Goal: Transaction & Acquisition: Subscribe to service/newsletter

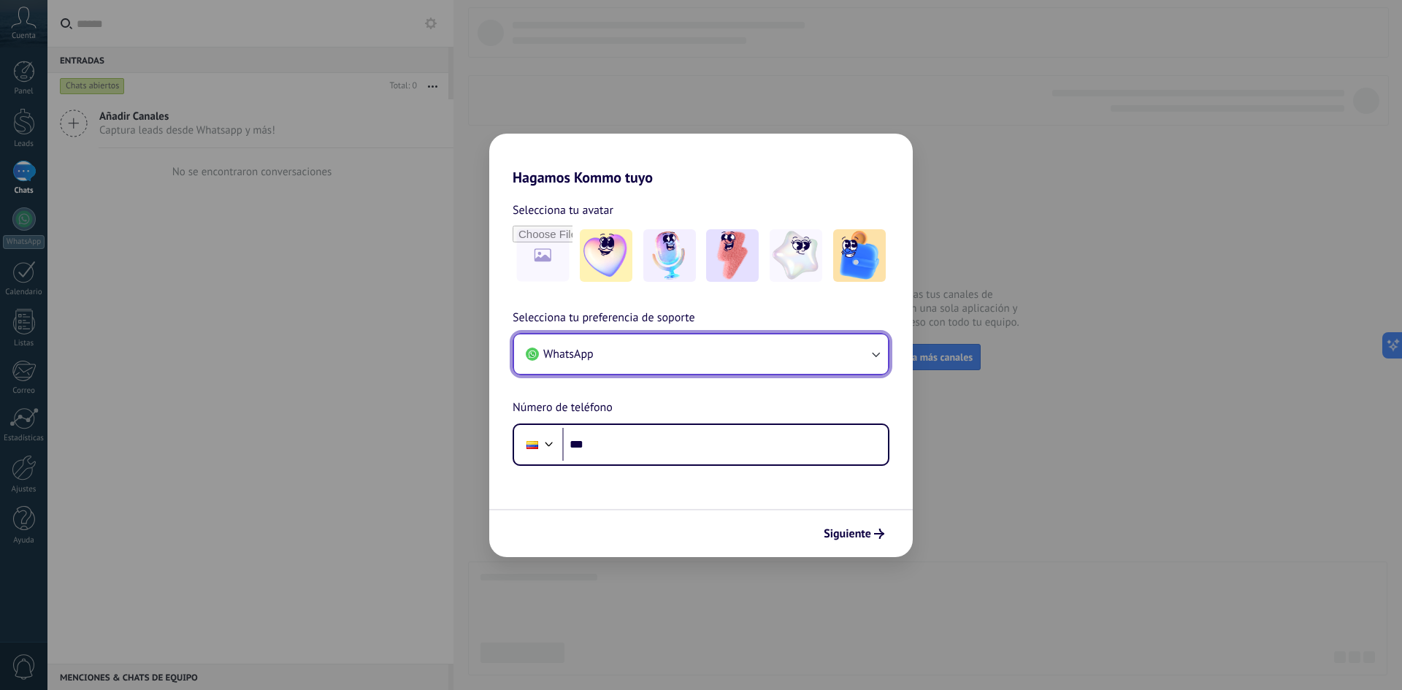
click at [683, 362] on button "WhatsApp" at bounding box center [701, 353] width 374 height 39
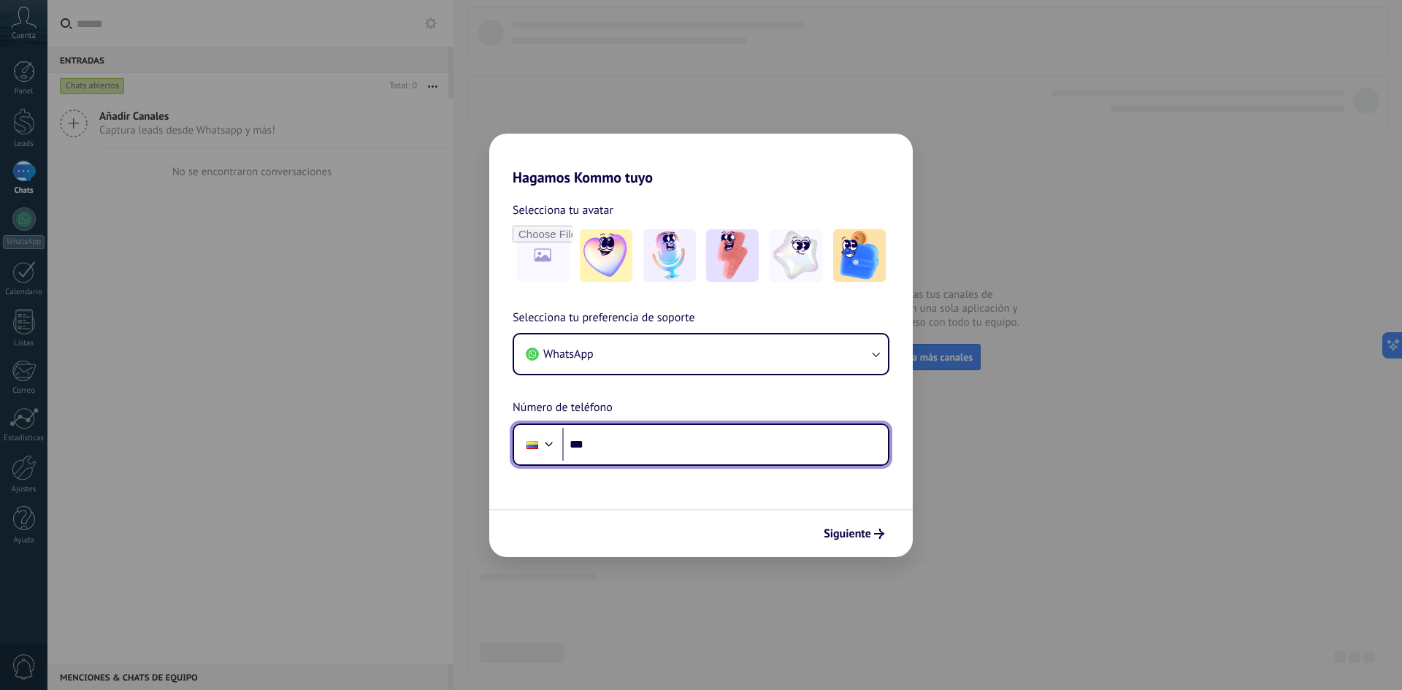
click at [604, 455] on input "***" at bounding box center [725, 445] width 326 height 34
type input "**********"
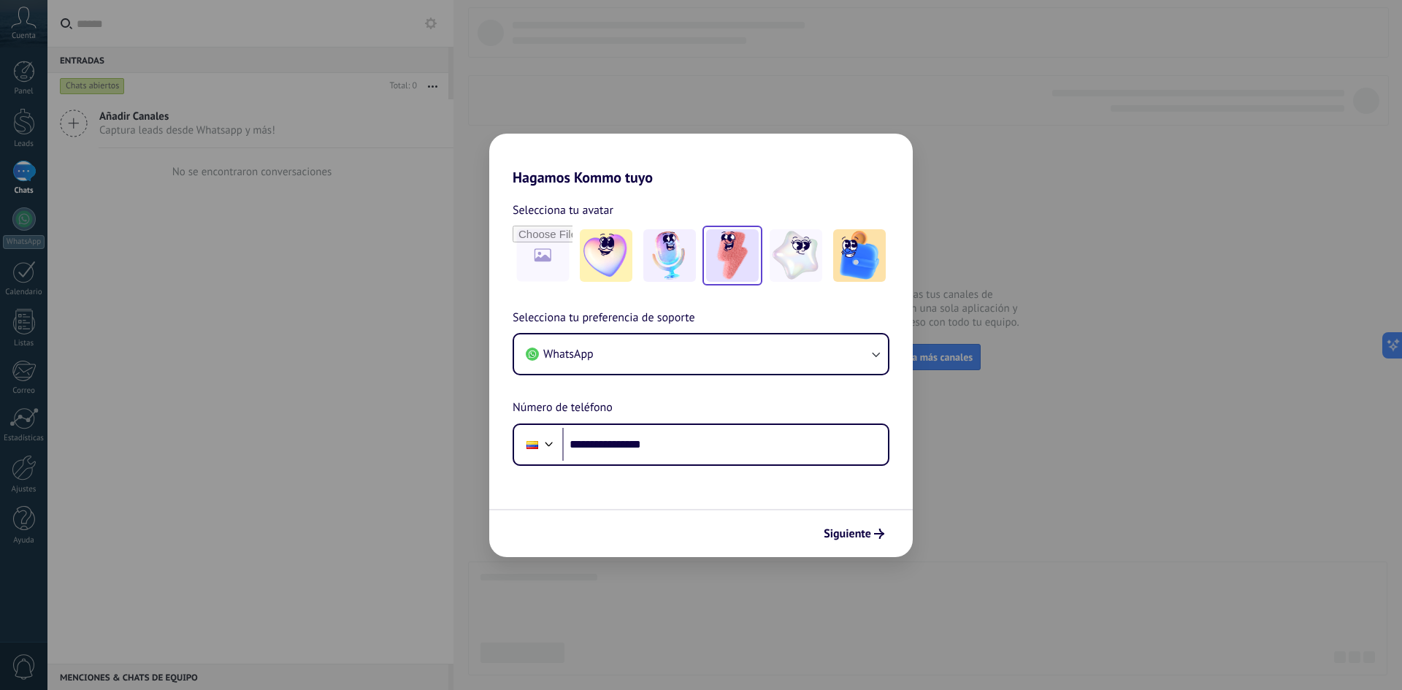
click at [732, 261] on img at bounding box center [732, 255] width 53 height 53
click at [856, 541] on button "Siguiente" at bounding box center [854, 533] width 74 height 25
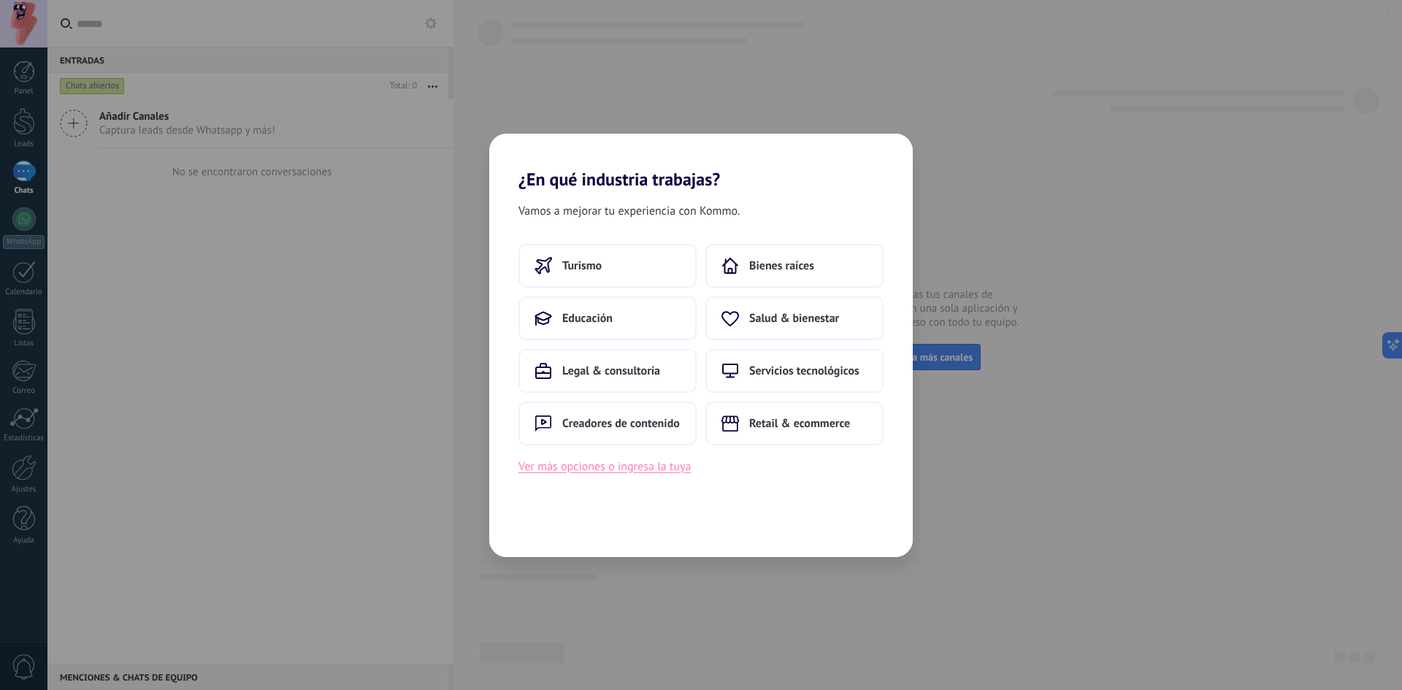
click at [610, 467] on button "Ver más opciones o ingresa la tuya" at bounding box center [604, 466] width 172 height 19
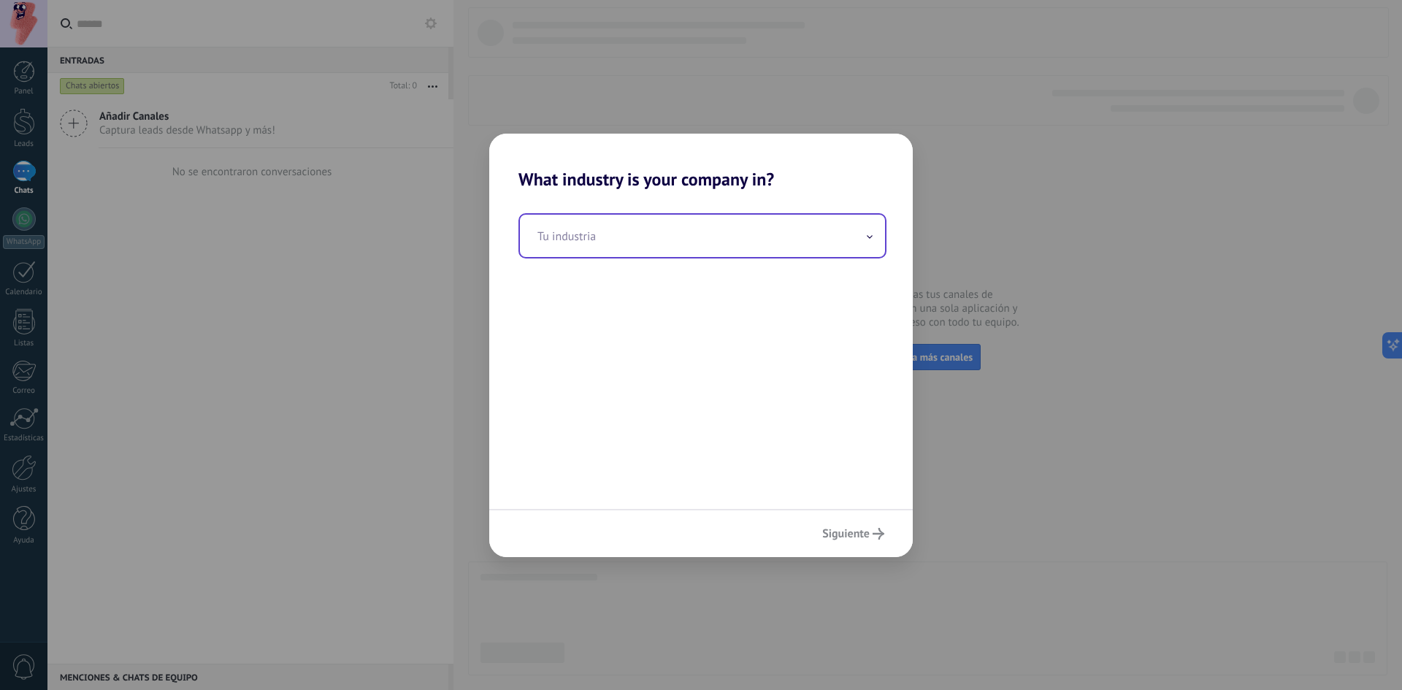
click at [641, 225] on input "text" at bounding box center [702, 236] width 365 height 42
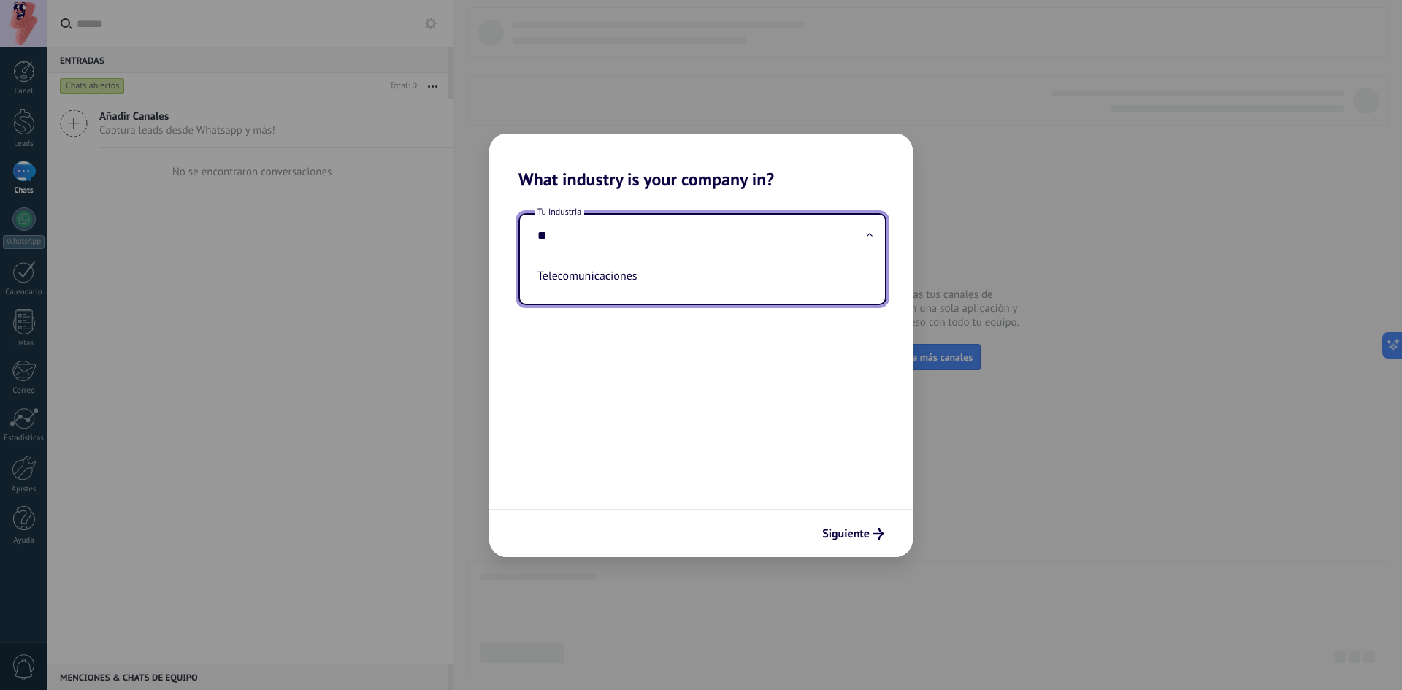
type input "*"
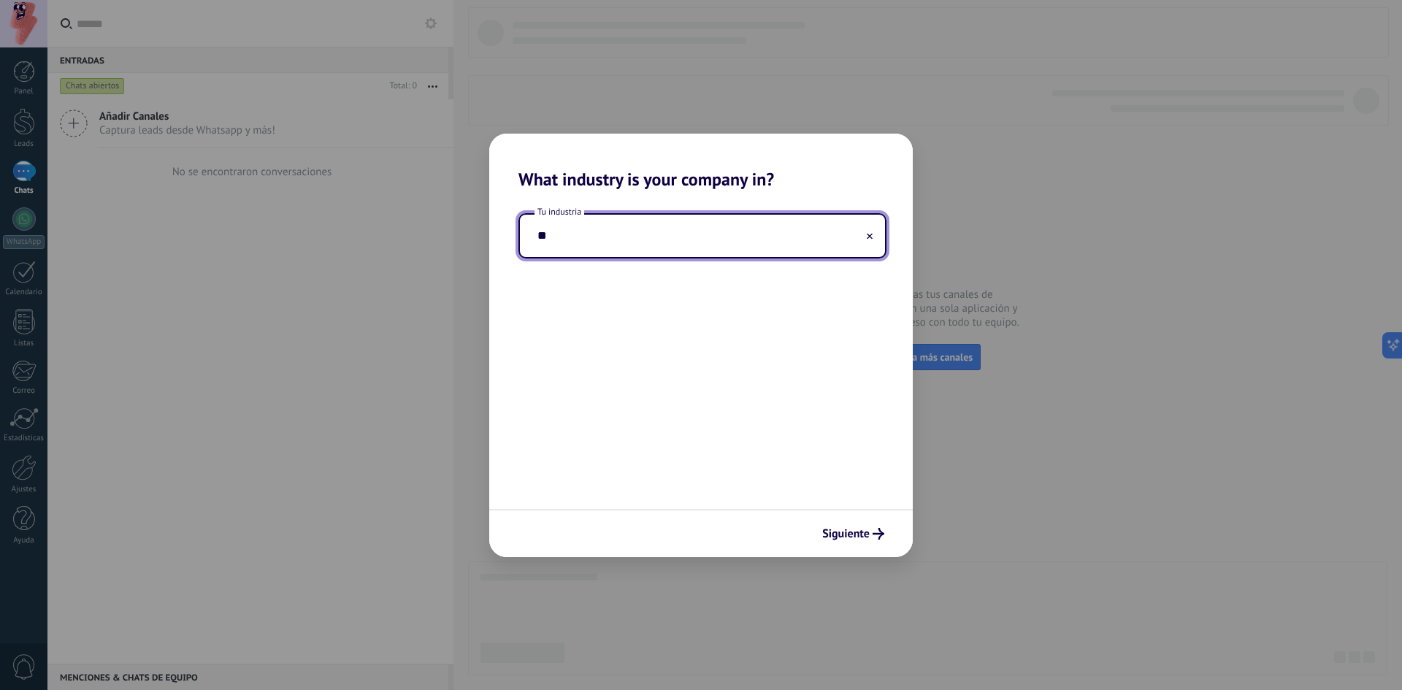
type input "*"
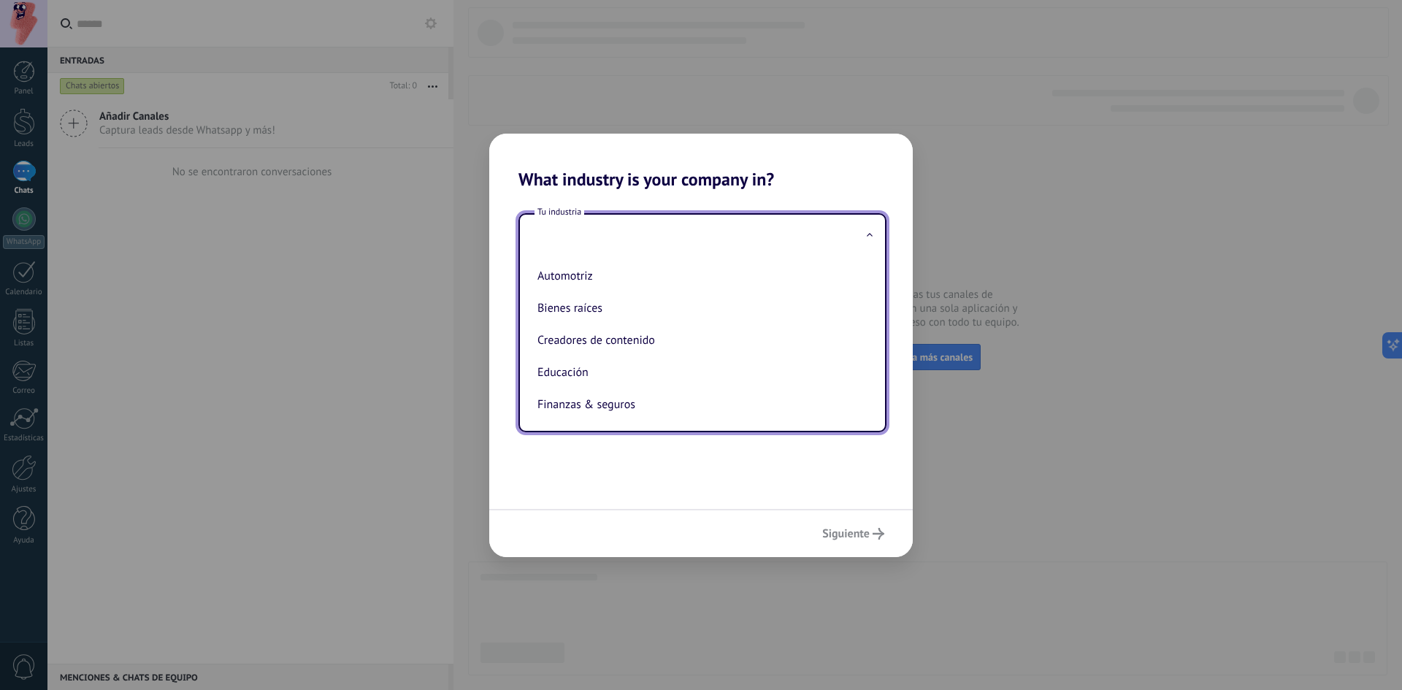
type input "*"
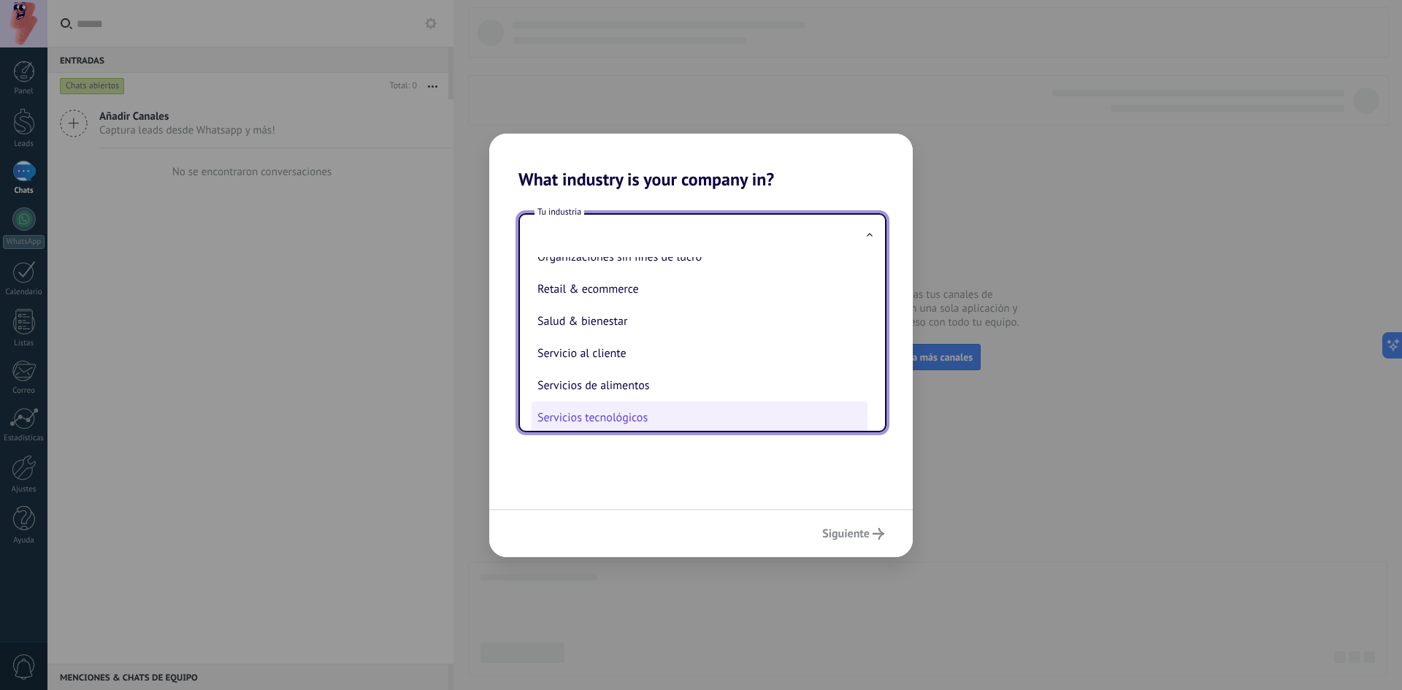
scroll to position [241, 0]
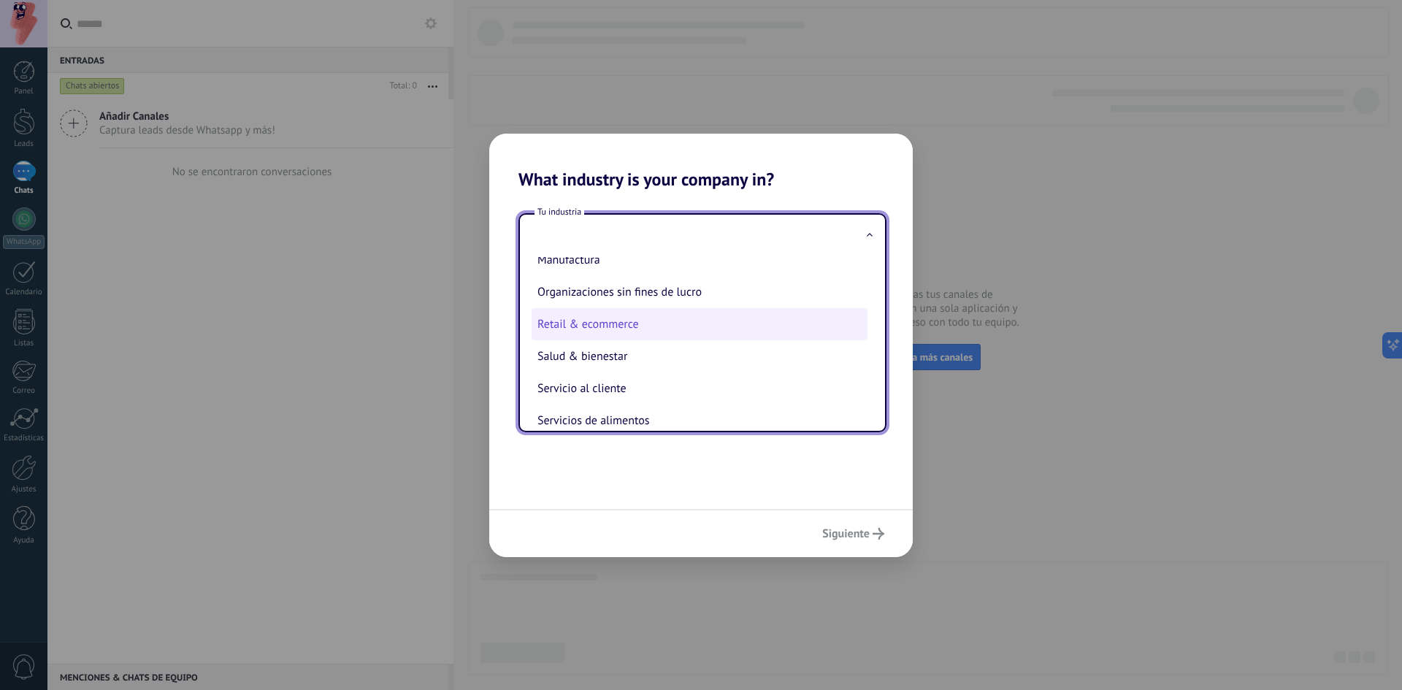
click at [610, 332] on li "Retail & ecommerce" at bounding box center [699, 324] width 336 height 32
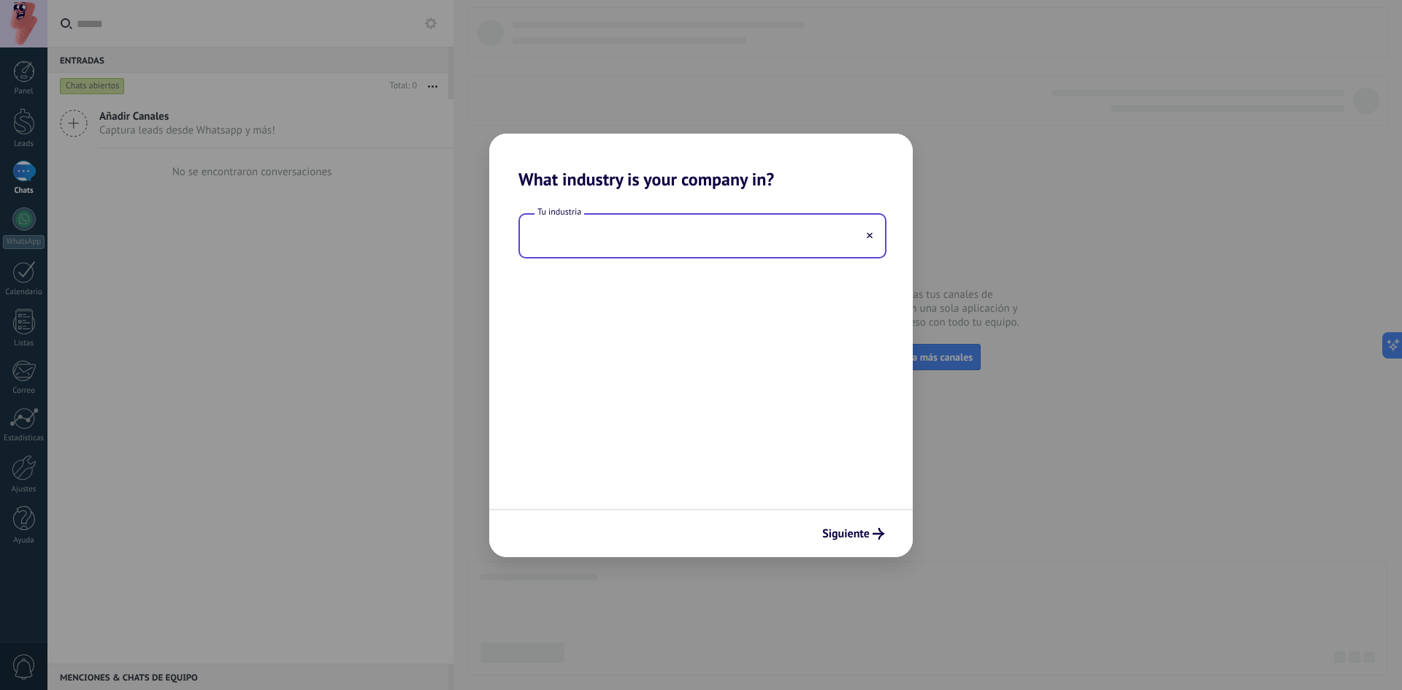
type input "**********"
click at [889, 539] on button "Siguiente" at bounding box center [852, 533] width 75 height 25
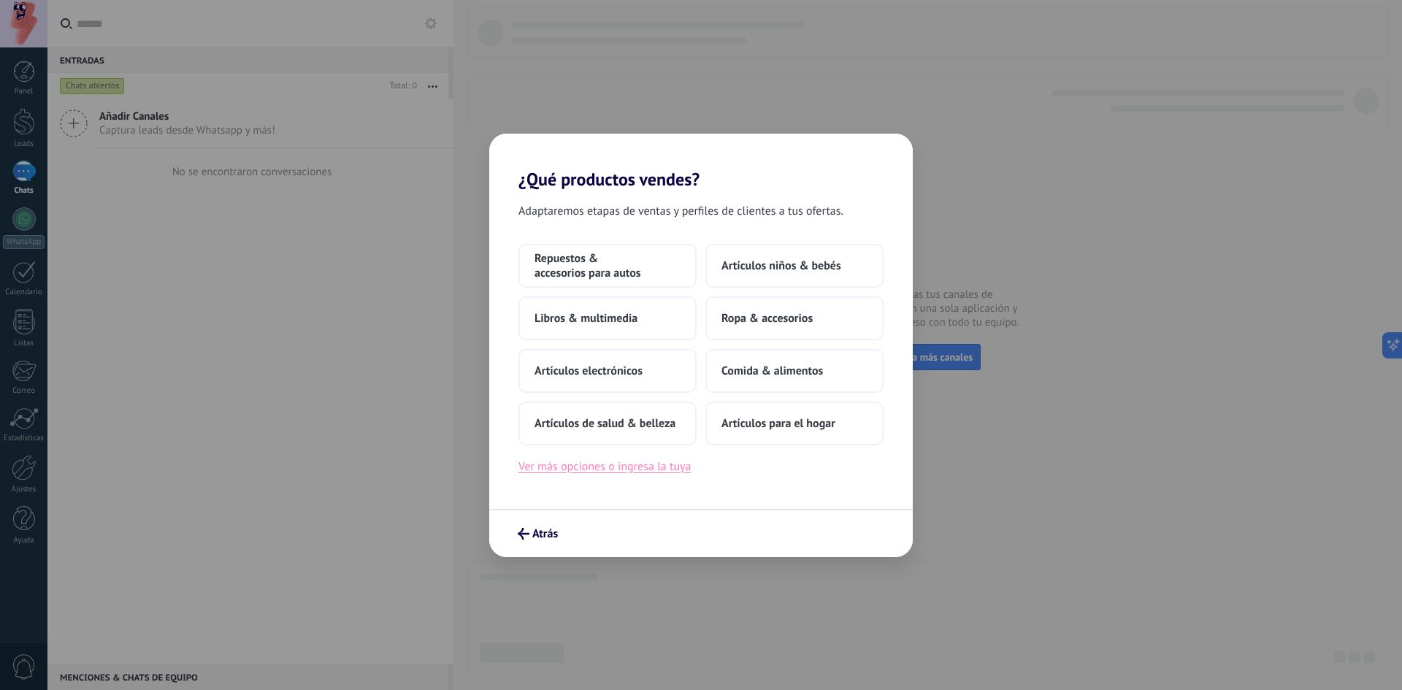
click at [614, 474] on button "Ver más opciones o ingresa la tuya" at bounding box center [604, 466] width 172 height 19
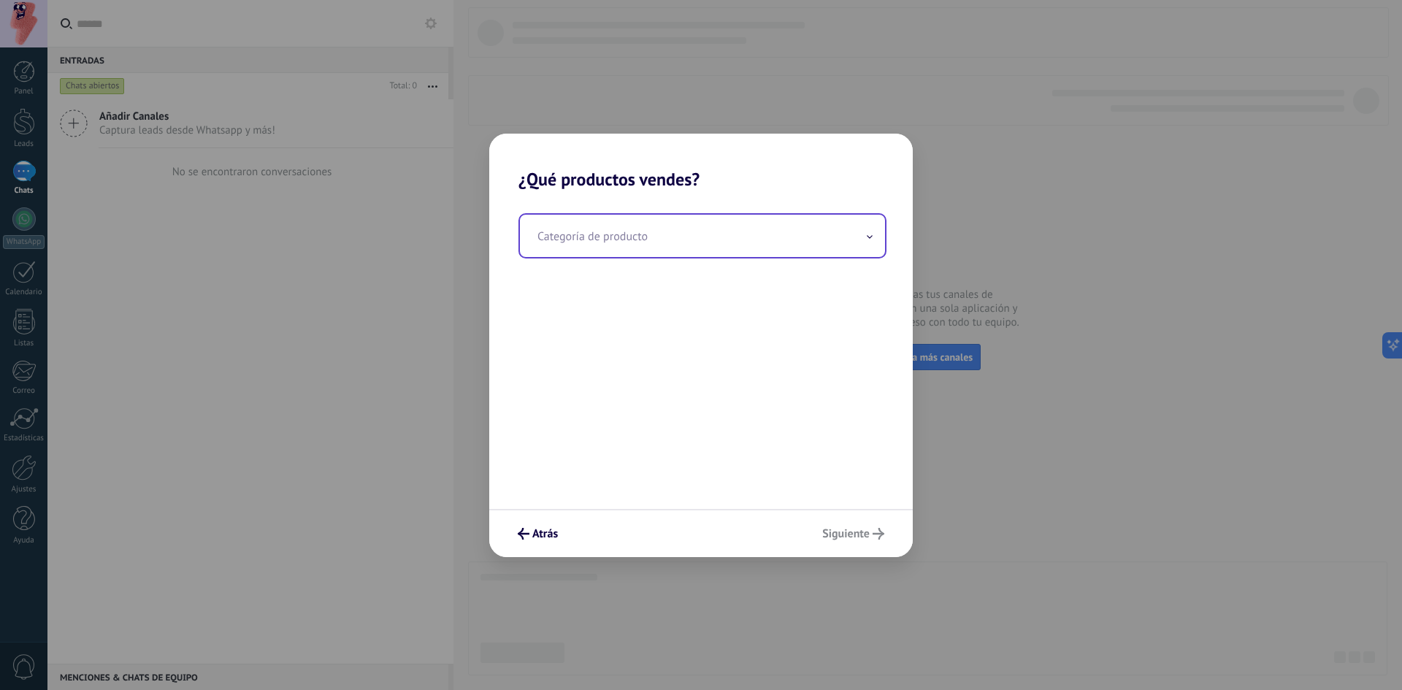
click at [706, 252] on input "text" at bounding box center [702, 236] width 365 height 42
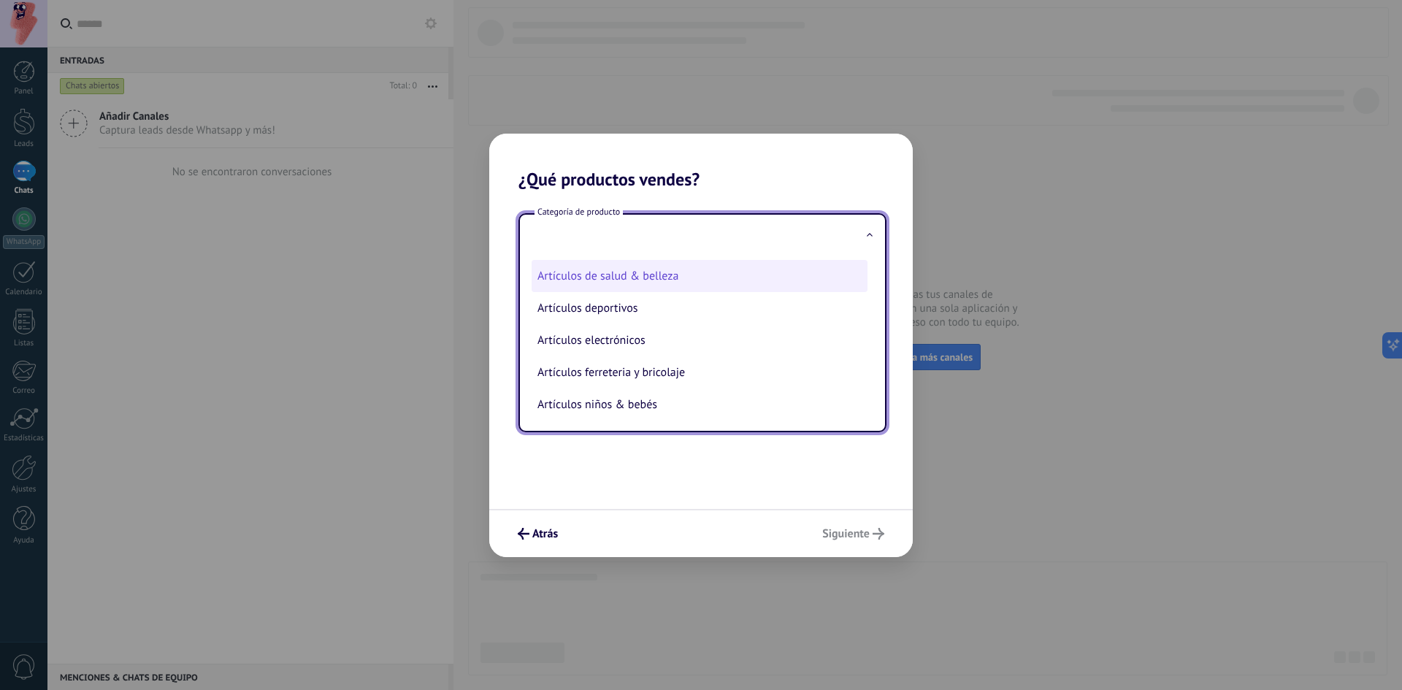
scroll to position [323, 0]
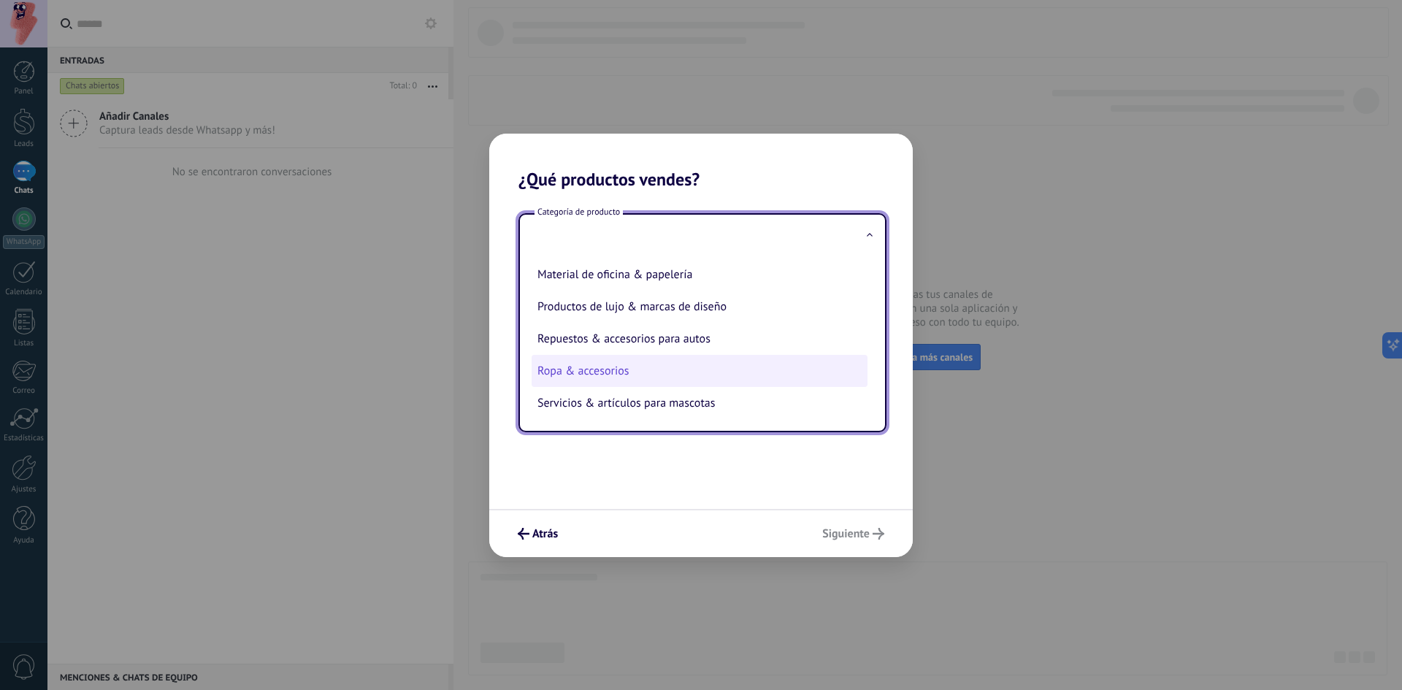
click at [639, 377] on li "Ropa & accesorios" at bounding box center [699, 371] width 336 height 32
type input "**********"
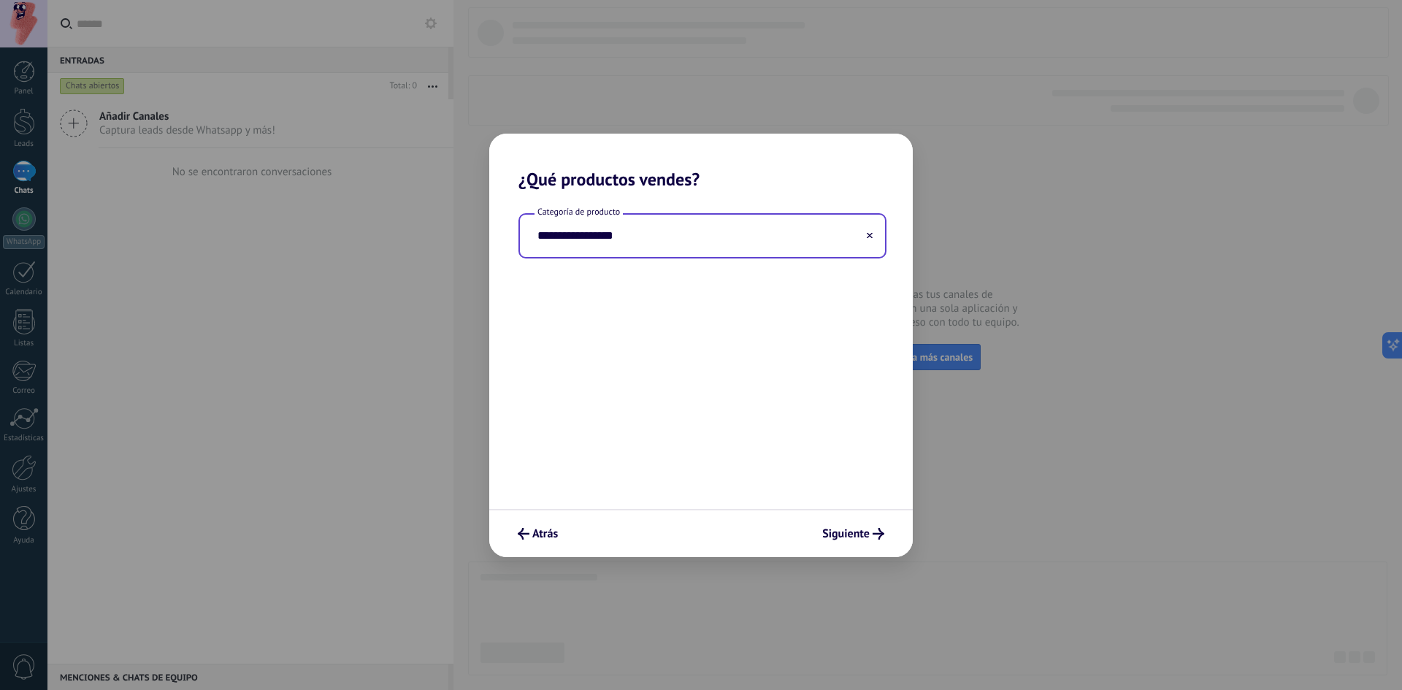
click at [620, 256] on input "**********" at bounding box center [702, 236] width 365 height 42
click at [733, 247] on input "**********" at bounding box center [702, 236] width 365 height 42
click at [861, 234] on input "**********" at bounding box center [702, 236] width 365 height 42
click at [871, 237] on icon at bounding box center [870, 235] width 6 height 6
click at [669, 247] on input "text" at bounding box center [702, 236] width 365 height 42
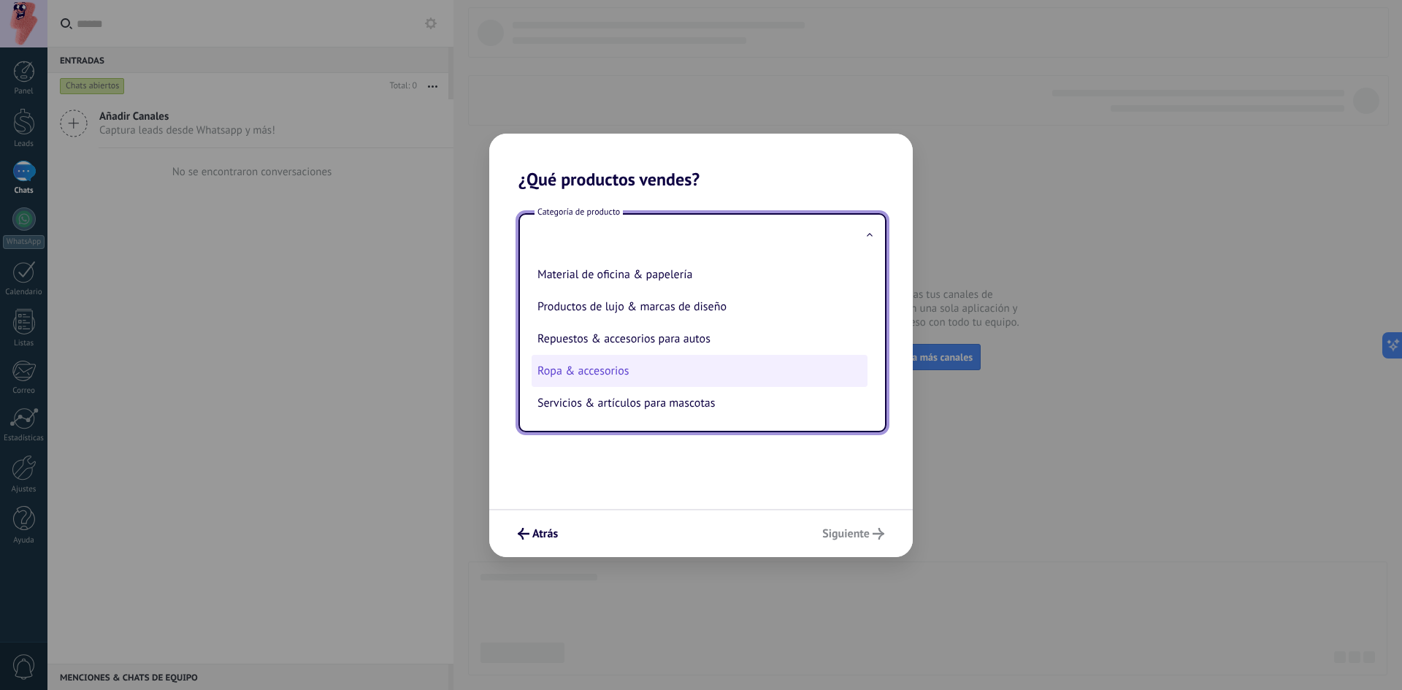
click at [626, 364] on li "Ropa & accesorios" at bounding box center [699, 371] width 336 height 32
type input "**********"
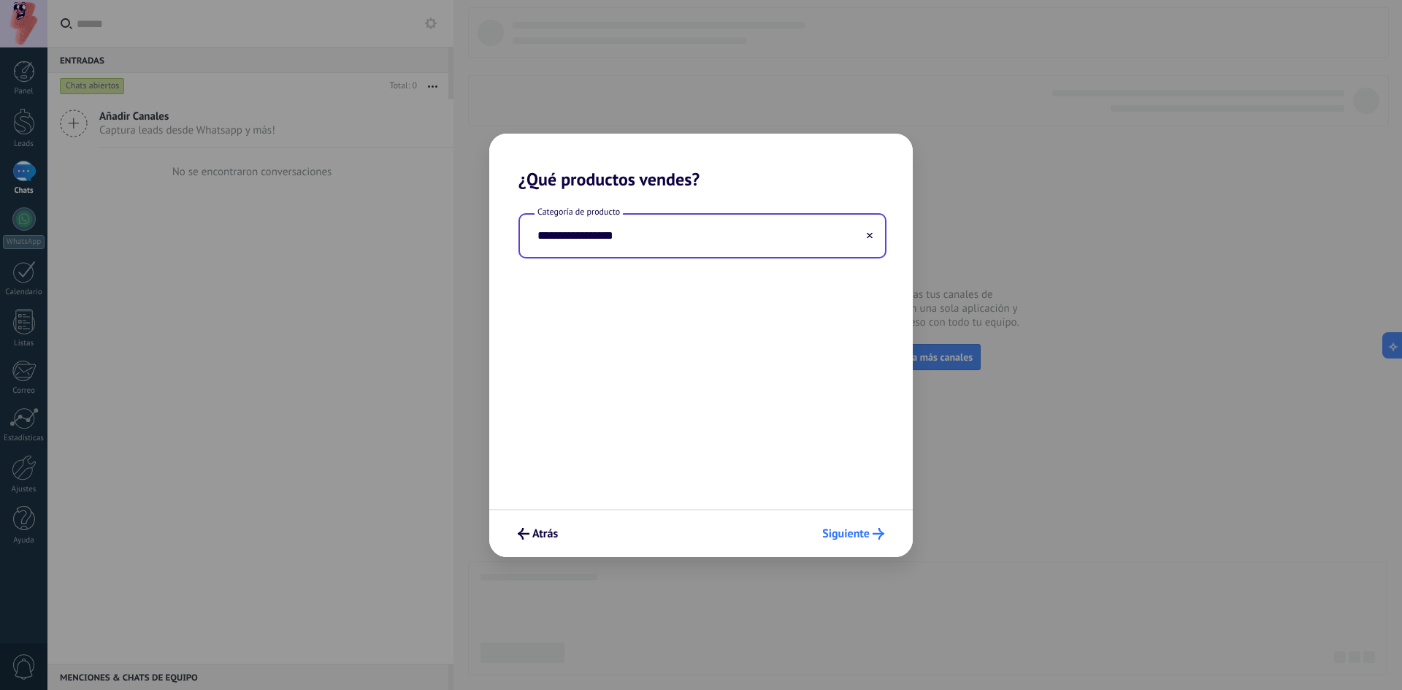
click at [826, 533] on span "Siguiente" at bounding box center [845, 534] width 47 height 10
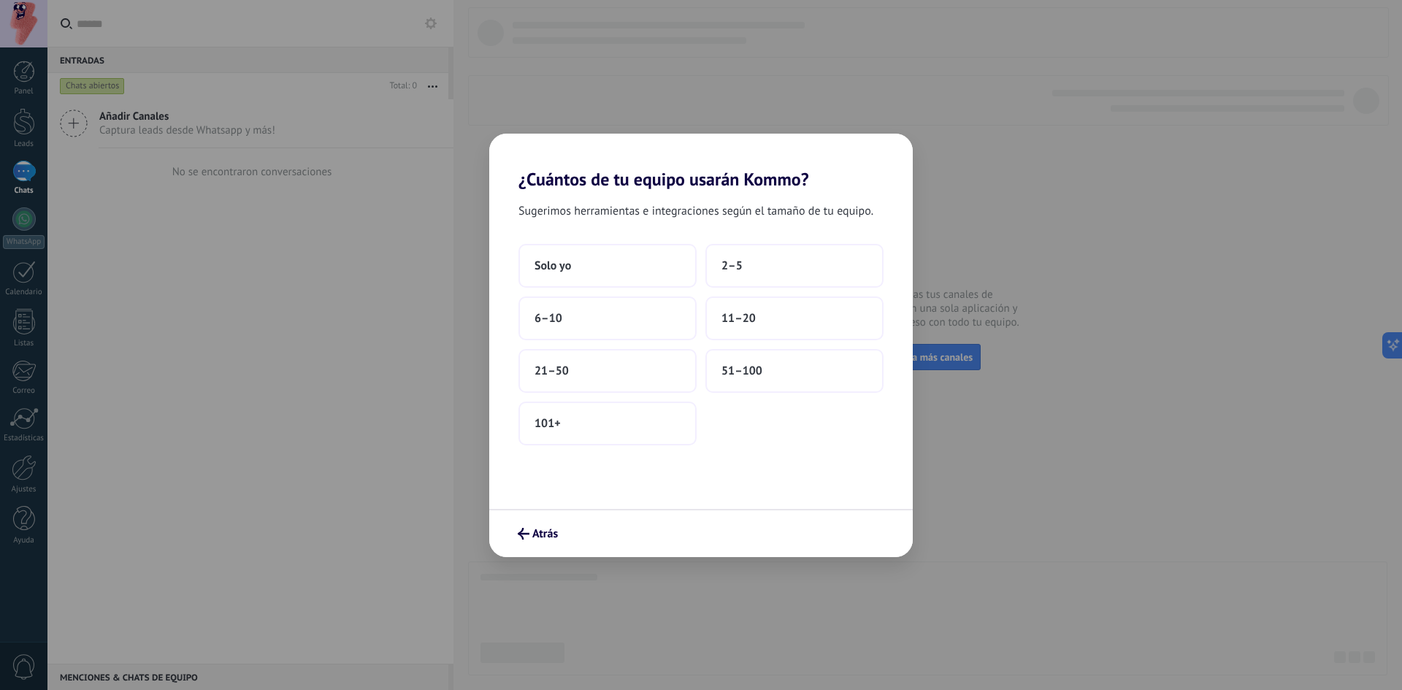
click at [612, 207] on span "Sugerimos herramientas e integraciones según el tamaño de tu equipo." at bounding box center [695, 211] width 355 height 19
click at [622, 213] on span "Sugerimos herramientas e integraciones según el tamaño de tu equipo." at bounding box center [695, 211] width 355 height 19
click at [726, 259] on span "2–5" at bounding box center [731, 265] width 21 height 15
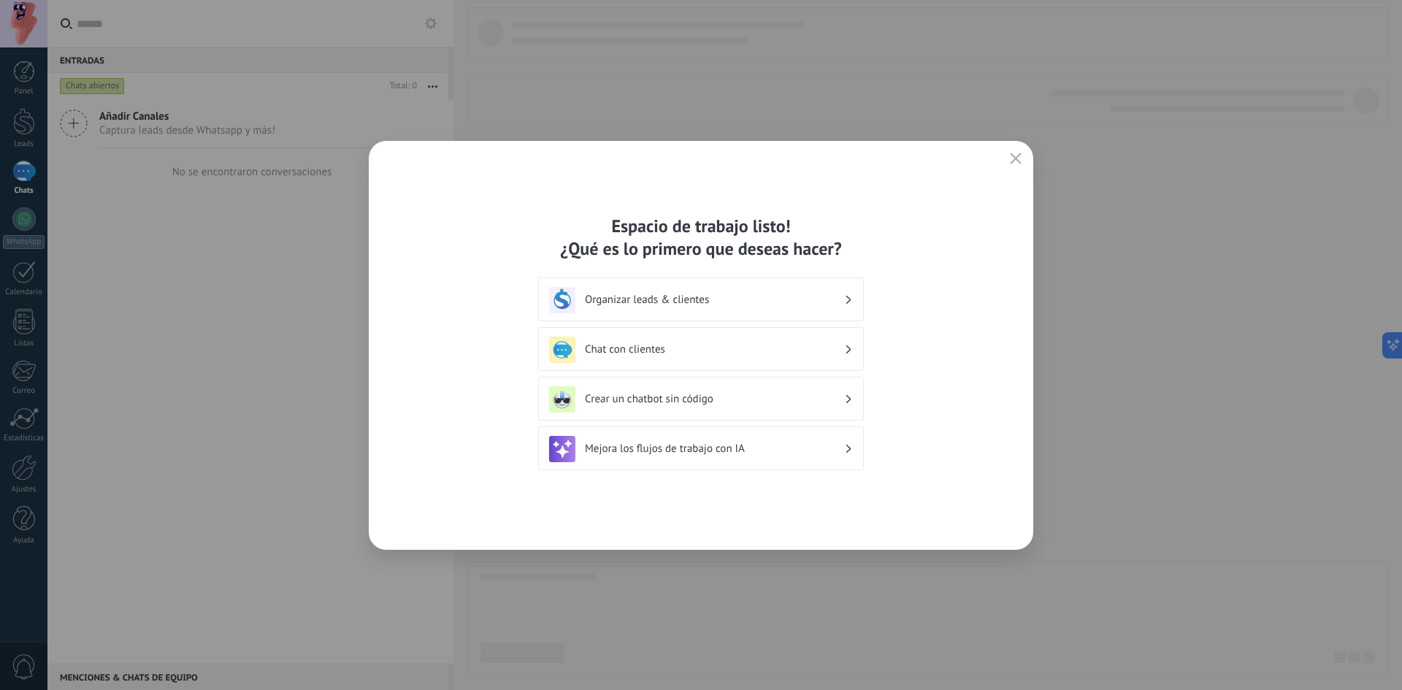
click at [688, 232] on div "Espacio de trabajo listo! ¿Qué es lo primero que deseas hacer?" at bounding box center [701, 237] width 326 height 45
click at [656, 353] on h3 "Chat con clientes" at bounding box center [714, 349] width 259 height 14
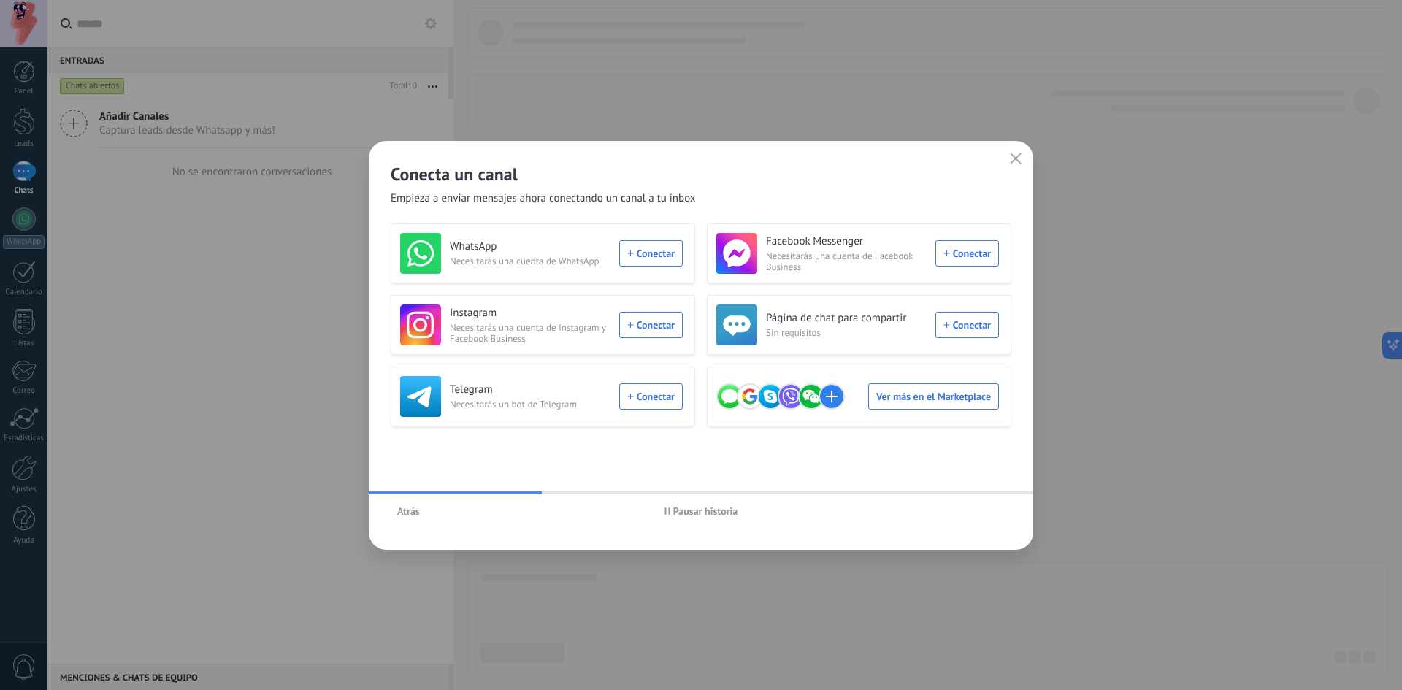
click at [408, 514] on span "Atrás" at bounding box center [408, 511] width 23 height 10
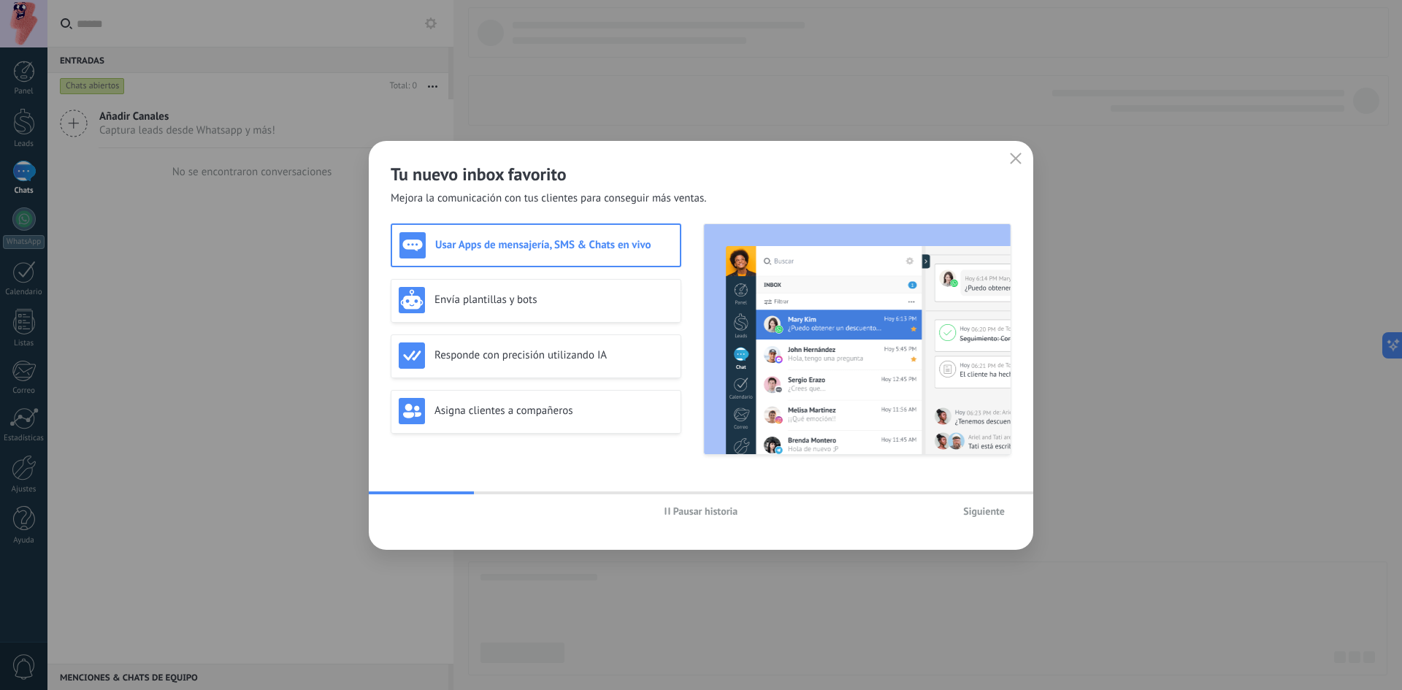
click at [671, 510] on span "Pausar historia" at bounding box center [701, 511] width 74 height 10
click at [671, 510] on icon "button" at bounding box center [668, 510] width 6 height 7
click at [985, 507] on span "Siguiente" at bounding box center [984, 511] width 42 height 10
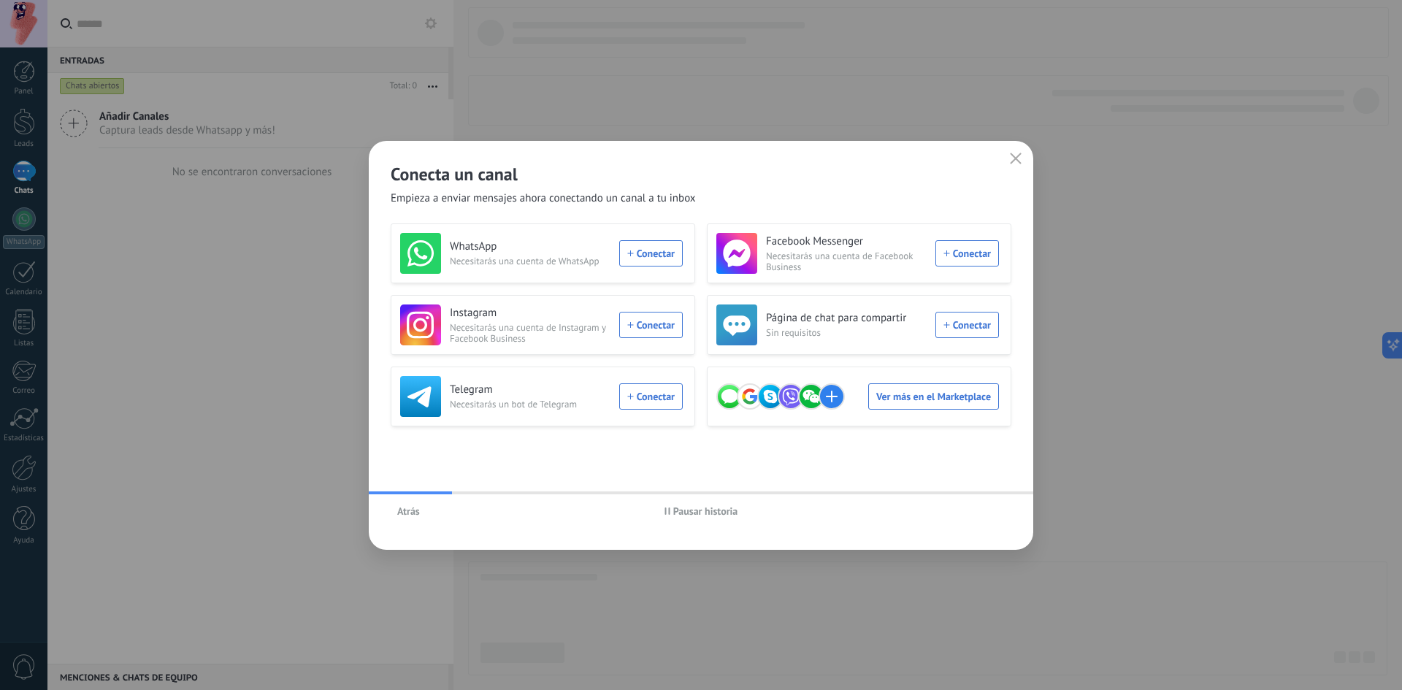
click at [420, 508] on button "Atrás" at bounding box center [409, 511] width 36 height 22
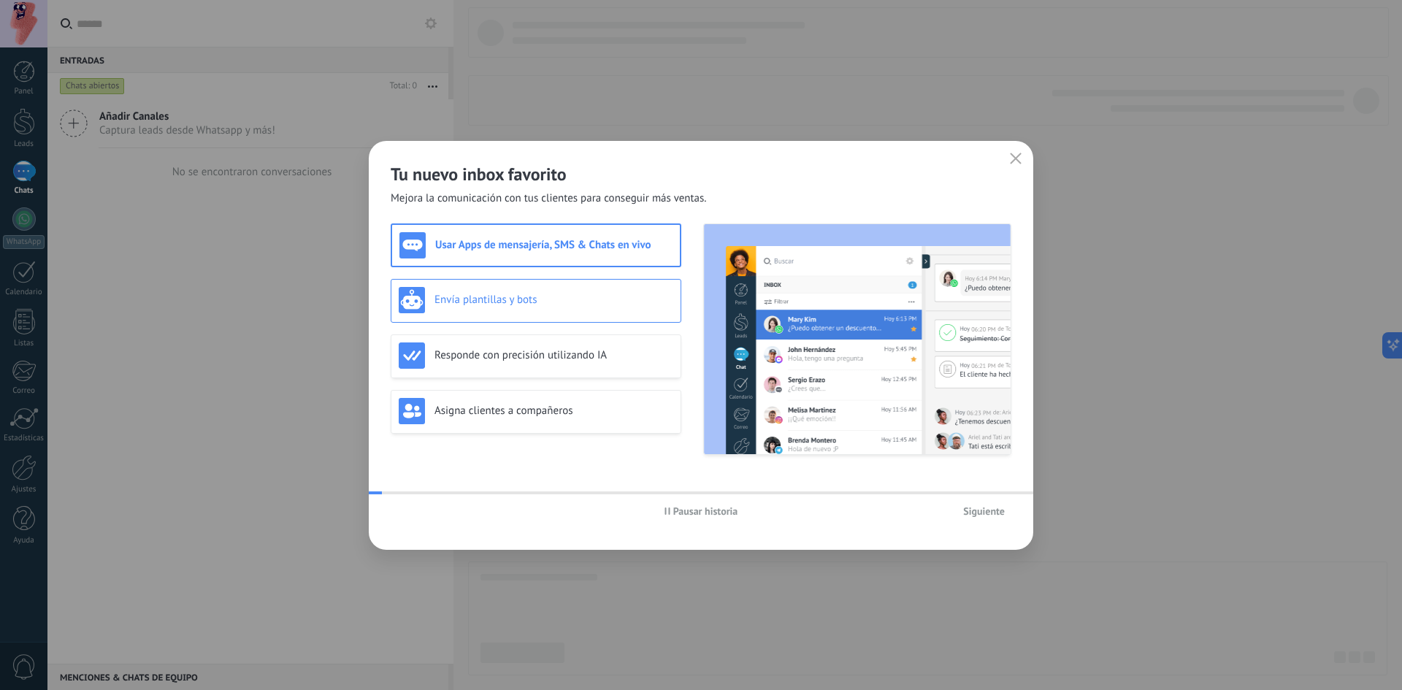
click at [510, 296] on h3 "Envía plantillas y bots" at bounding box center [553, 300] width 239 height 14
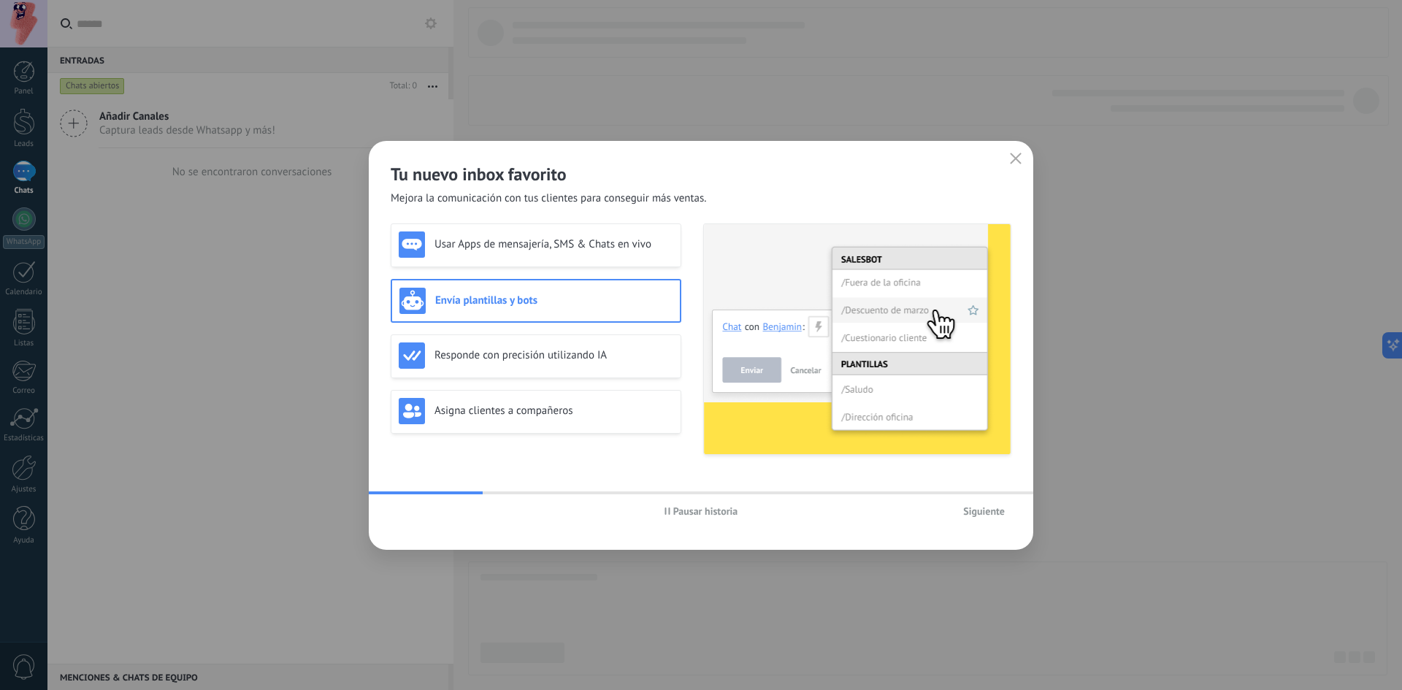
click at [664, 512] on icon "button" at bounding box center [667, 510] width 6 height 7
click at [458, 228] on div "Usar Apps de mensajería, SMS & Chats en vivo" at bounding box center [536, 245] width 291 height 44
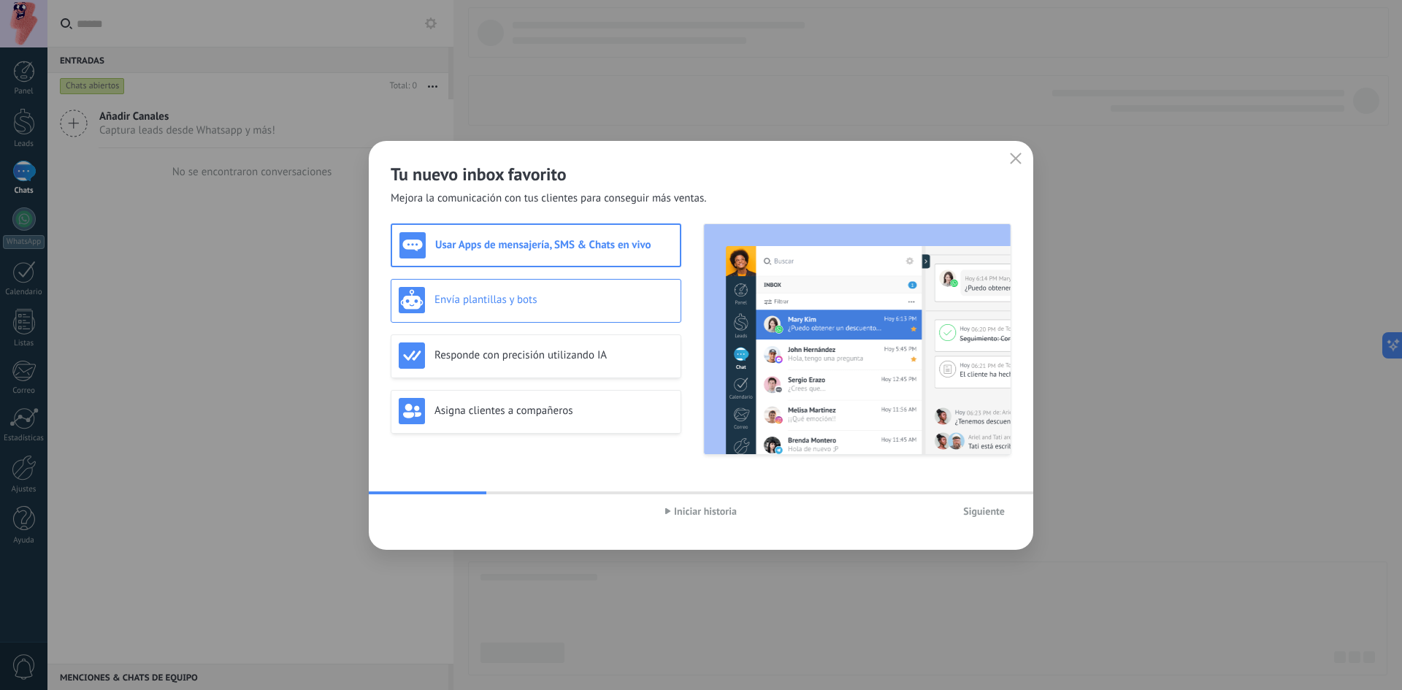
click at [579, 285] on div "Envía plantillas y bots" at bounding box center [536, 301] width 291 height 44
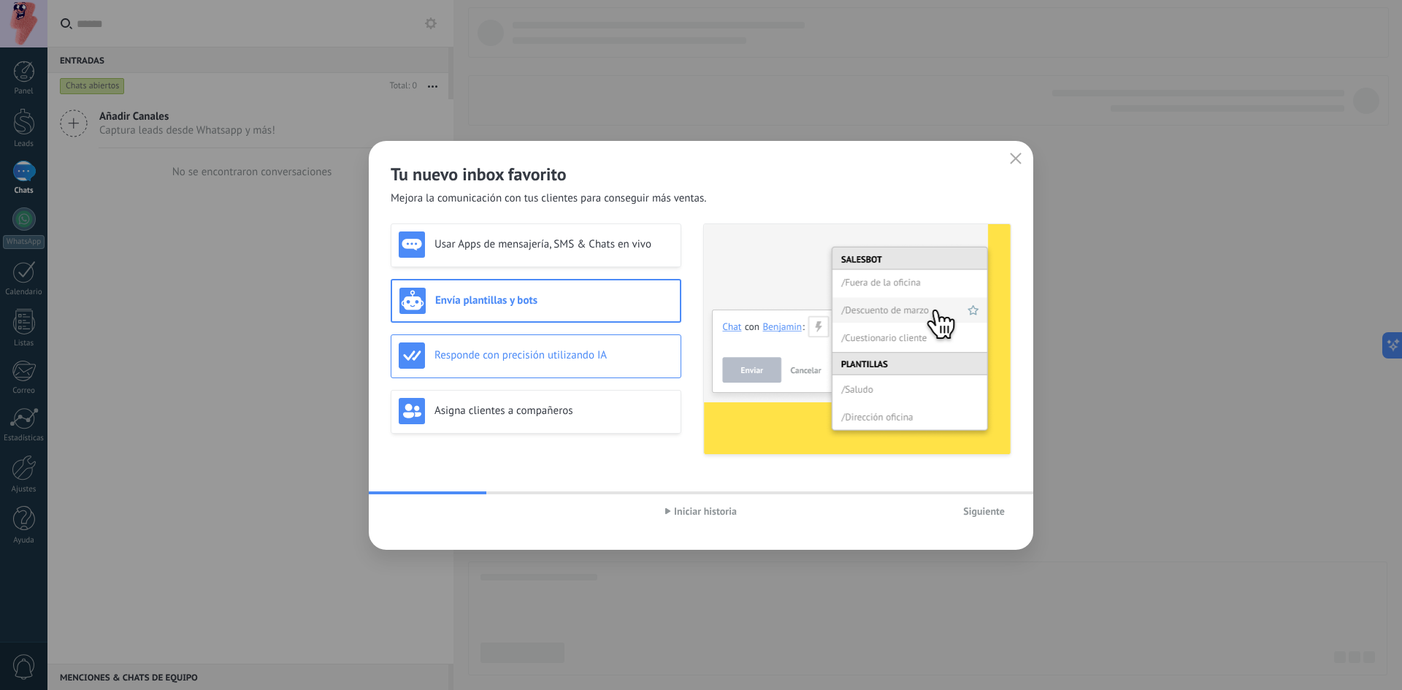
click at [579, 356] on h3 "Responde con precisión utilizando IA" at bounding box center [553, 355] width 239 height 14
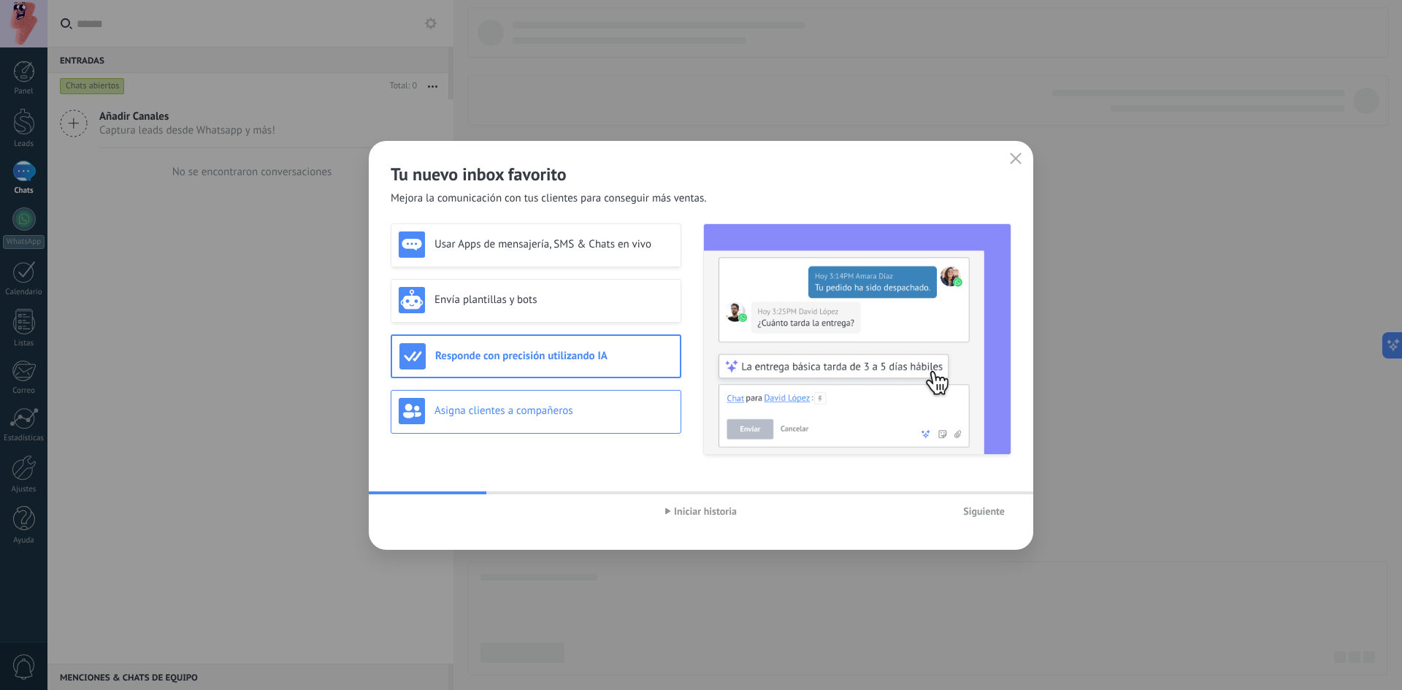
click at [603, 392] on div "Asigna clientes a compañeros" at bounding box center [536, 412] width 291 height 44
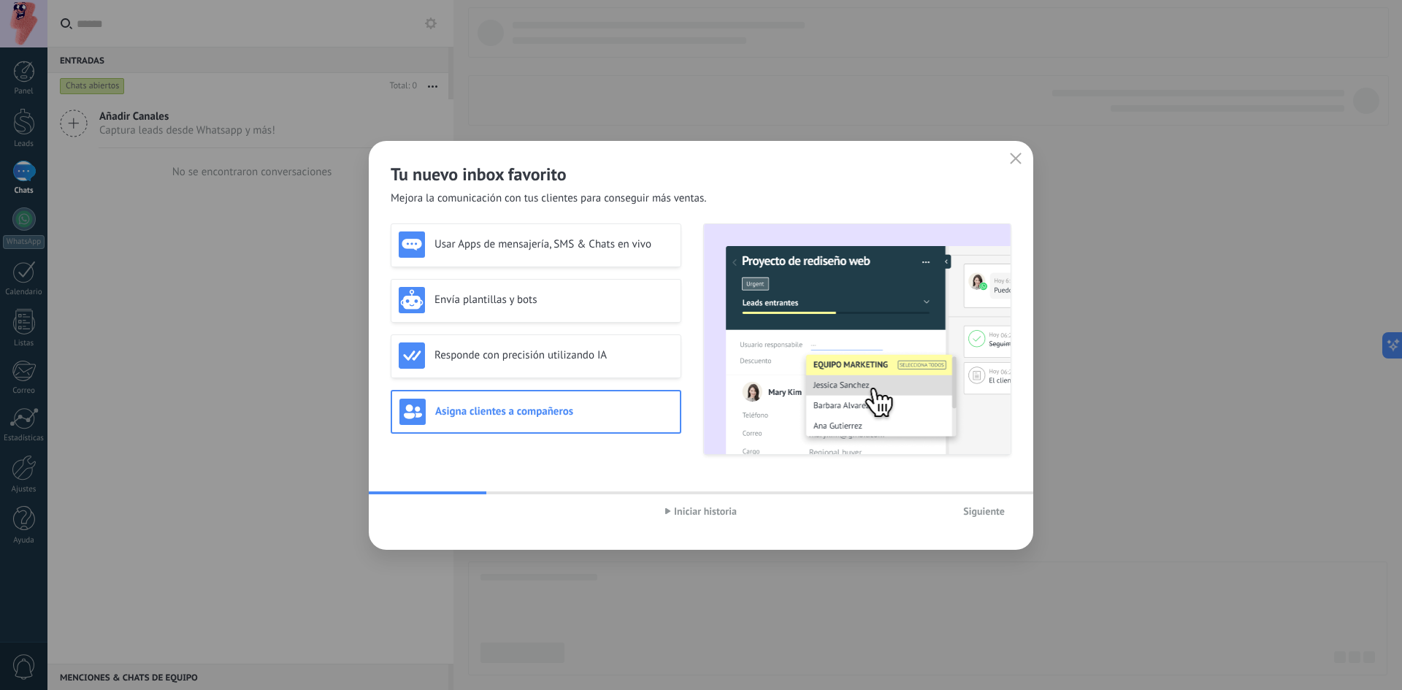
click at [692, 500] on div "Iniciar historia" at bounding box center [700, 511] width 207 height 22
click at [696, 510] on span "Iniciar historia" at bounding box center [705, 511] width 63 height 10
click at [824, 370] on img at bounding box center [857, 339] width 307 height 230
click at [593, 240] on h3 "Usar Apps de mensajería, SMS & Chats en vivo" at bounding box center [553, 244] width 239 height 14
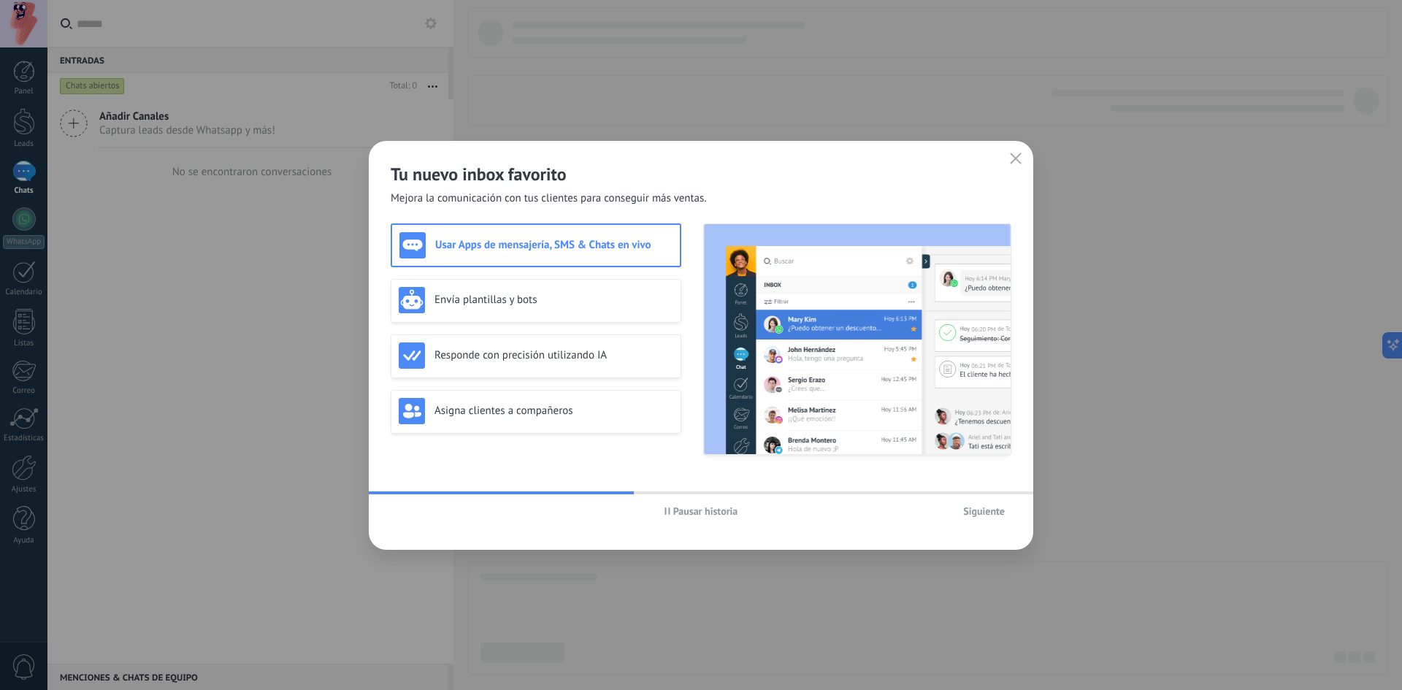
click at [989, 514] on span "Siguiente" at bounding box center [984, 511] width 42 height 10
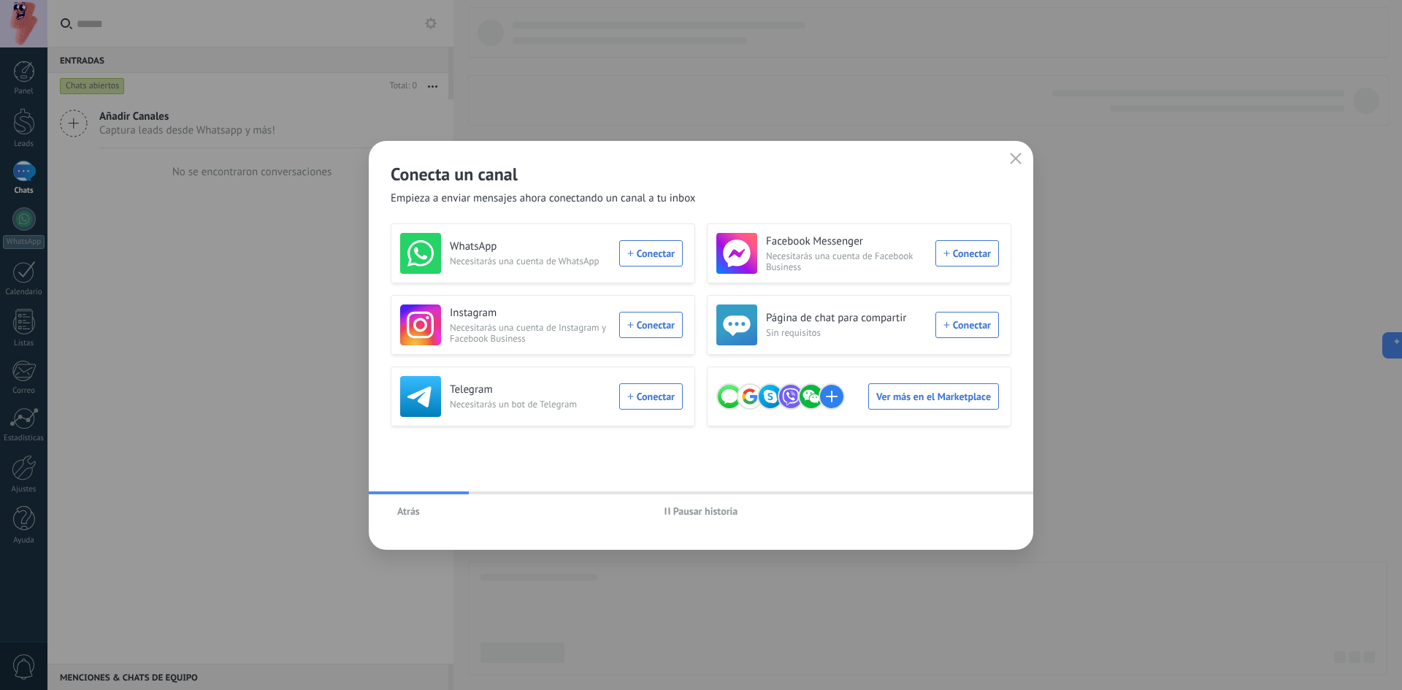
click at [700, 506] on span "Pausar historia" at bounding box center [705, 511] width 65 height 10
click at [881, 398] on div "Ver más en el Marketplace" at bounding box center [857, 396] width 283 height 41
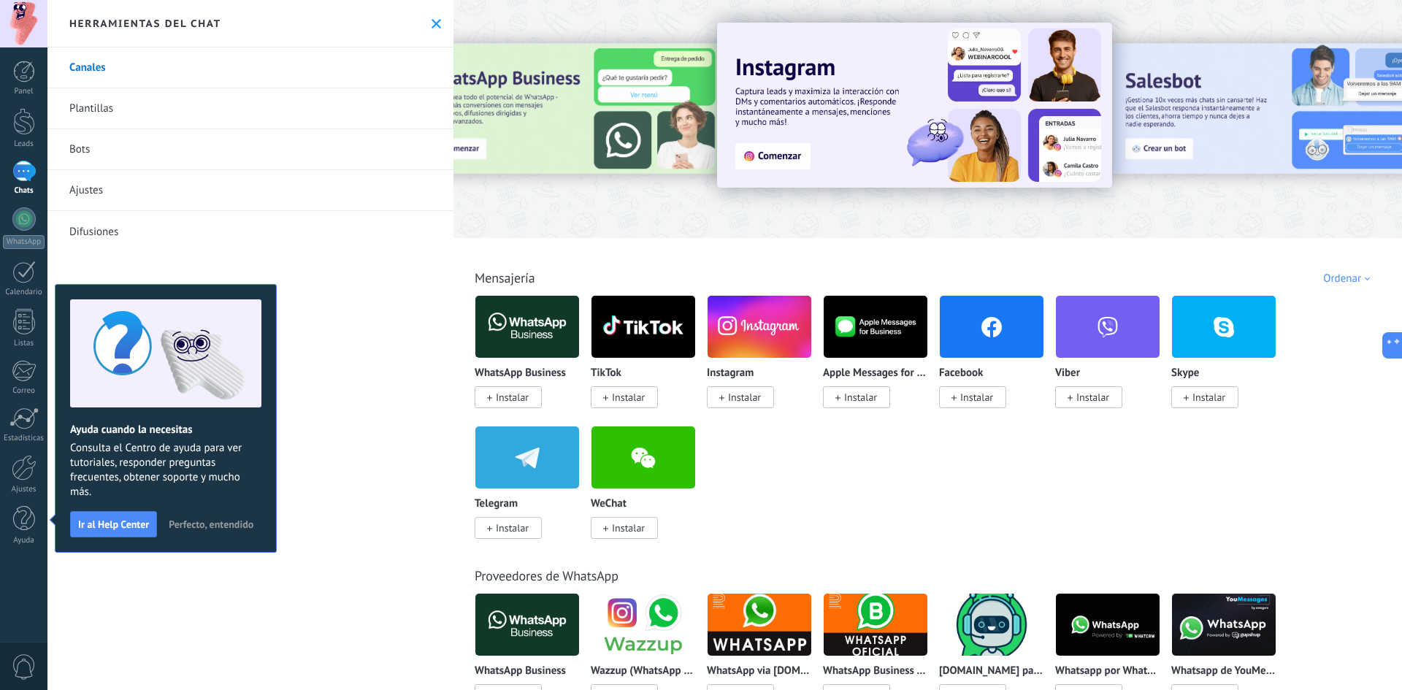
drag, startPoint x: 218, startPoint y: 532, endPoint x: 210, endPoint y: 529, distance: 9.5
click at [218, 531] on button "Perfecto, entendido" at bounding box center [211, 524] width 98 height 22
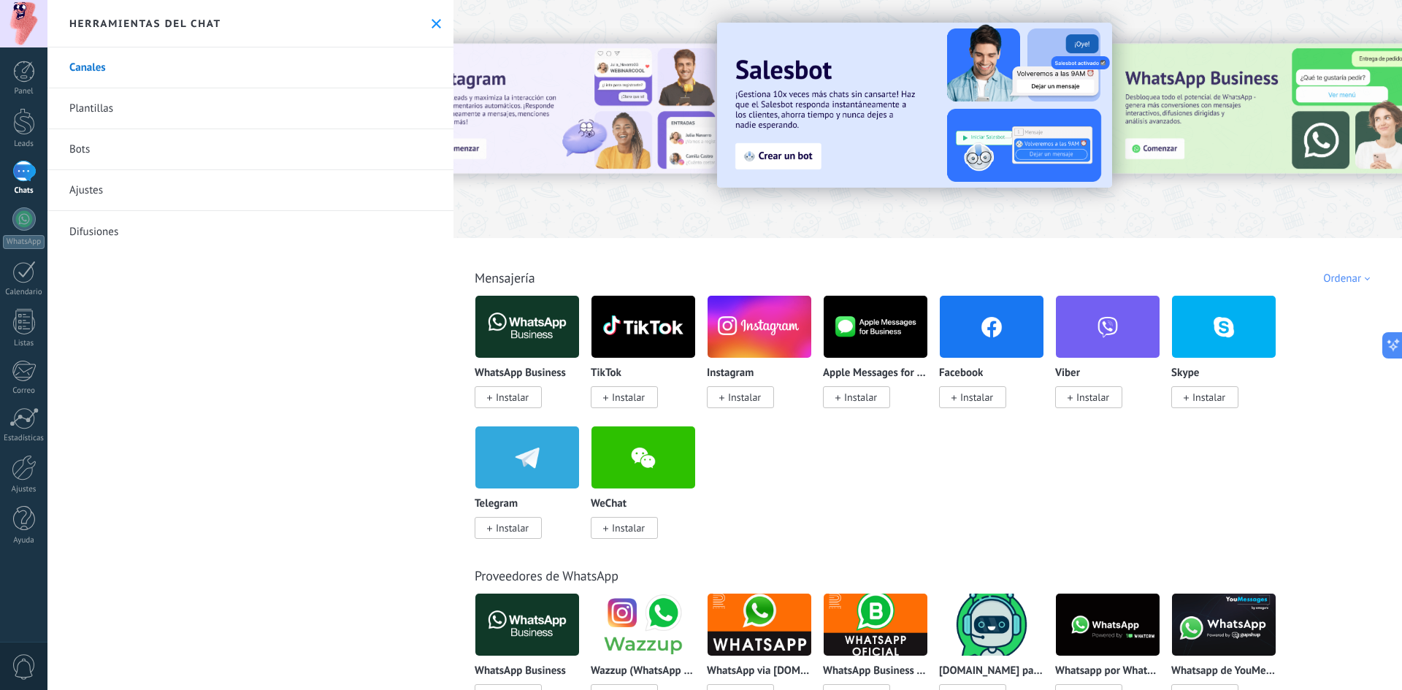
click at [1334, 284] on div "Ordenar" at bounding box center [1349, 279] width 52 height 14
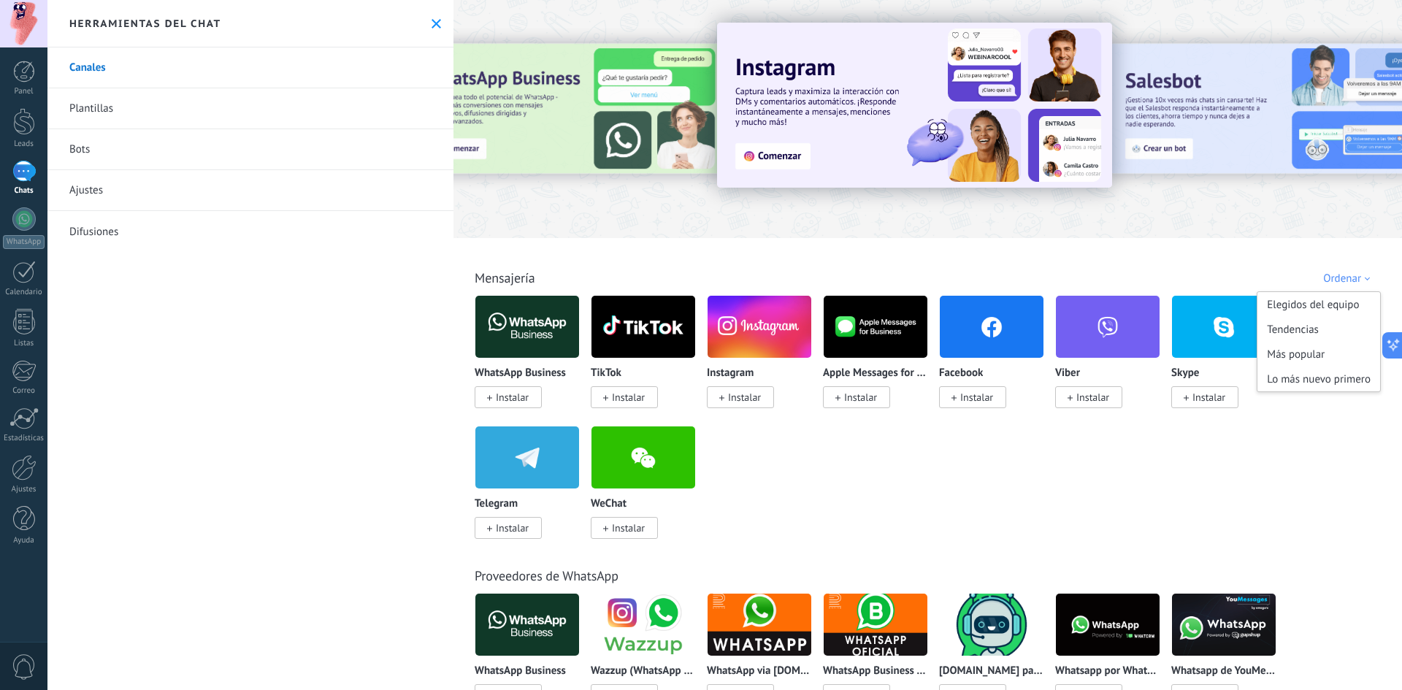
click at [1082, 513] on div "WhatsApp Business Instalar TikTok Instalar Instagram Instalar Apple Messages fo…" at bounding box center [935, 425] width 921 height 261
click at [1385, 344] on icon at bounding box center [1387, 344] width 15 height 15
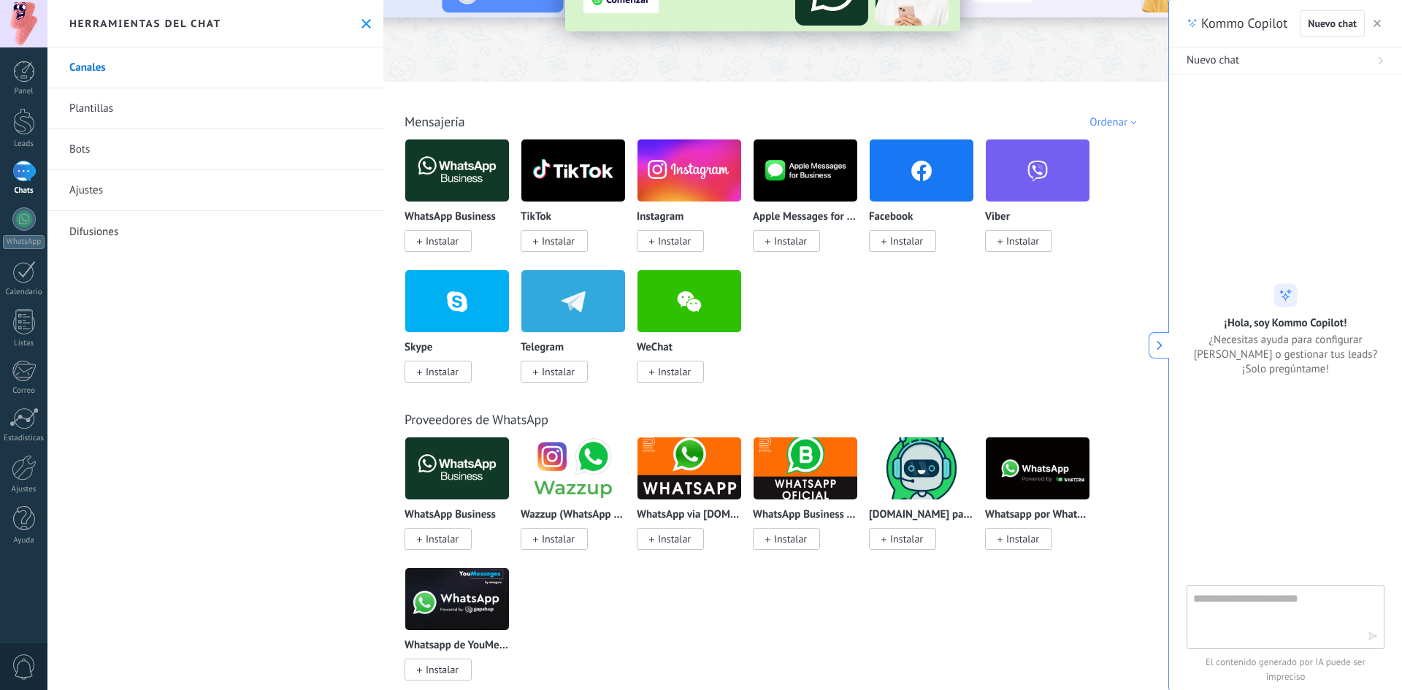
scroll to position [73, 0]
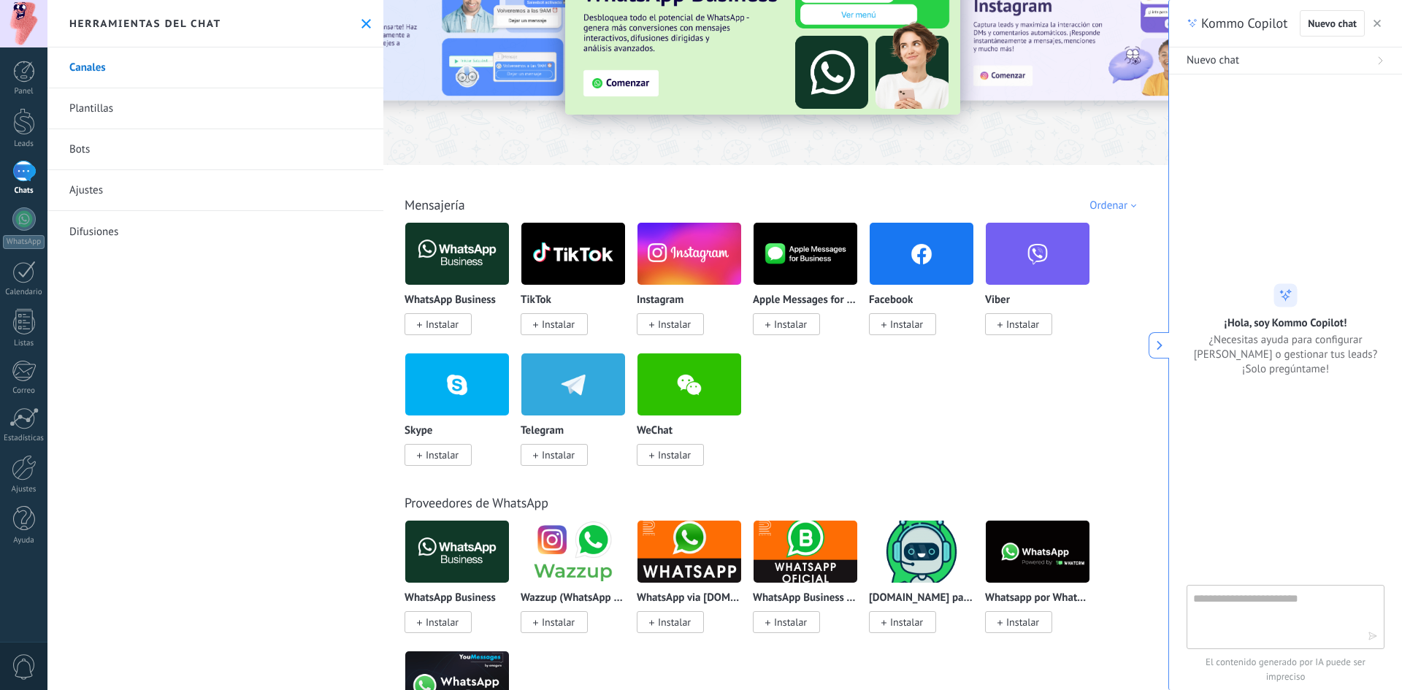
click at [448, 326] on span "Instalar" at bounding box center [442, 324] width 33 height 13
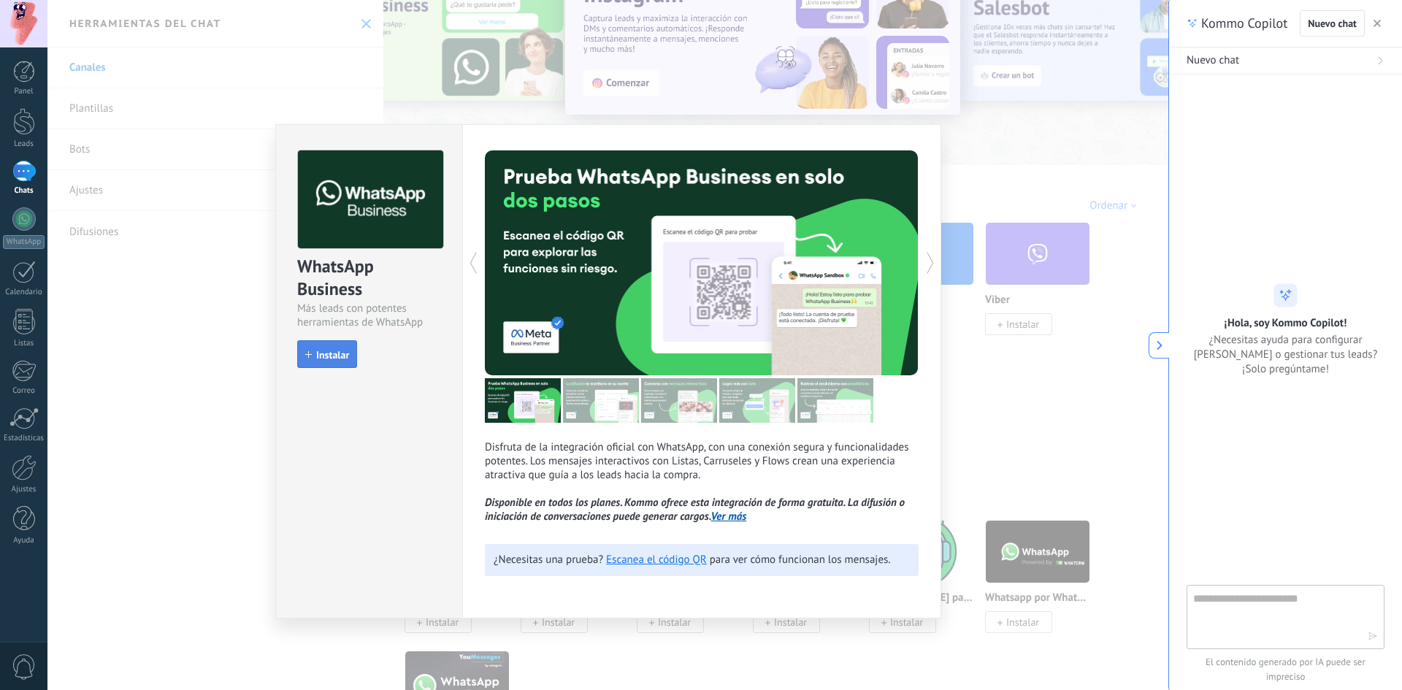
click at [334, 353] on span "Instalar" at bounding box center [332, 355] width 33 height 10
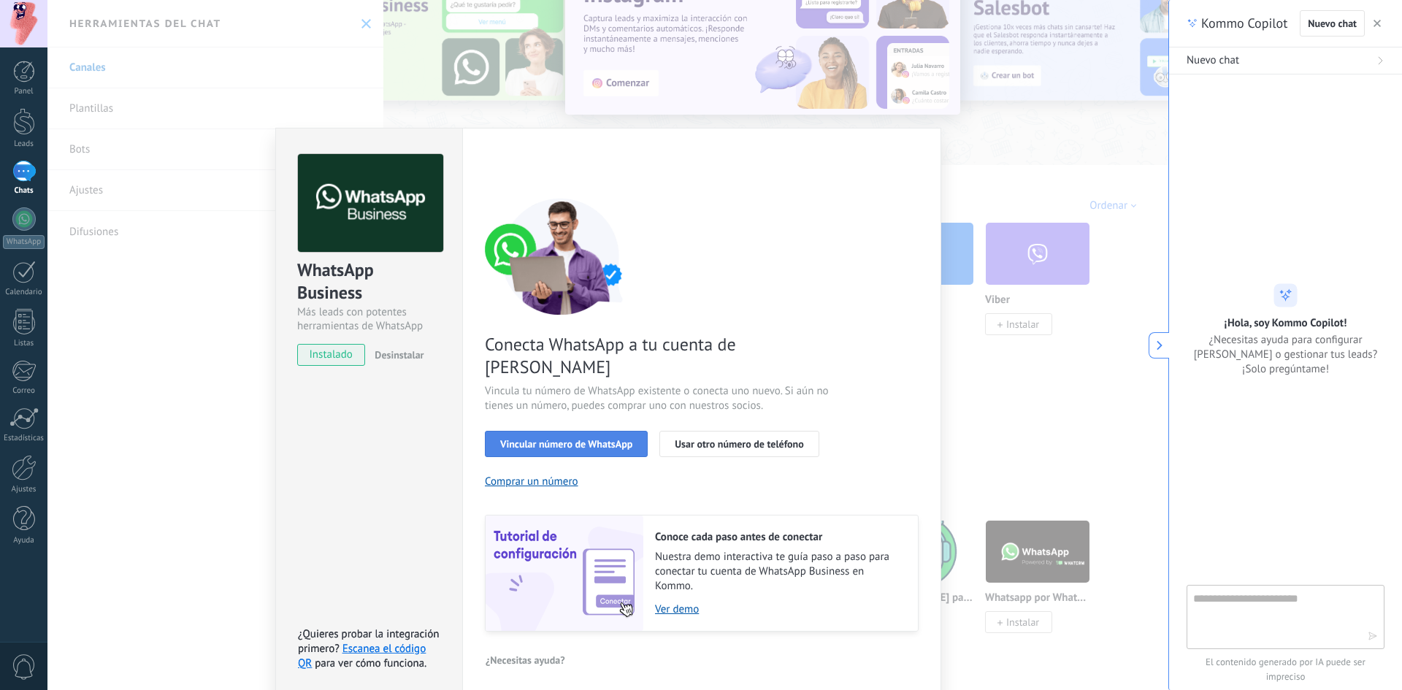
click at [577, 439] on span "Vincular número de WhatsApp" at bounding box center [566, 444] width 132 height 10
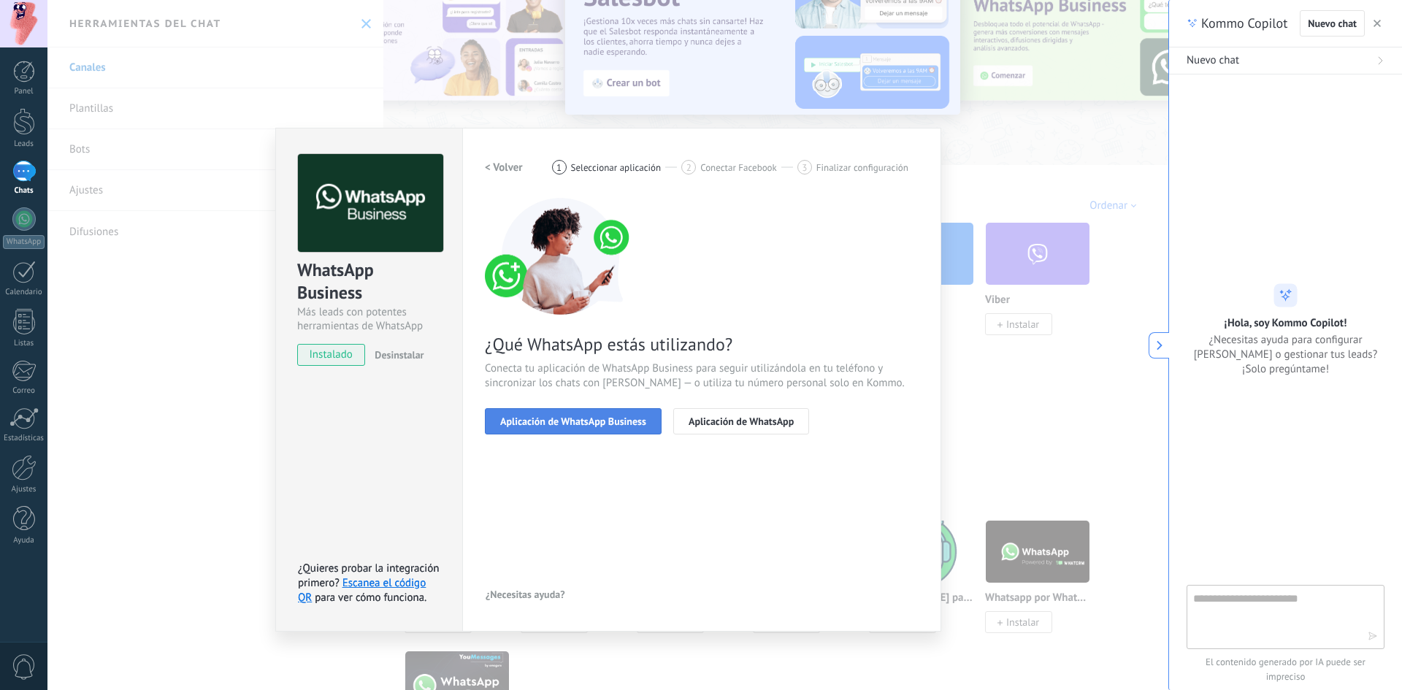
click at [630, 428] on button "Aplicación de WhatsApp Business" at bounding box center [573, 421] width 177 height 26
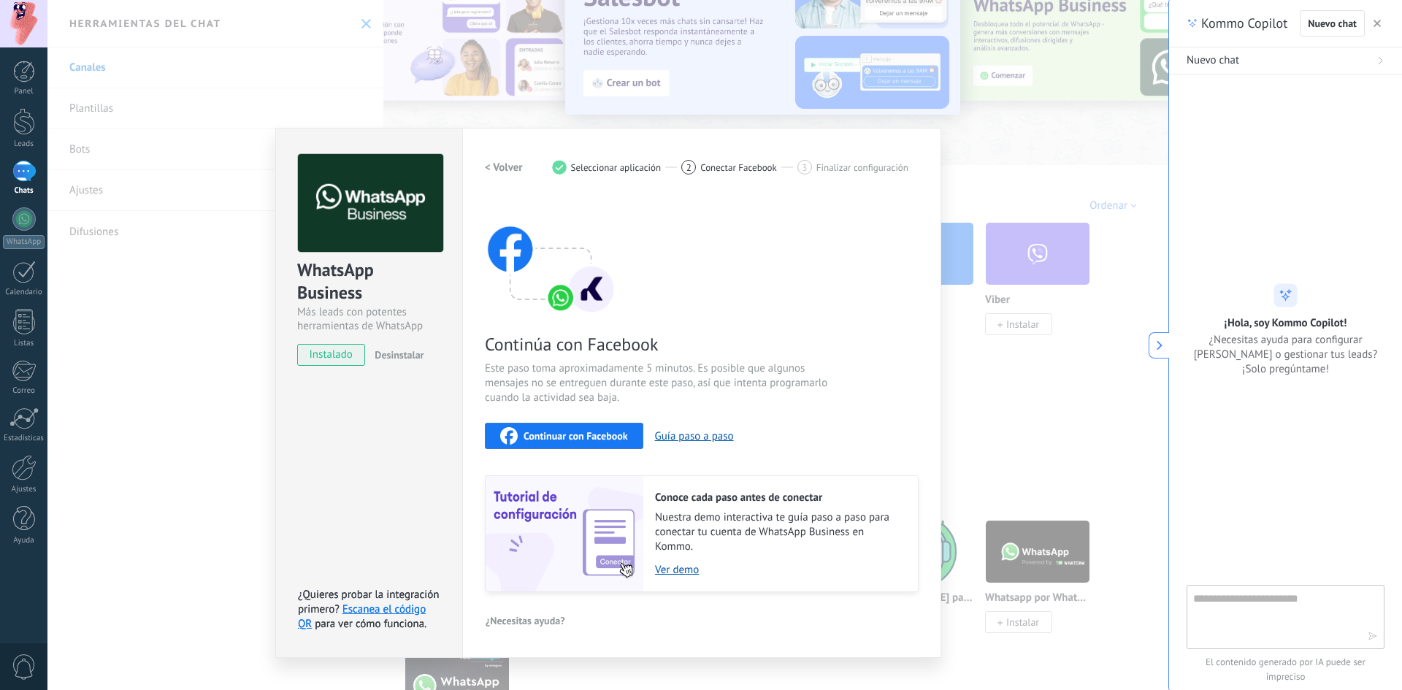
click at [507, 169] on h2 "< Volver" at bounding box center [504, 168] width 38 height 14
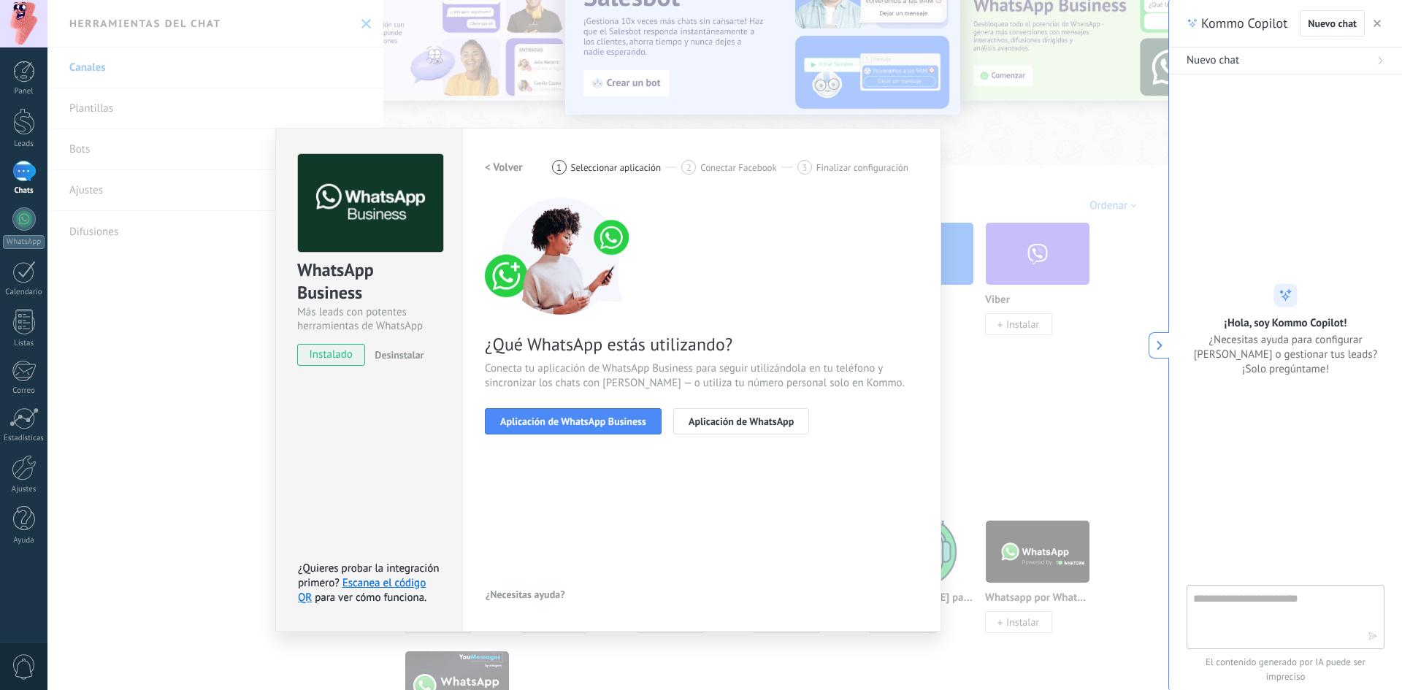
click at [573, 174] on div "1 Seleccionar aplicación" at bounding box center [617, 167] width 130 height 15
click at [621, 421] on span "Aplicación de WhatsApp Business" at bounding box center [573, 421] width 146 height 10
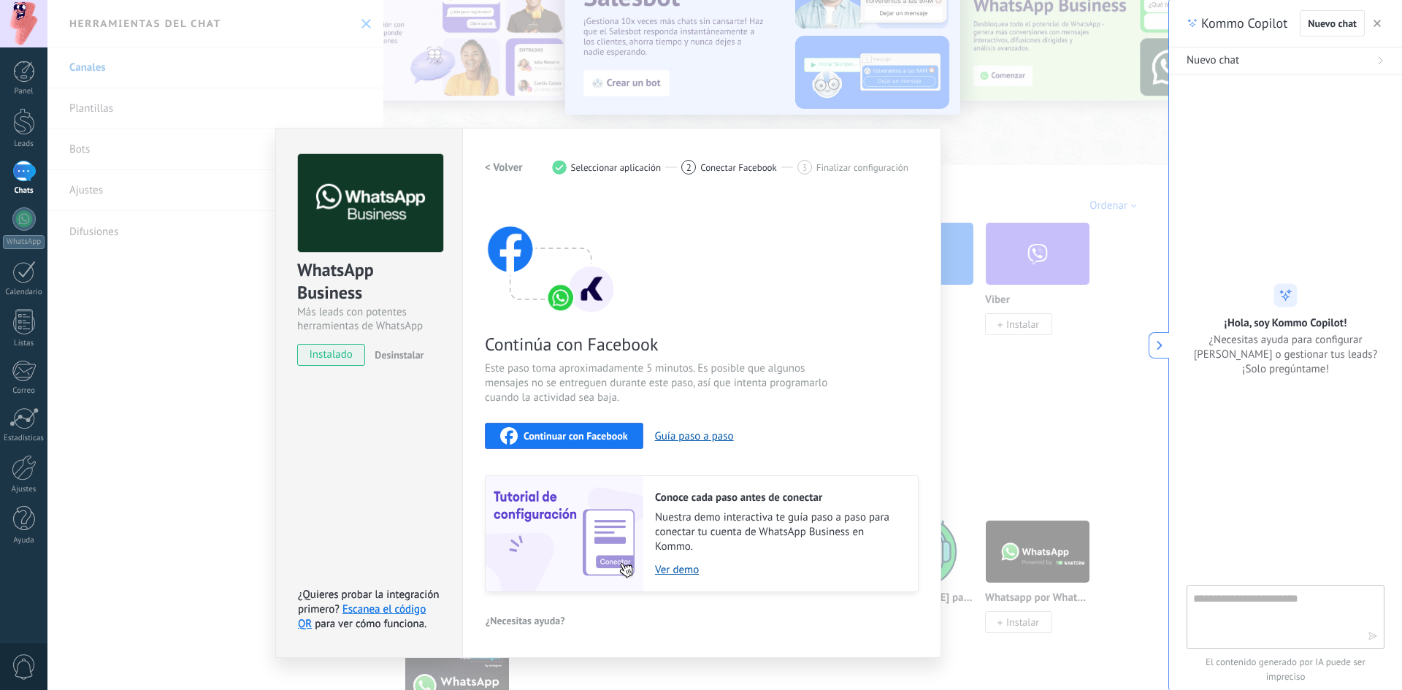
click at [597, 432] on span "Continuar con Facebook" at bounding box center [575, 436] width 104 height 10
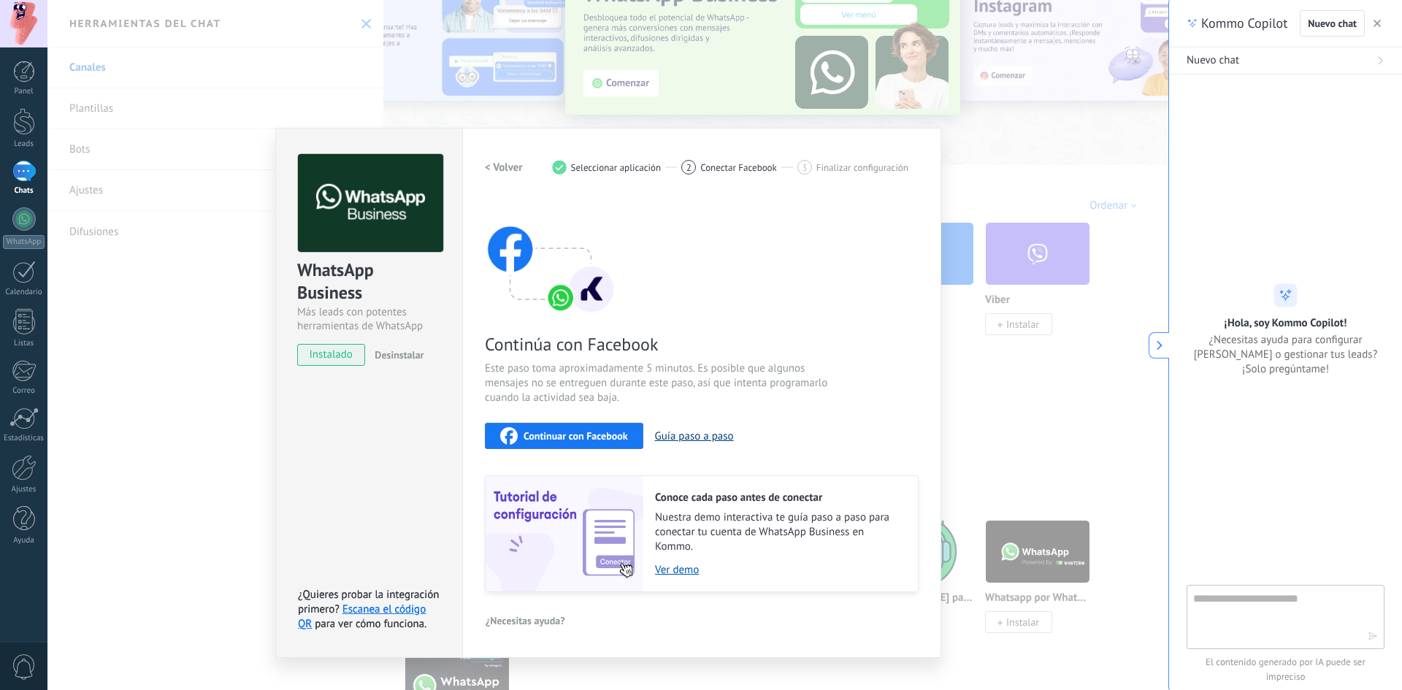
click at [682, 438] on button "Guía paso a paso" at bounding box center [694, 436] width 79 height 14
click at [591, 408] on div "Continúa con Facebook Este paso toma aproximadamente 5 minutos. Es posible que …" at bounding box center [702, 395] width 434 height 394
click at [594, 278] on img at bounding box center [550, 256] width 131 height 117
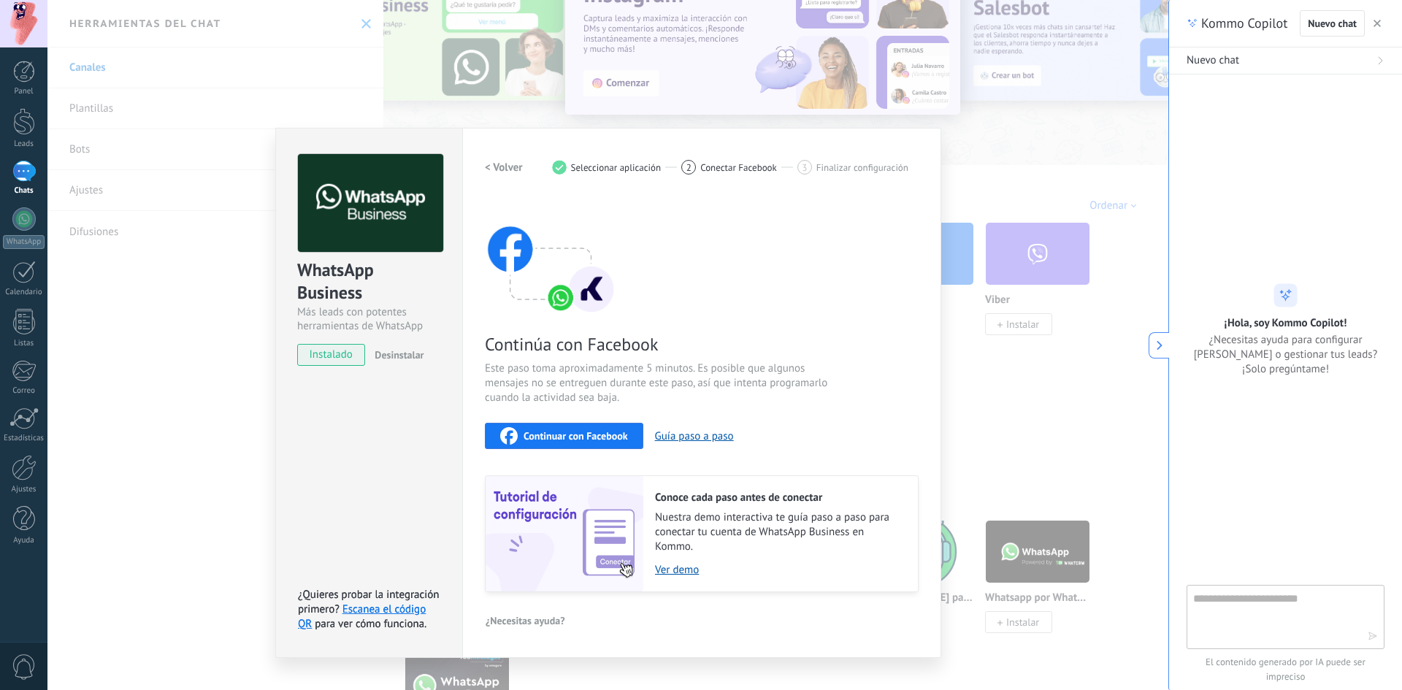
click at [340, 356] on span "instalado" at bounding box center [331, 355] width 66 height 22
click at [504, 170] on h2 "< Volver" at bounding box center [504, 168] width 38 height 14
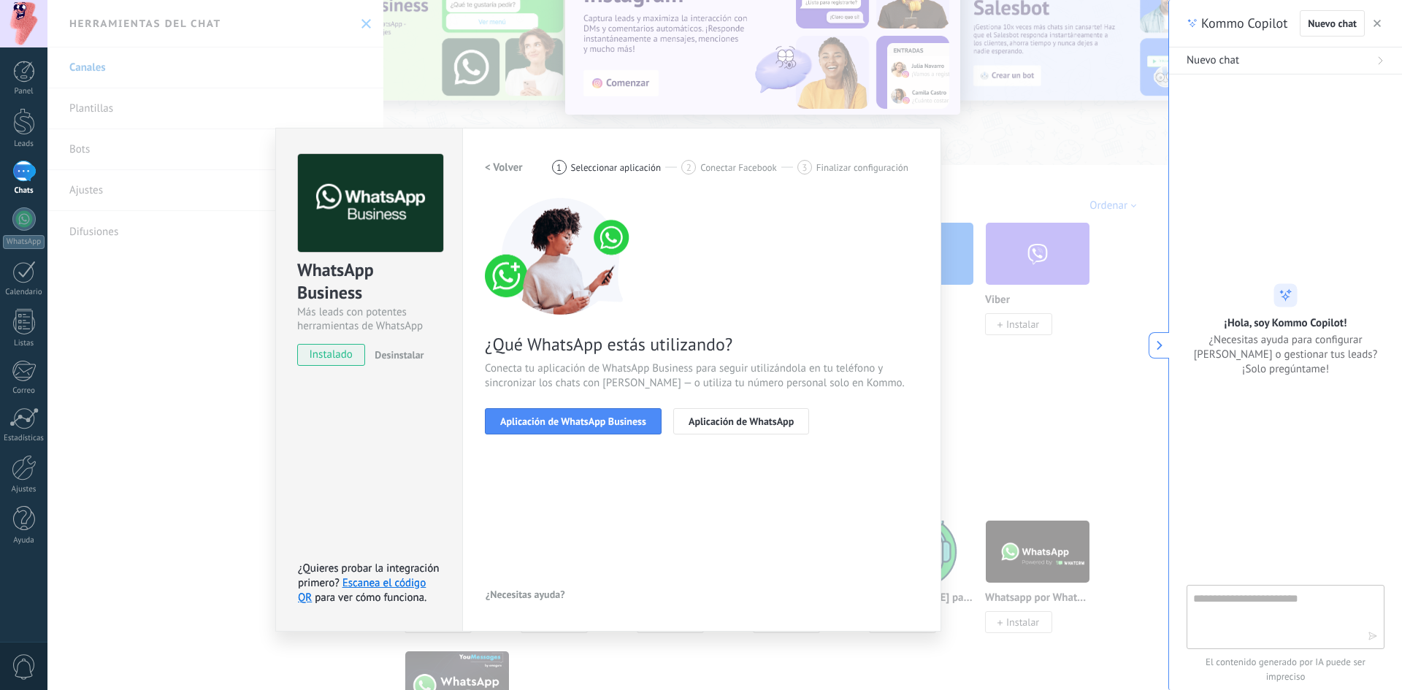
click at [504, 170] on h2 "< Volver" at bounding box center [504, 168] width 38 height 14
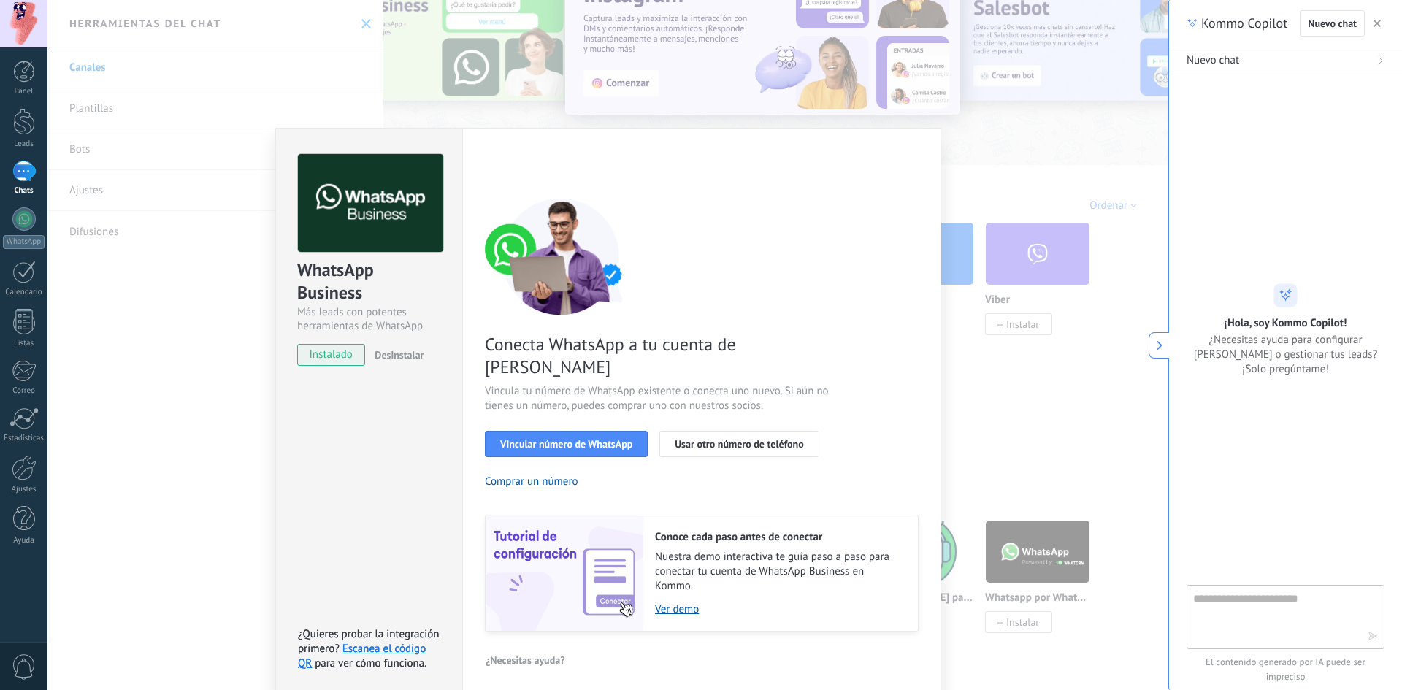
click at [504, 170] on div "< Volver 1 Seleccionar aplicación 2 Conectar Facebook 3 Finalizar configuración" at bounding box center [702, 167] width 434 height 26
click at [350, 355] on span "instalado" at bounding box center [331, 355] width 66 height 22
click at [546, 439] on span "Vincular número de WhatsApp" at bounding box center [566, 444] width 132 height 10
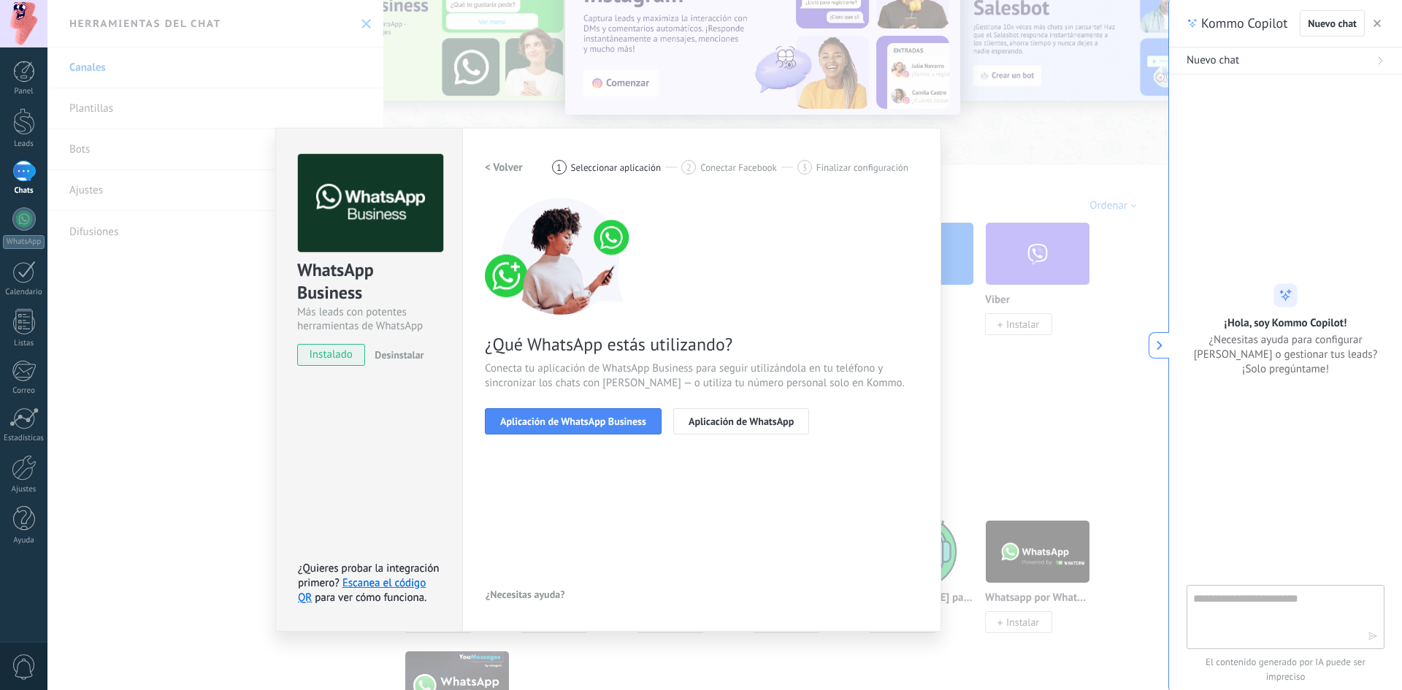
click at [675, 353] on span "¿Qué WhatsApp estás utilizando?" at bounding box center [702, 344] width 434 height 23
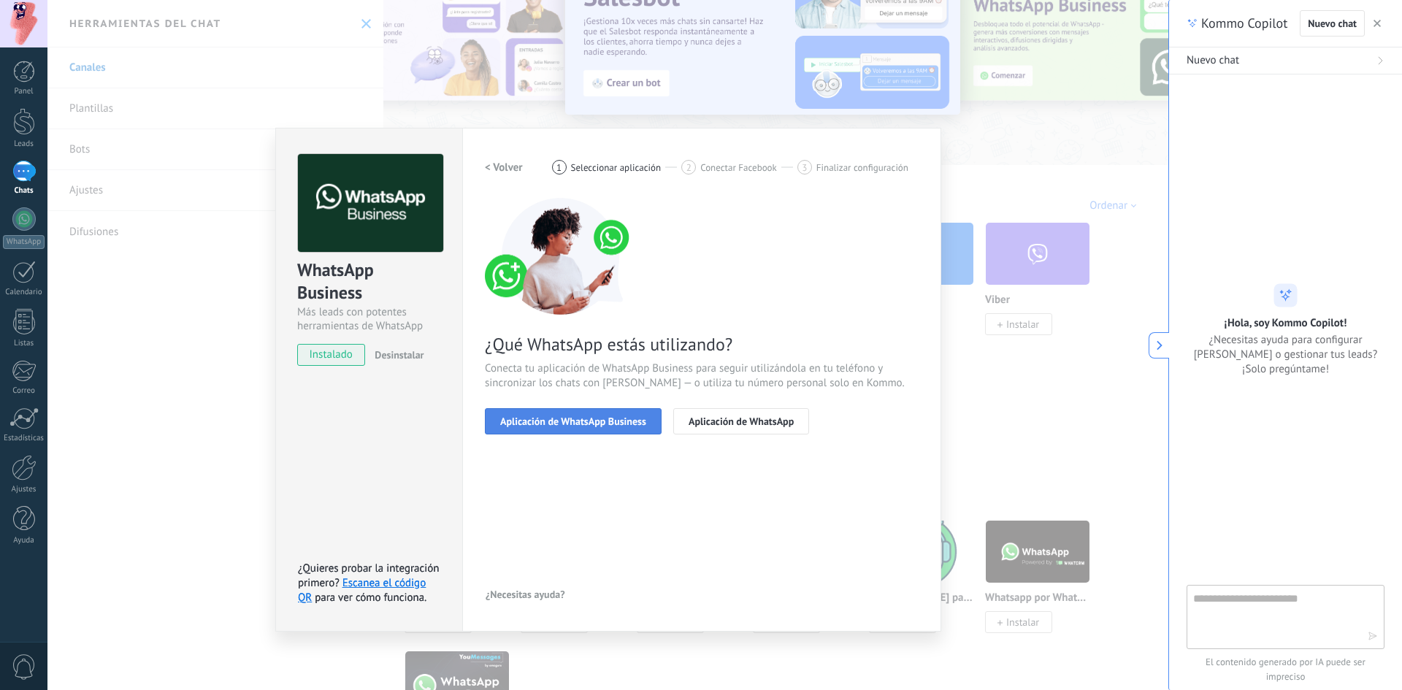
click at [592, 426] on span "Aplicación de WhatsApp Business" at bounding box center [573, 421] width 146 height 10
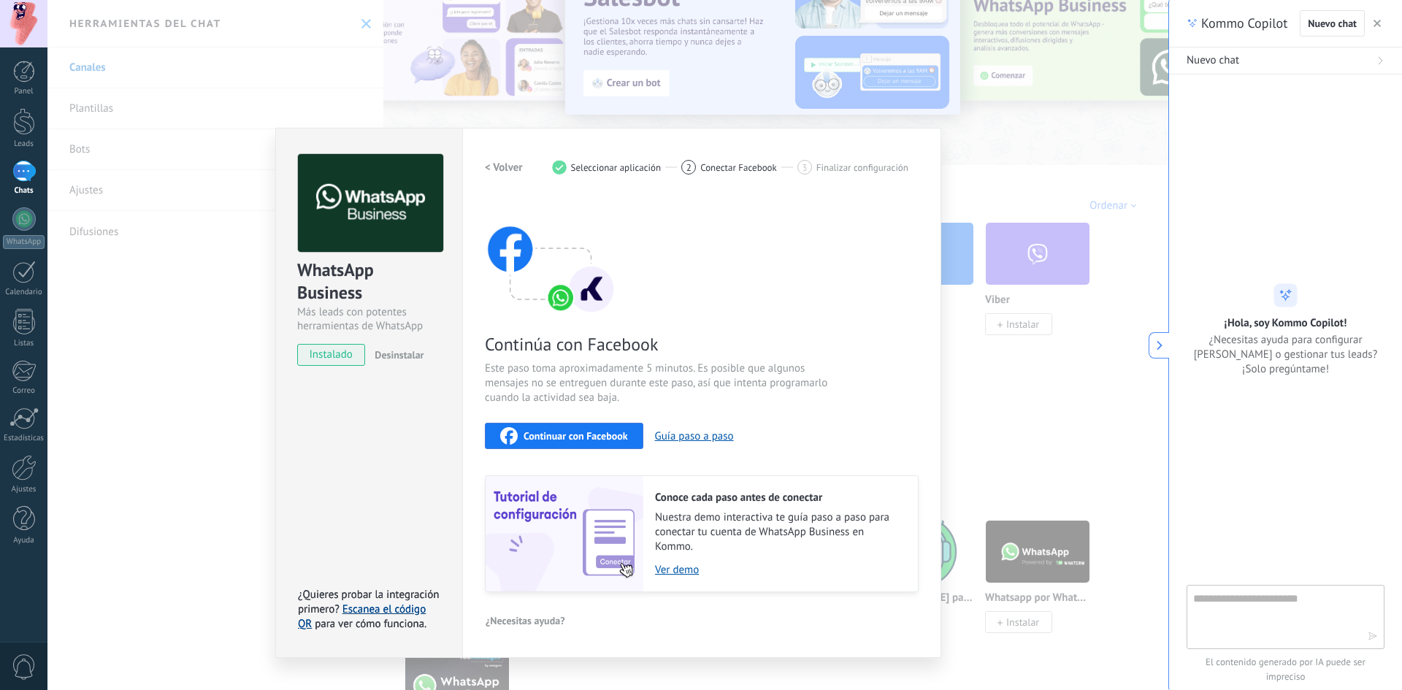
click at [413, 607] on link "Escanea el código QR" at bounding box center [362, 616] width 128 height 28
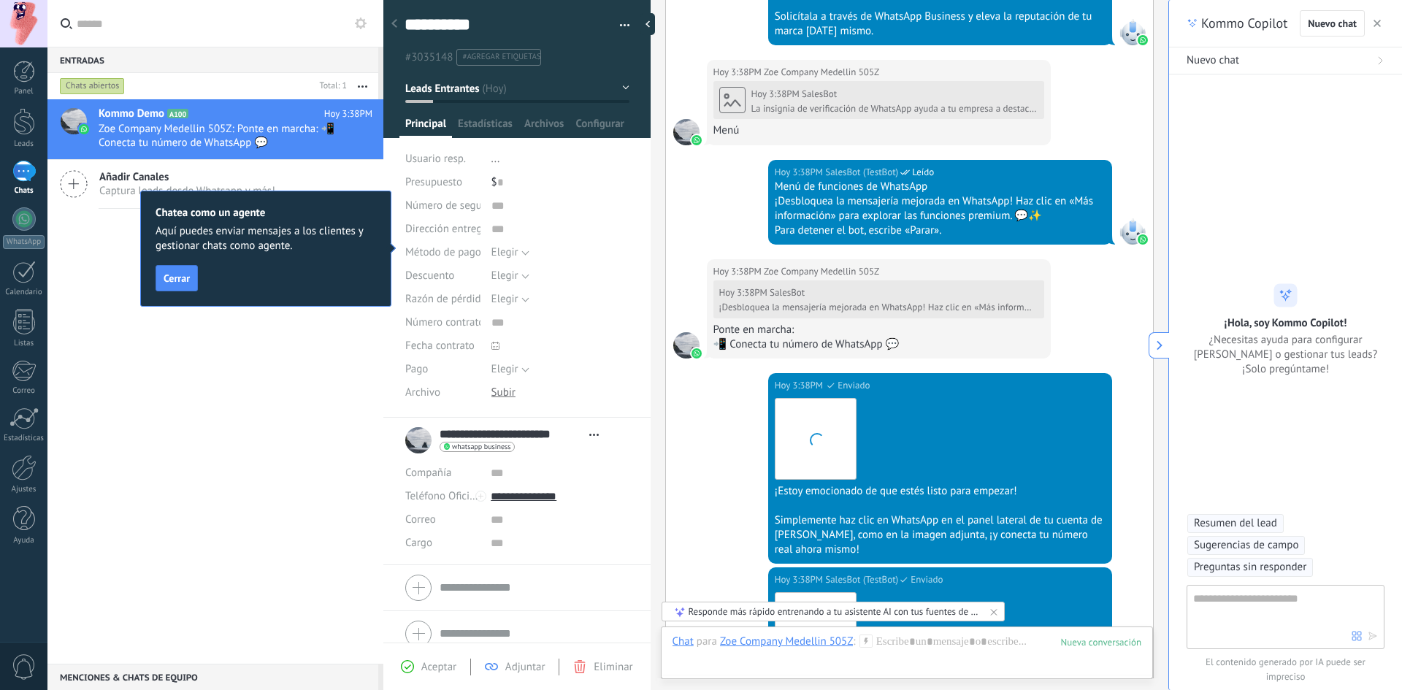
scroll to position [5415, 0]
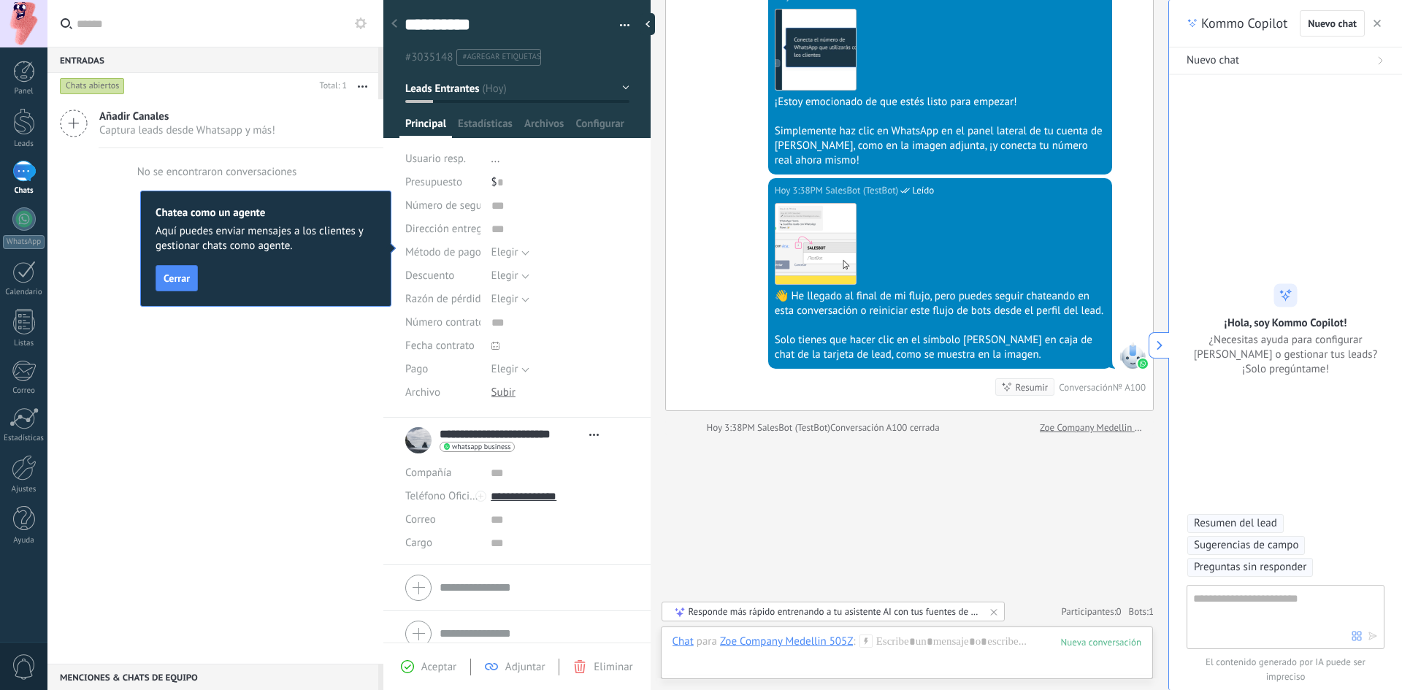
click at [1156, 345] on icon at bounding box center [1159, 345] width 10 height 10
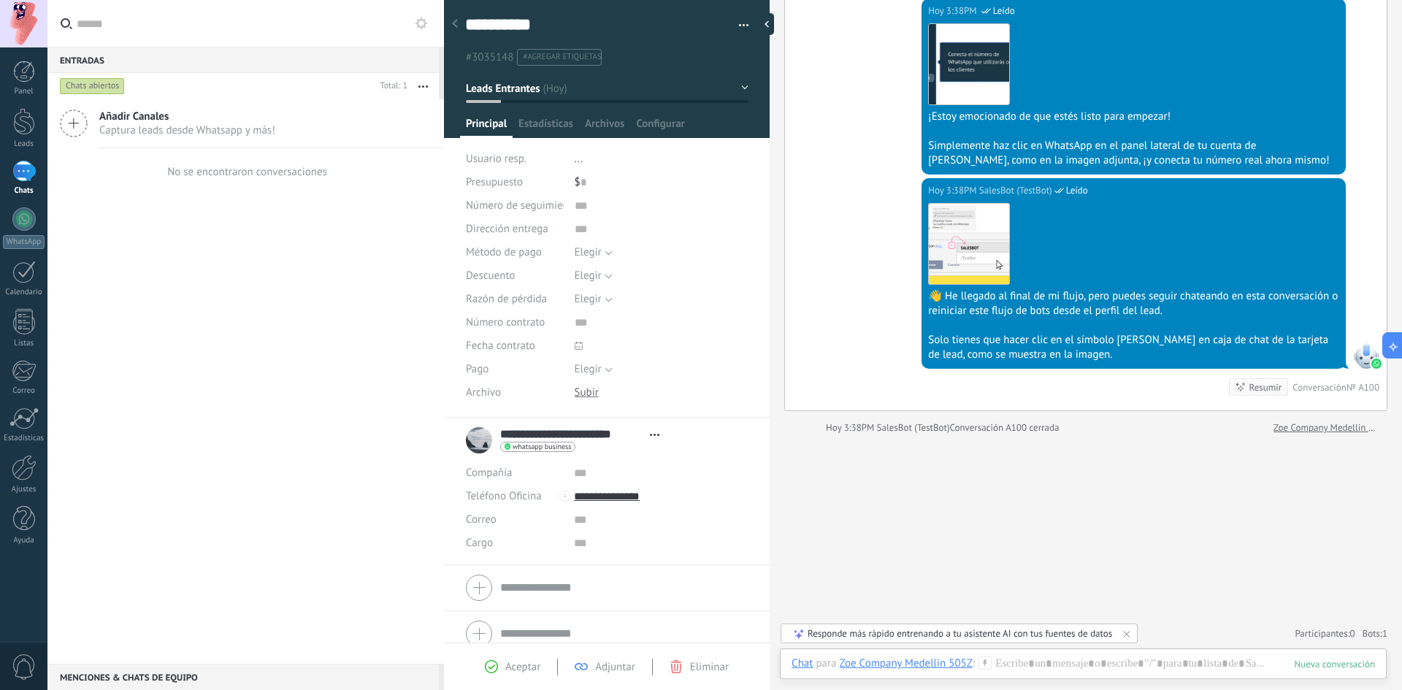
scroll to position [22, 0]
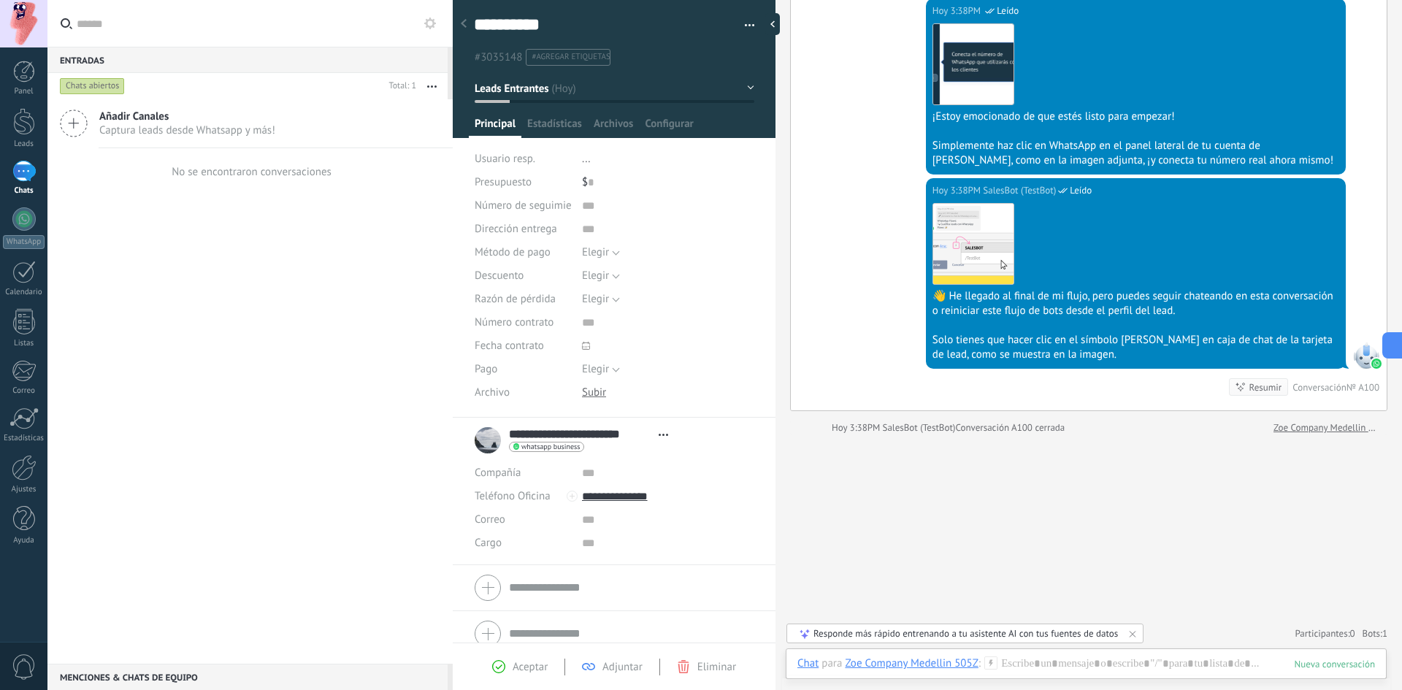
type textarea "**********"
click at [1105, 667] on div at bounding box center [1085, 678] width 577 height 44
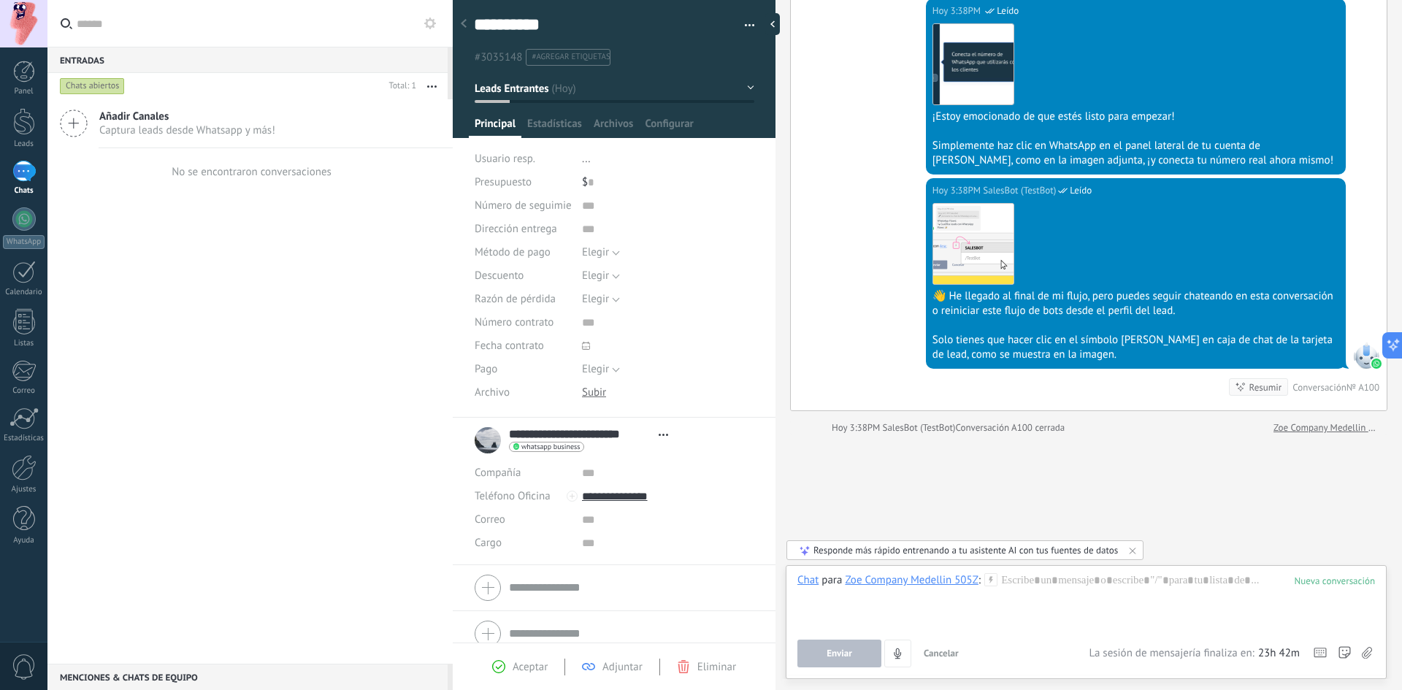
click at [990, 580] on use at bounding box center [991, 579] width 12 height 12
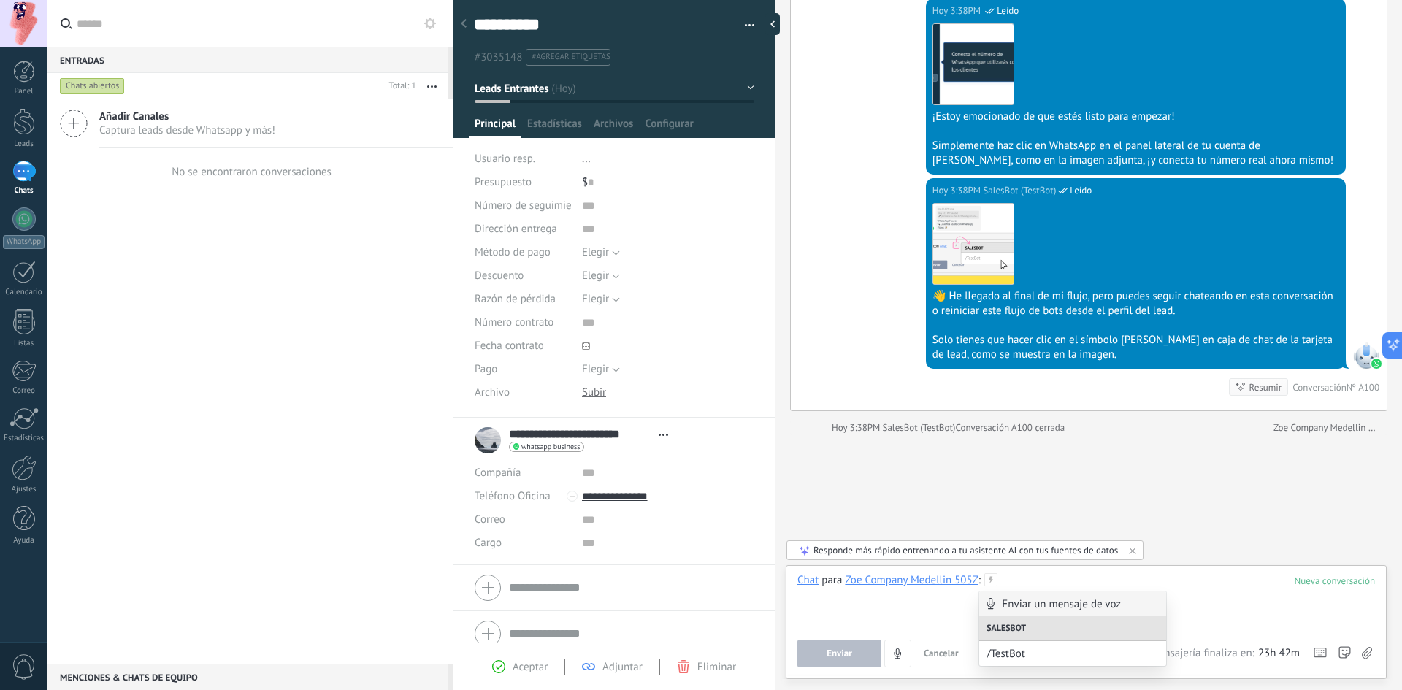
click at [1032, 577] on div at bounding box center [1085, 600] width 577 height 55
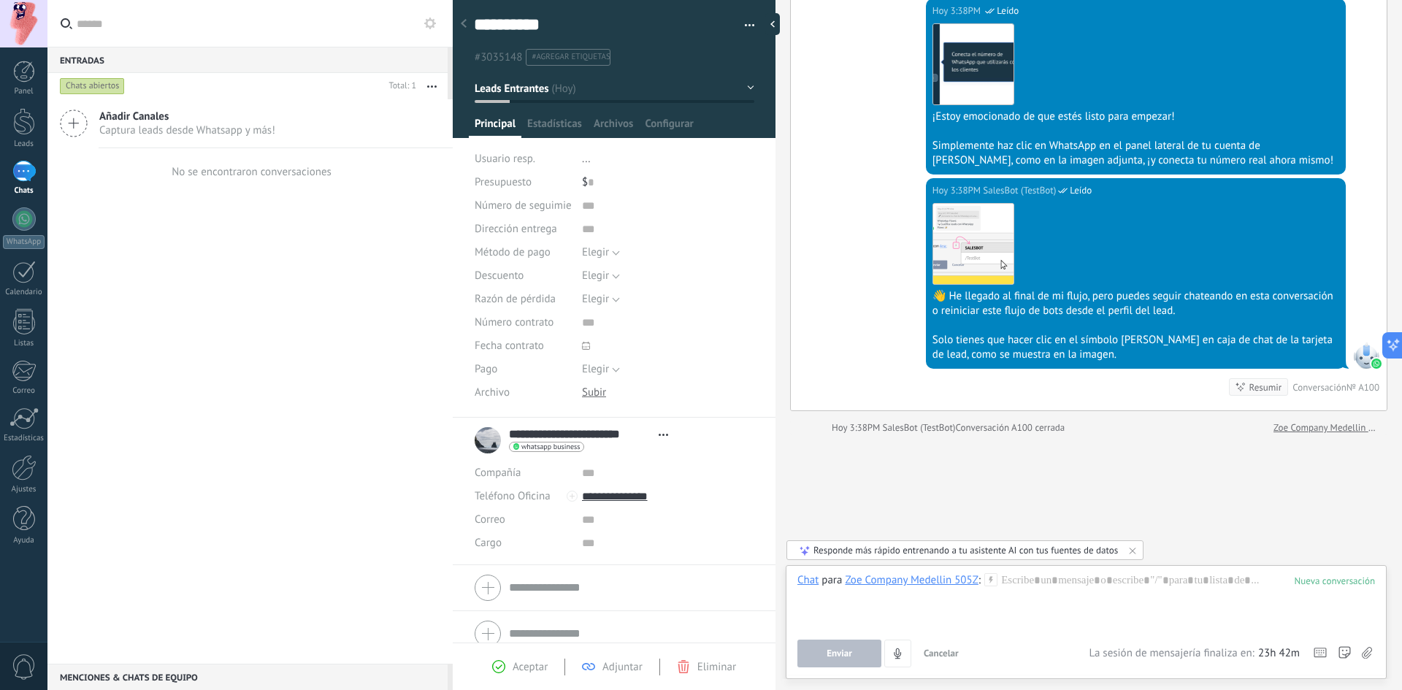
click at [993, 580] on icon at bounding box center [990, 579] width 13 height 13
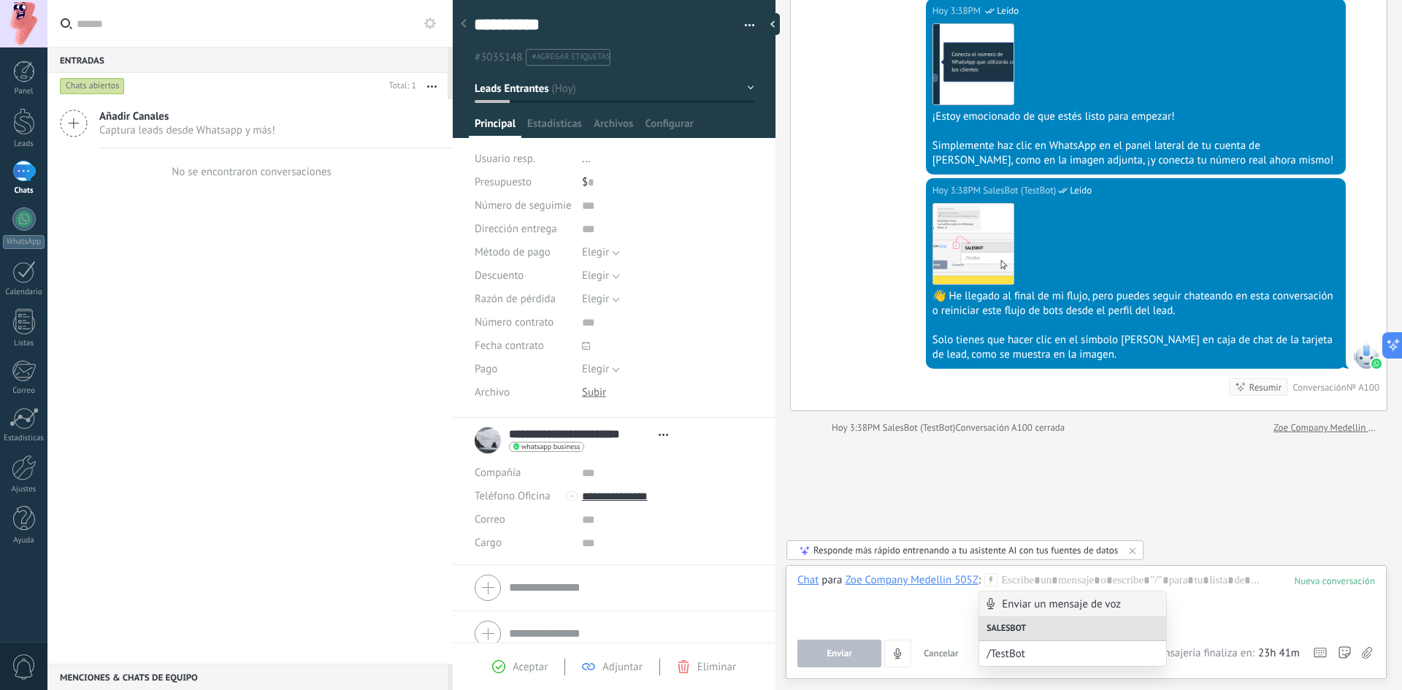
click at [184, 137] on div "Añadir Canales Captura leads desde Whatsapp y más!" at bounding box center [249, 123] width 405 height 49
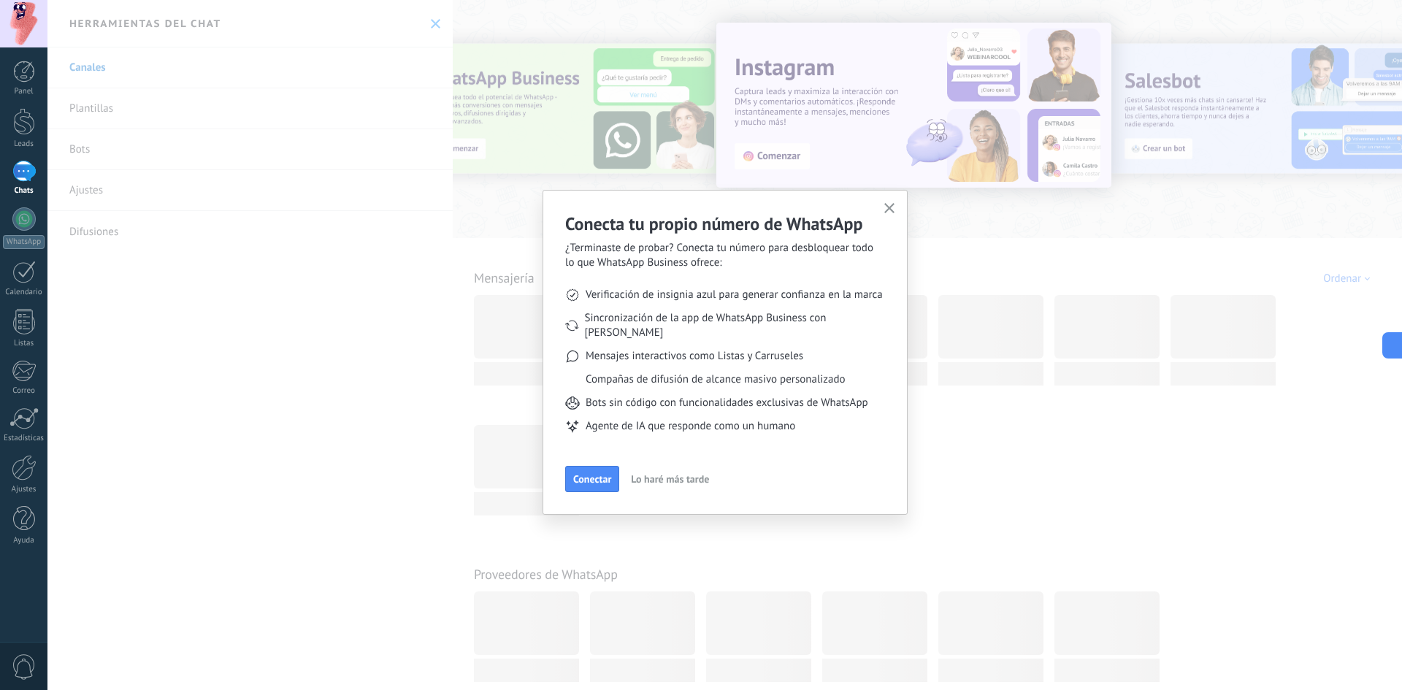
click at [427, 24] on div "Conecta tu propio número de WhatsApp ¿Terminaste de probar? Conecta tu número p…" at bounding box center [724, 345] width 1354 height 690
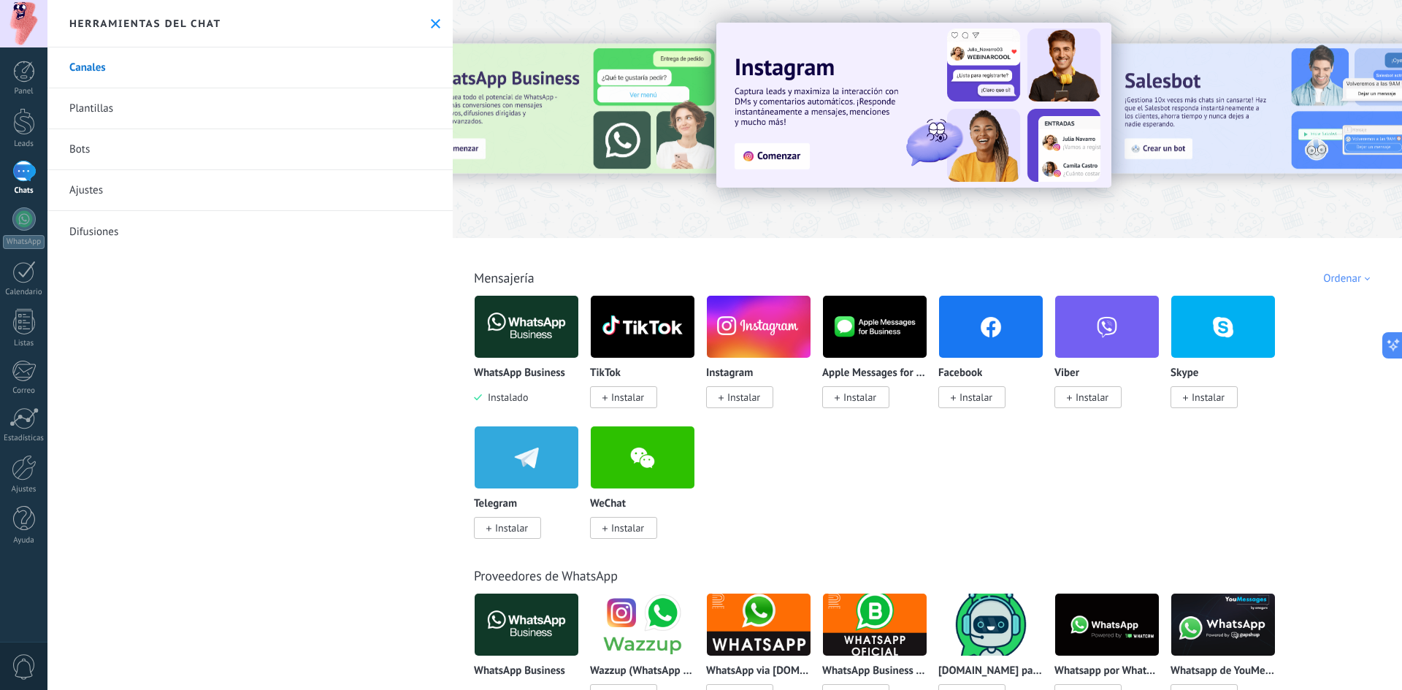
click at [429, 27] on button at bounding box center [435, 24] width 12 height 12
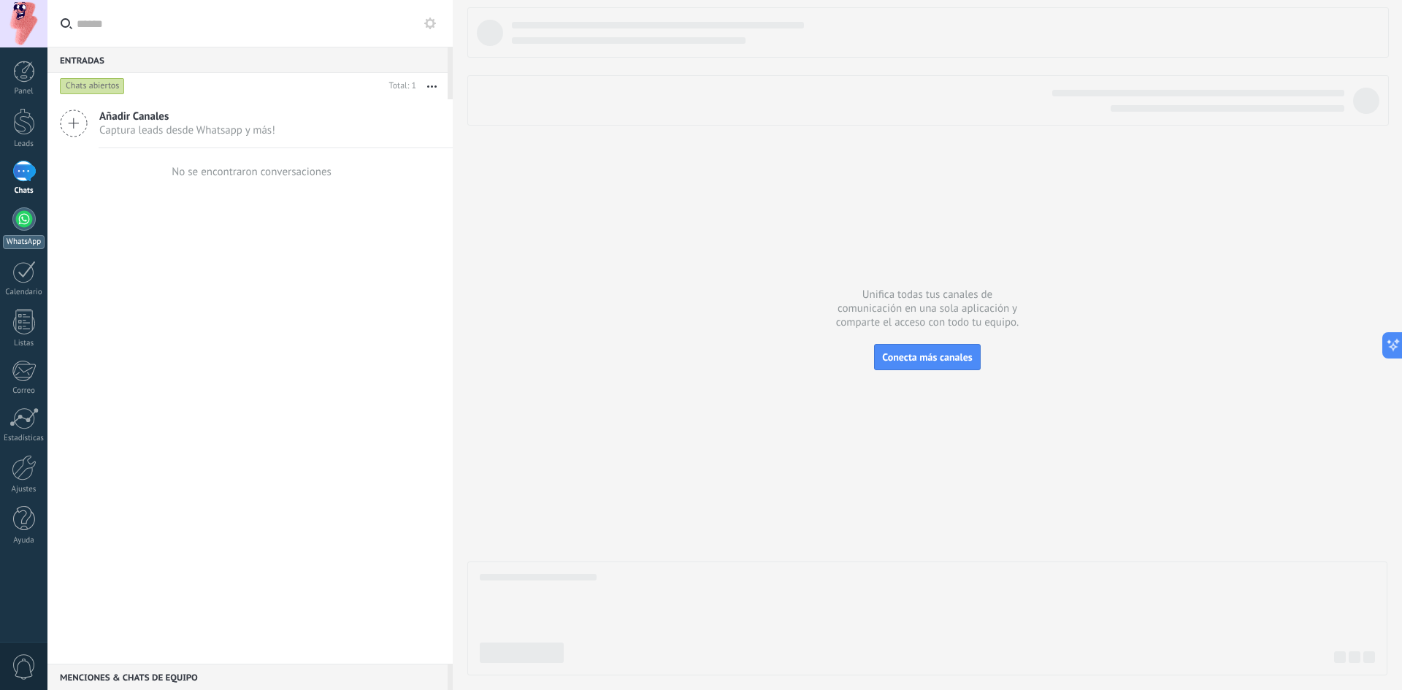
click at [32, 223] on div at bounding box center [23, 218] width 23 height 23
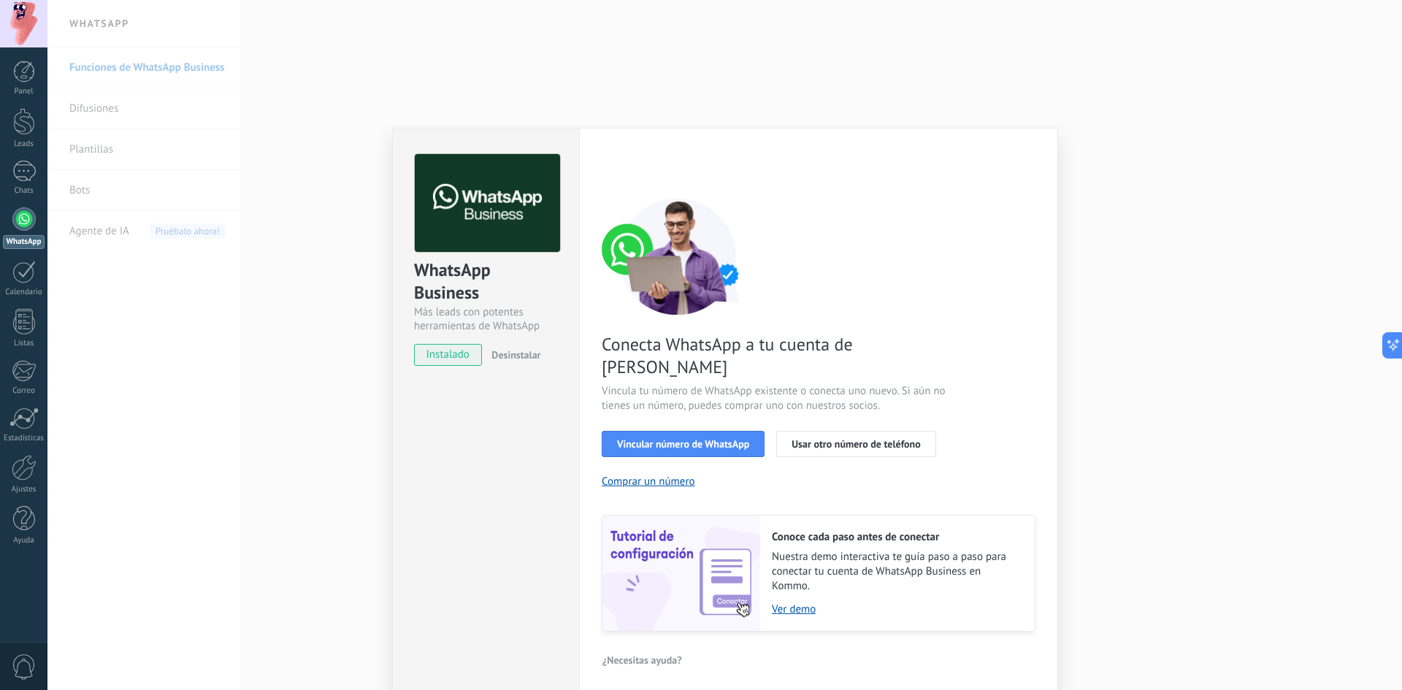
click at [461, 358] on span "instalado" at bounding box center [448, 355] width 66 height 22
click at [721, 431] on button "Vincular número de WhatsApp" at bounding box center [683, 444] width 163 height 26
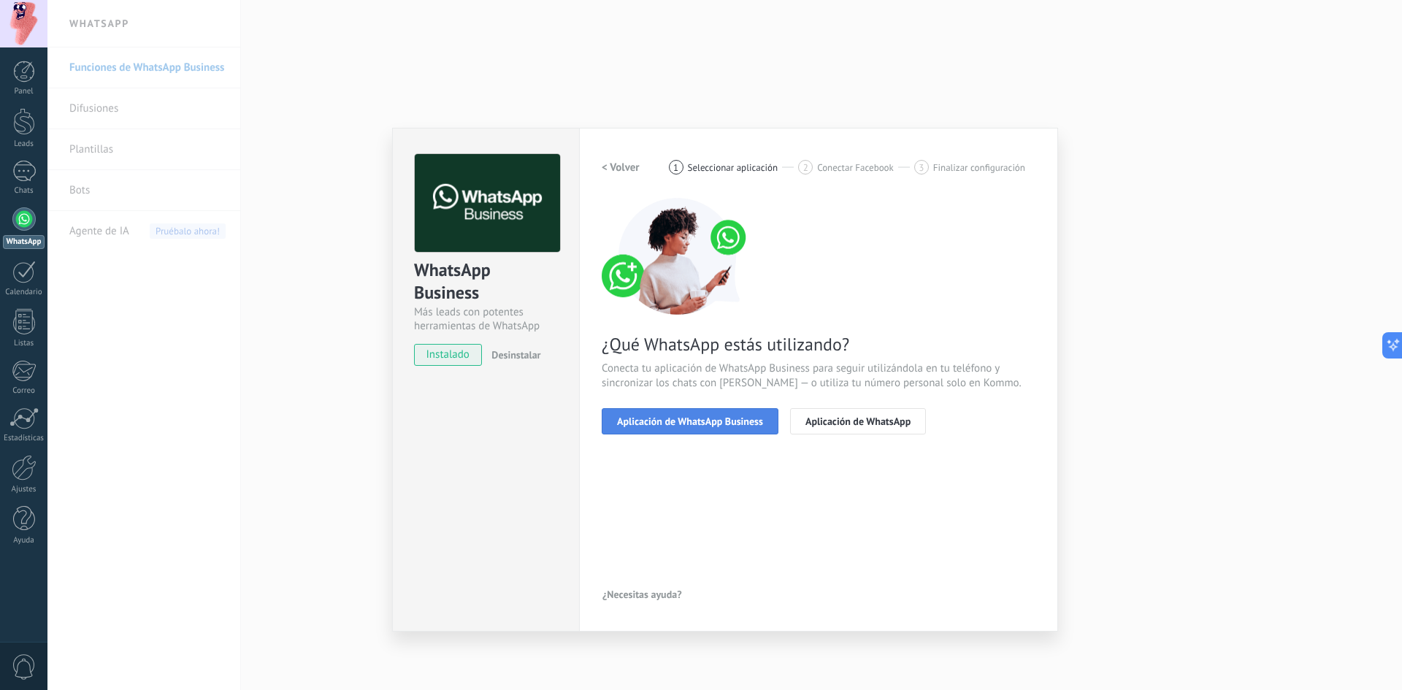
click at [706, 416] on span "Aplicación de WhatsApp Business" at bounding box center [690, 421] width 146 height 10
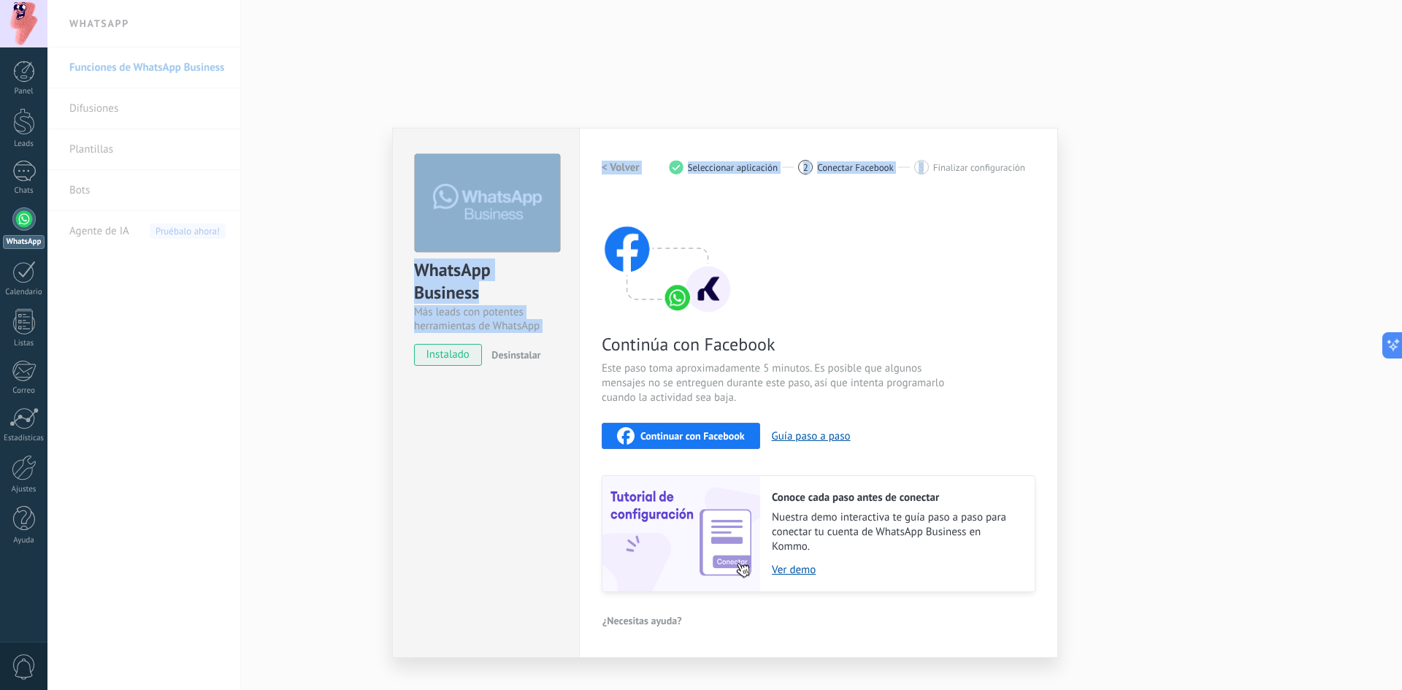
drag, startPoint x: 935, startPoint y: 142, endPoint x: 829, endPoint y: 110, distance: 110.6
click at [841, 112] on div "WhatsApp Business Más leads con potentes herramientas de WhatsApp instalado Des…" at bounding box center [724, 345] width 1354 height 690
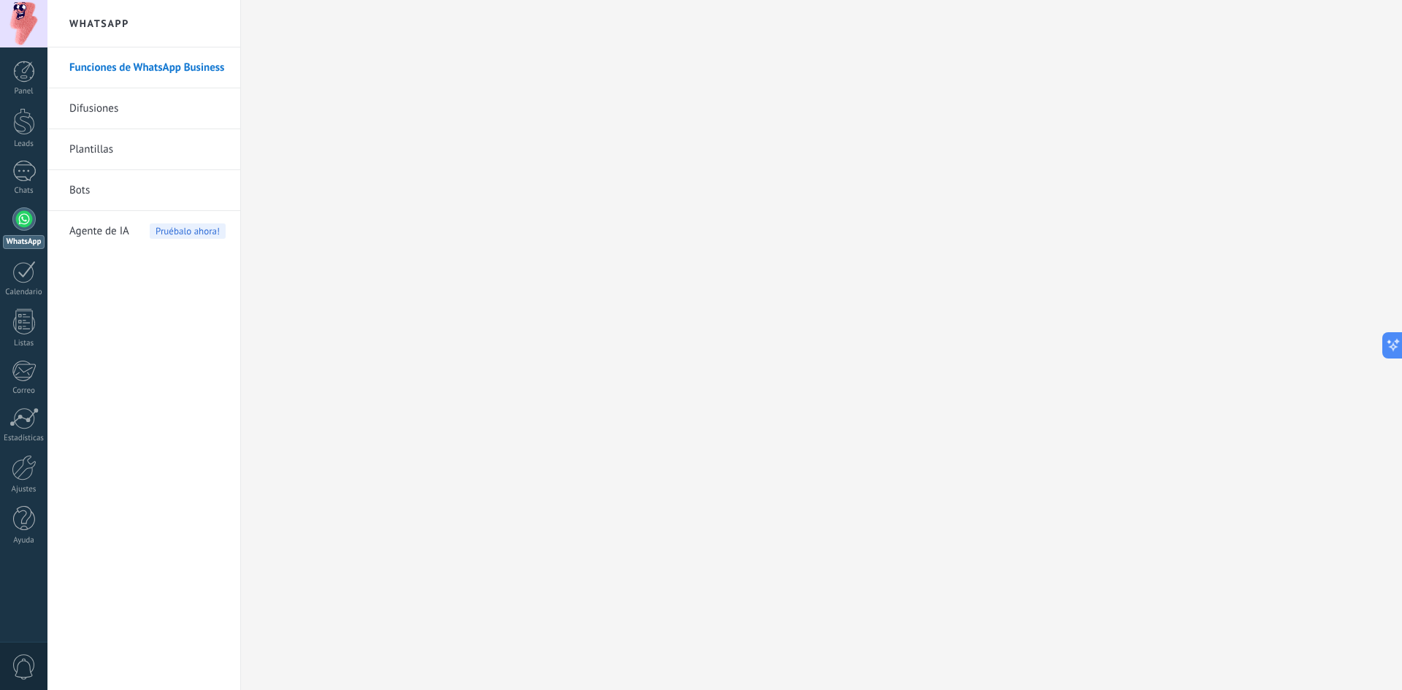
click at [18, 220] on div at bounding box center [23, 218] width 23 height 23
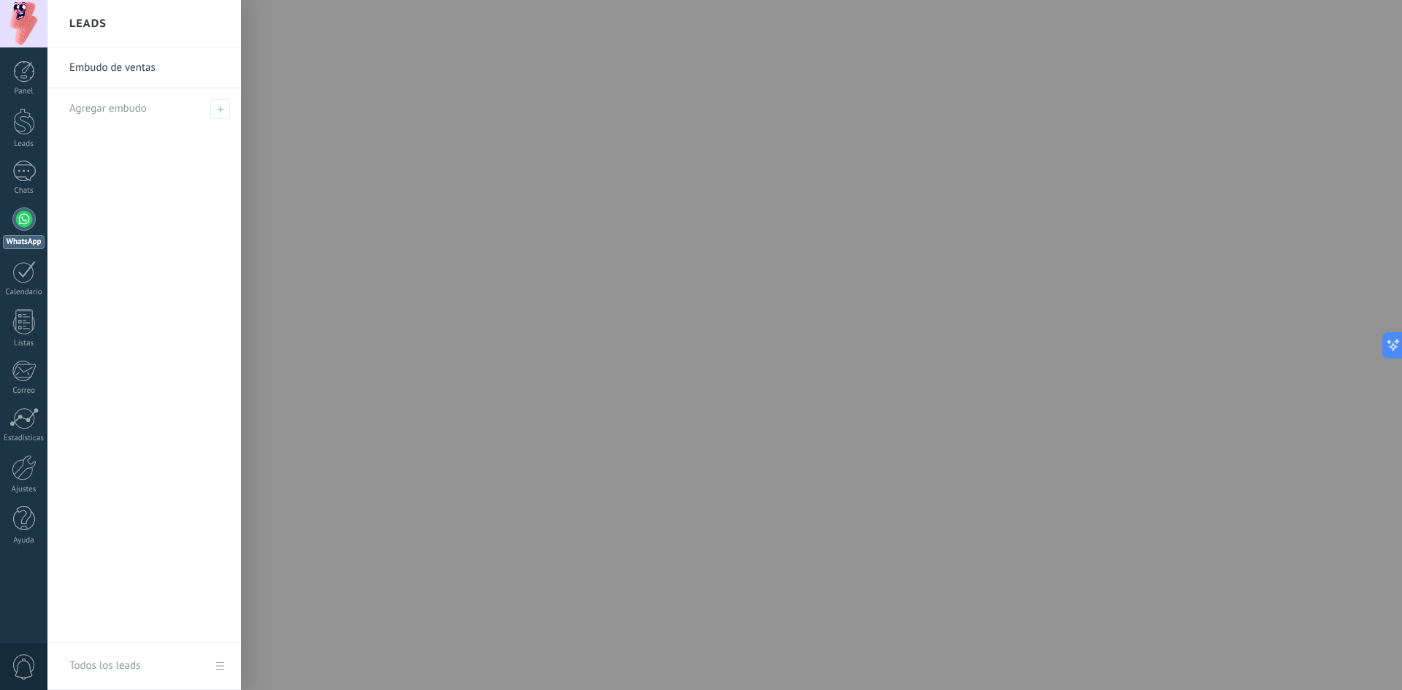
click at [194, 74] on link "Embudo de ventas" at bounding box center [147, 67] width 157 height 41
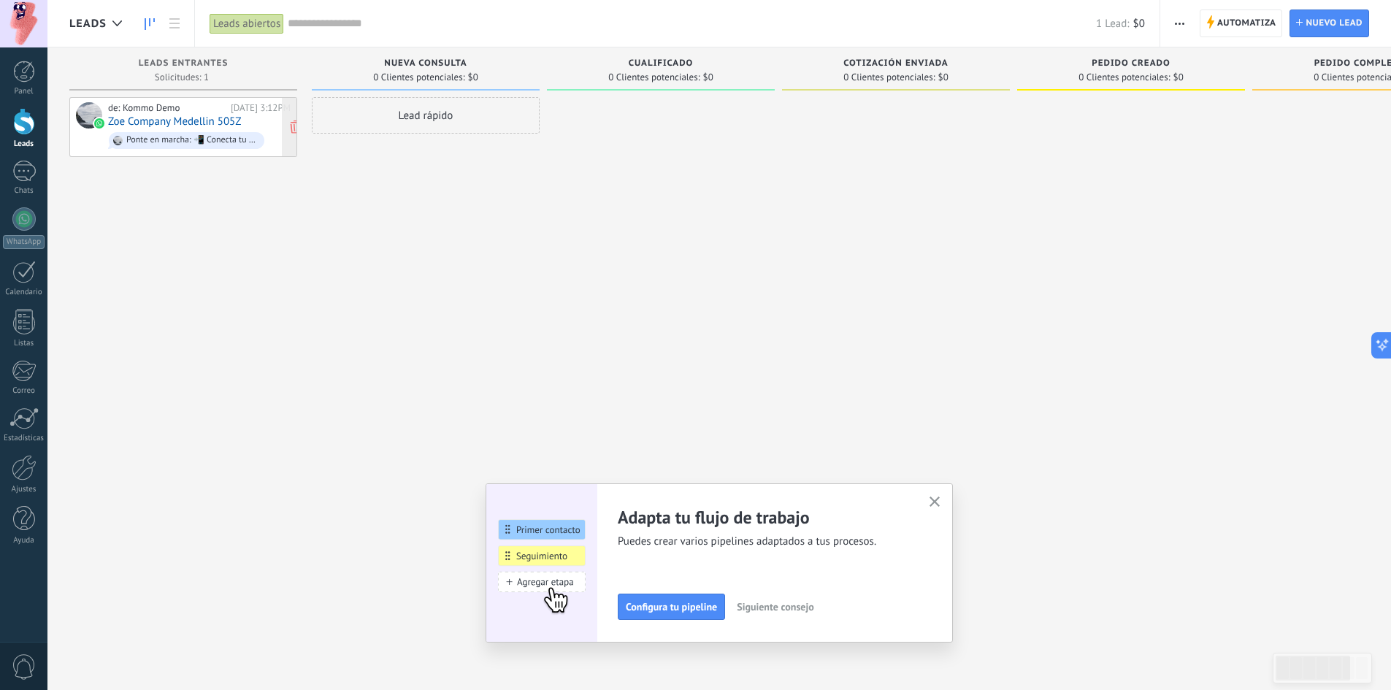
click at [215, 121] on link "Zoe Company Medellin 505Z" at bounding box center [174, 121] width 133 height 12
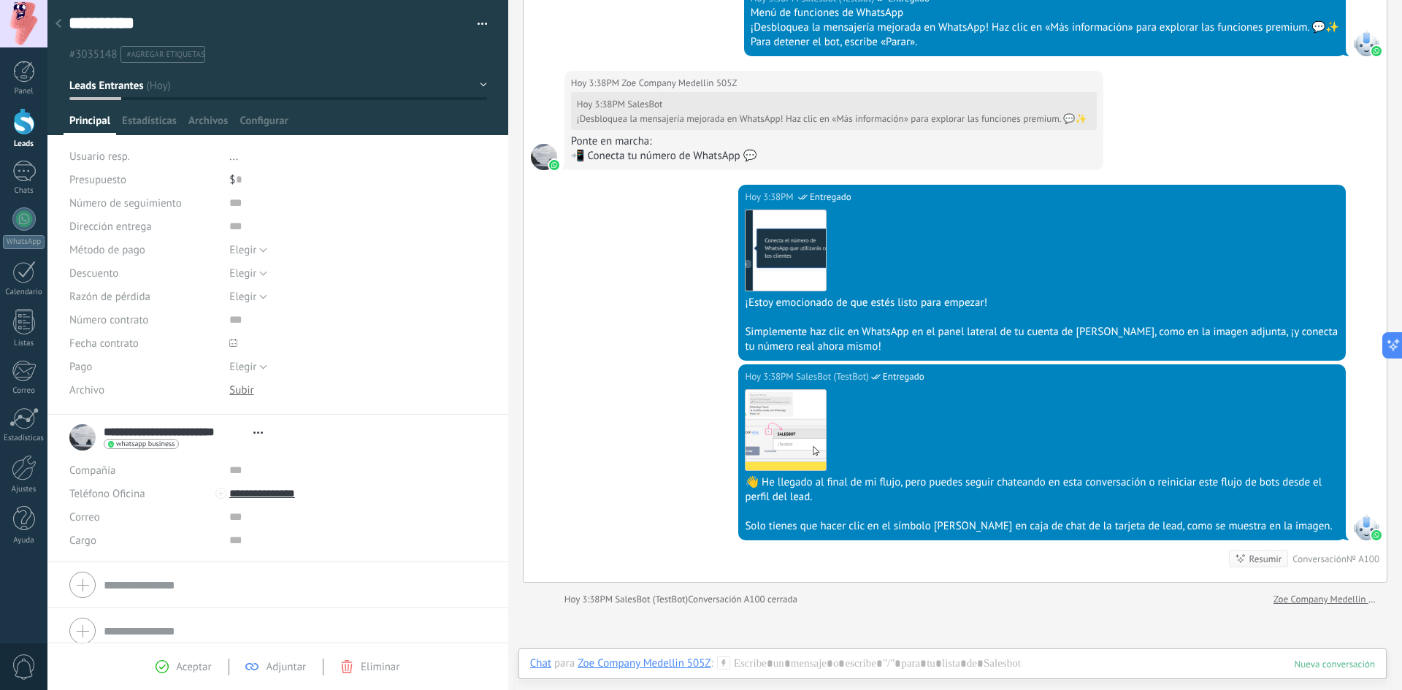
scroll to position [1309, 0]
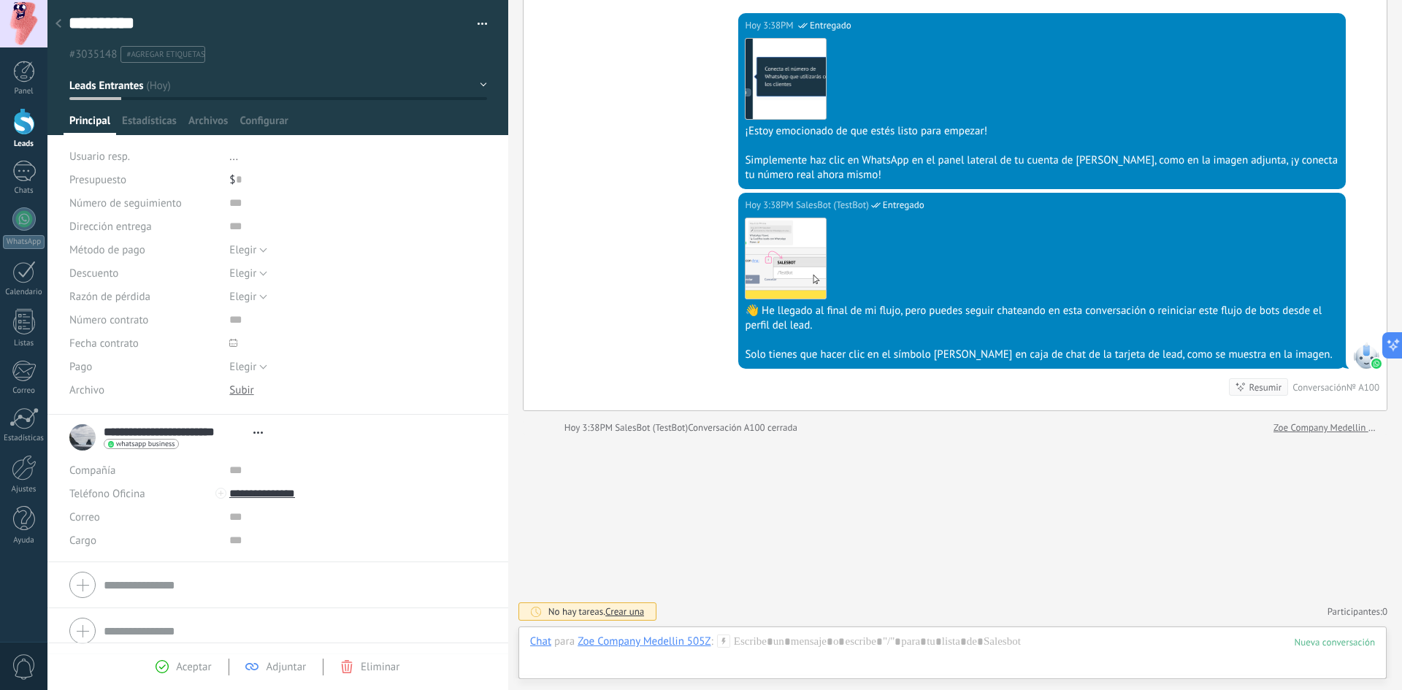
click at [719, 643] on icon at bounding box center [723, 640] width 13 height 13
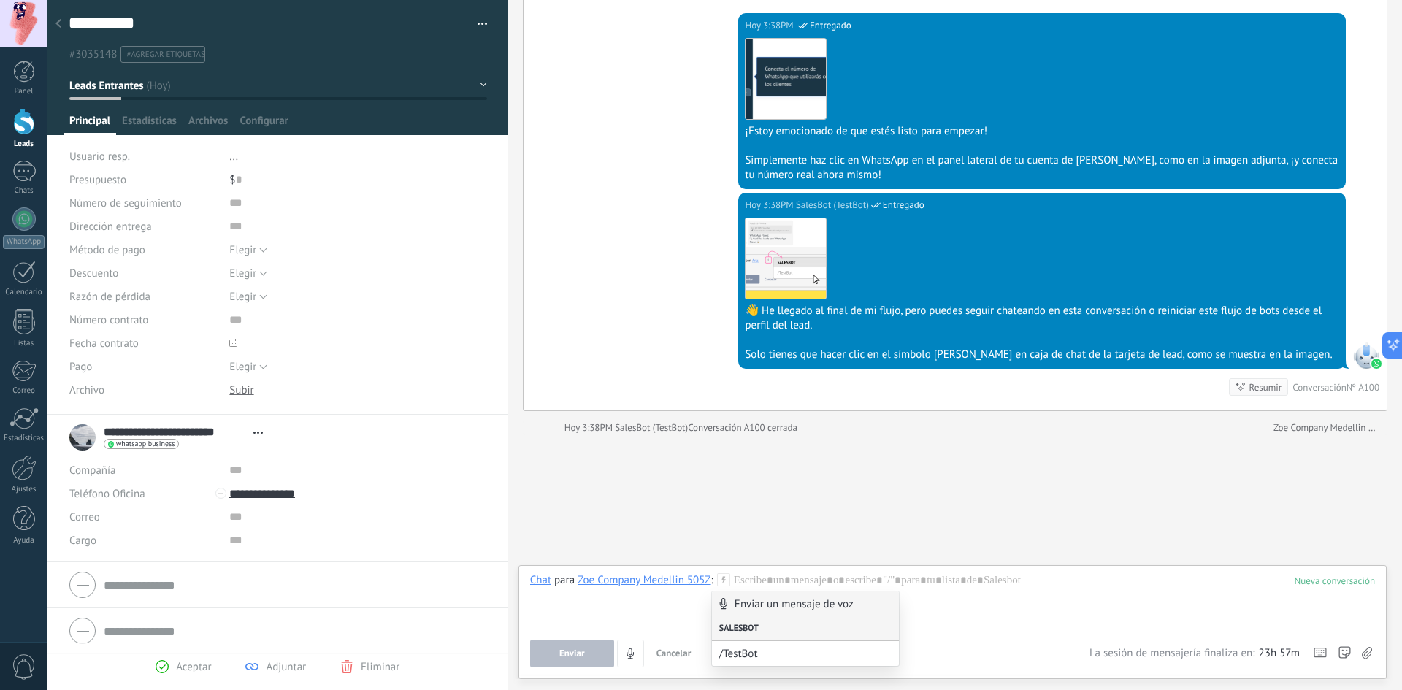
click at [791, 637] on div "Salesbot" at bounding box center [805, 628] width 187 height 25
click at [770, 624] on div "Salesbot" at bounding box center [805, 628] width 187 height 25
click at [767, 647] on span "/TestBot" at bounding box center [799, 654] width 161 height 14
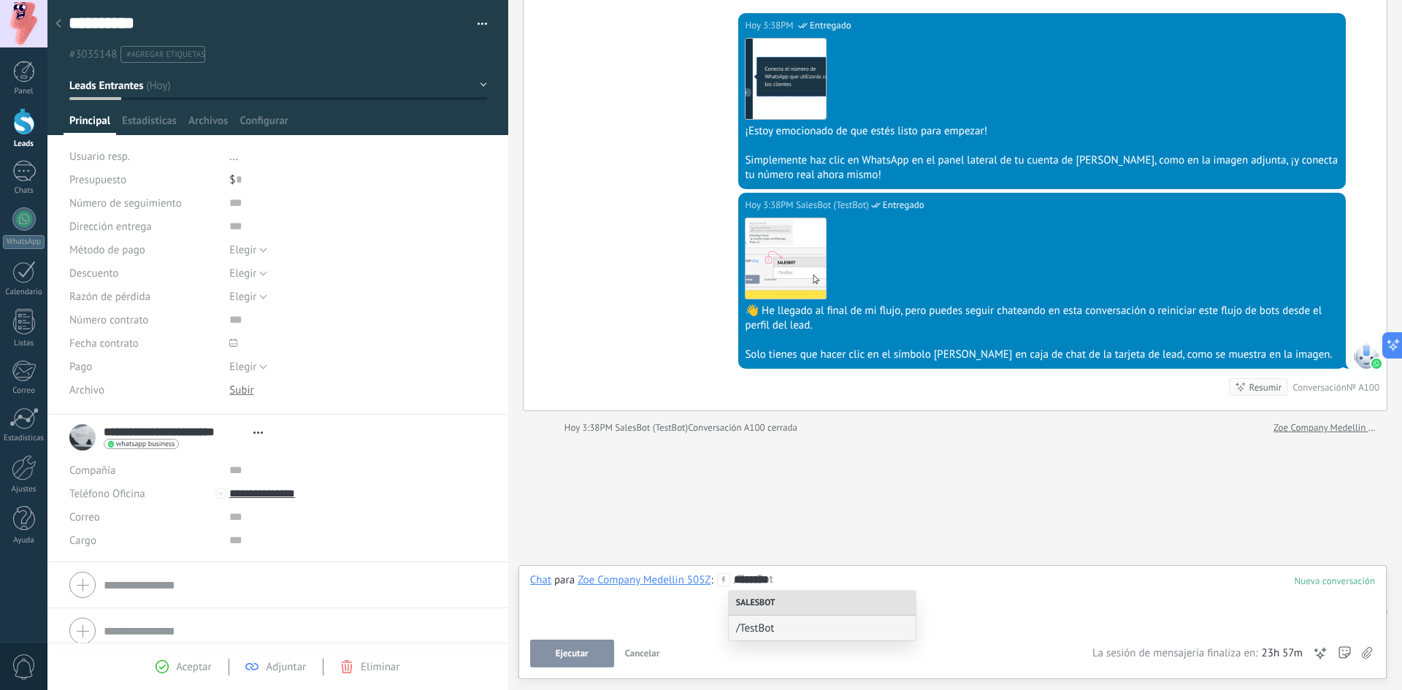
click at [604, 656] on button "Ejecutar" at bounding box center [572, 654] width 84 height 28
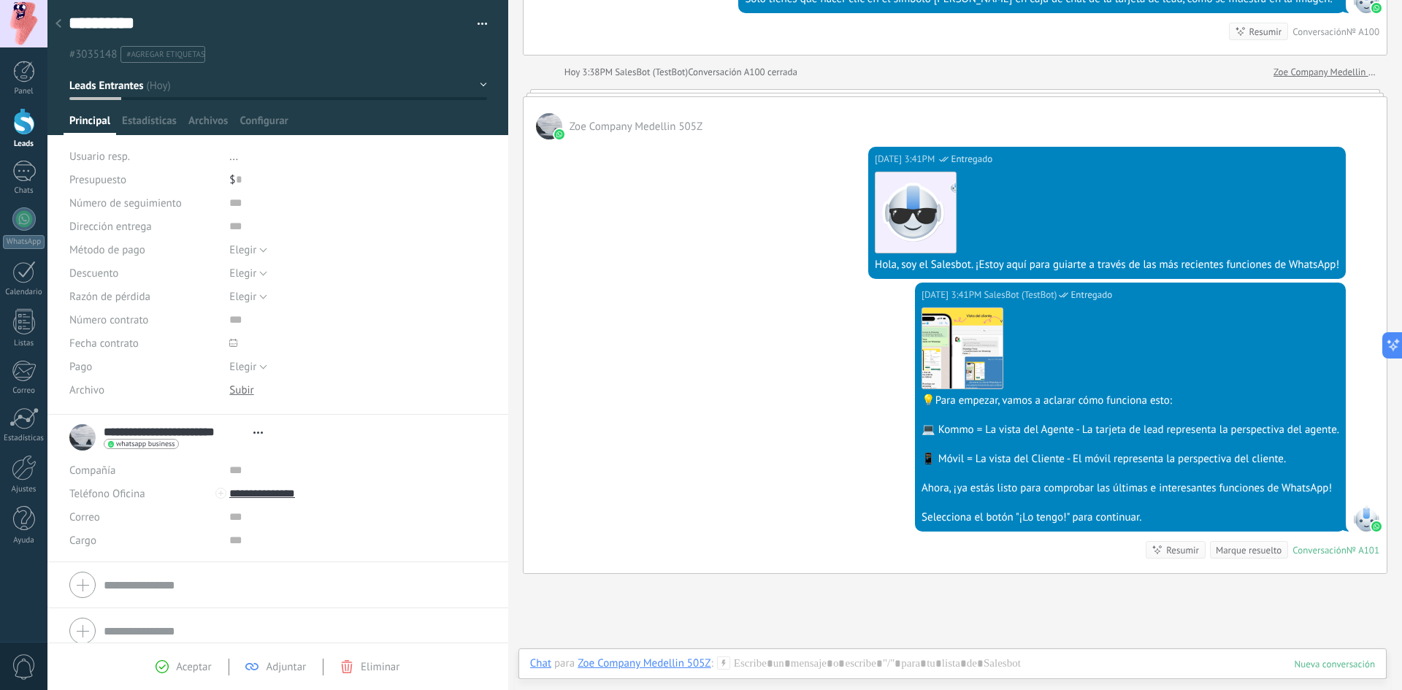
scroll to position [1784, 0]
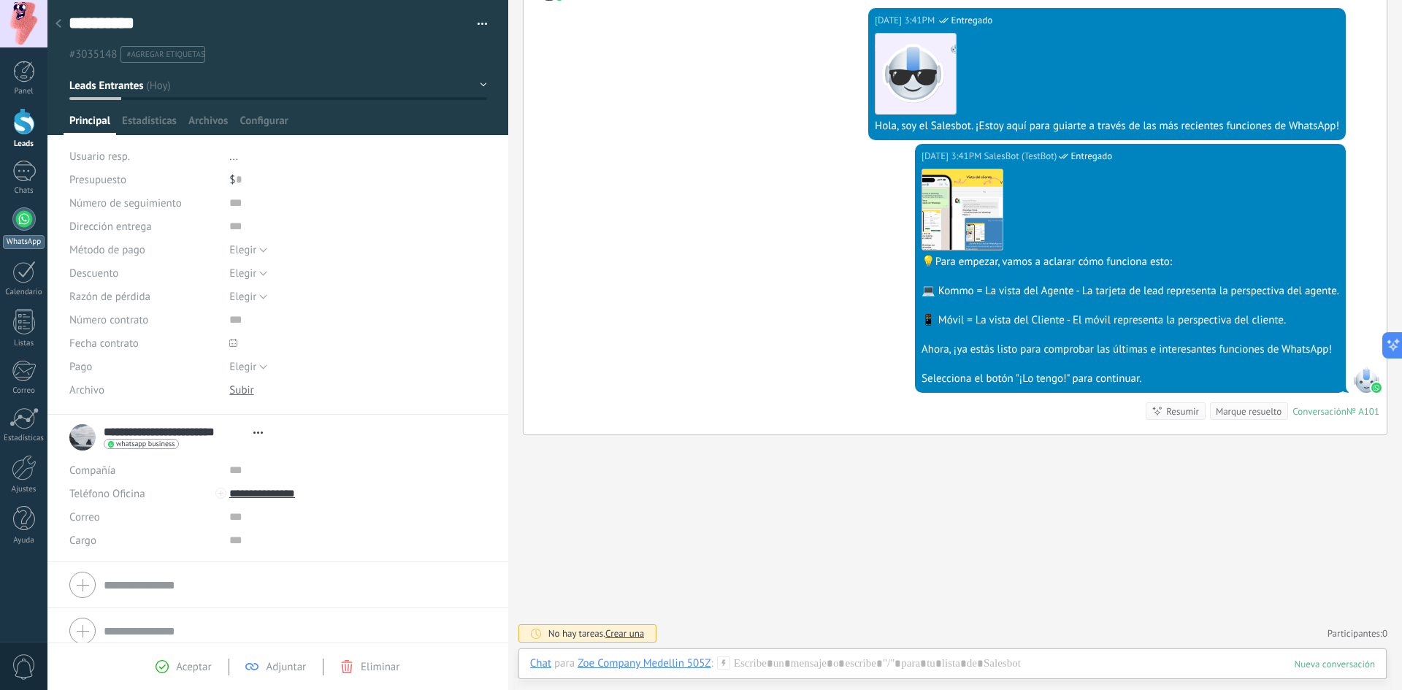
click at [27, 216] on div at bounding box center [23, 218] width 23 height 23
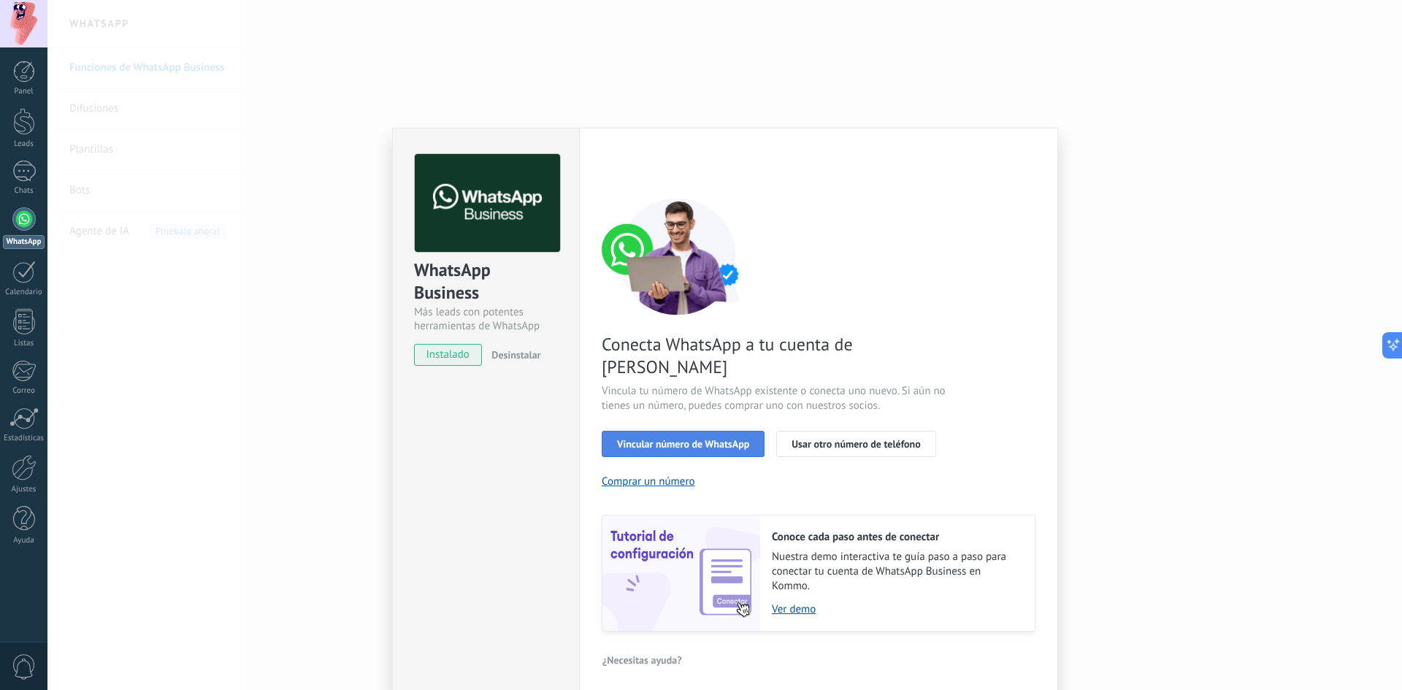
click at [634, 439] on span "Vincular número de WhatsApp" at bounding box center [683, 444] width 132 height 10
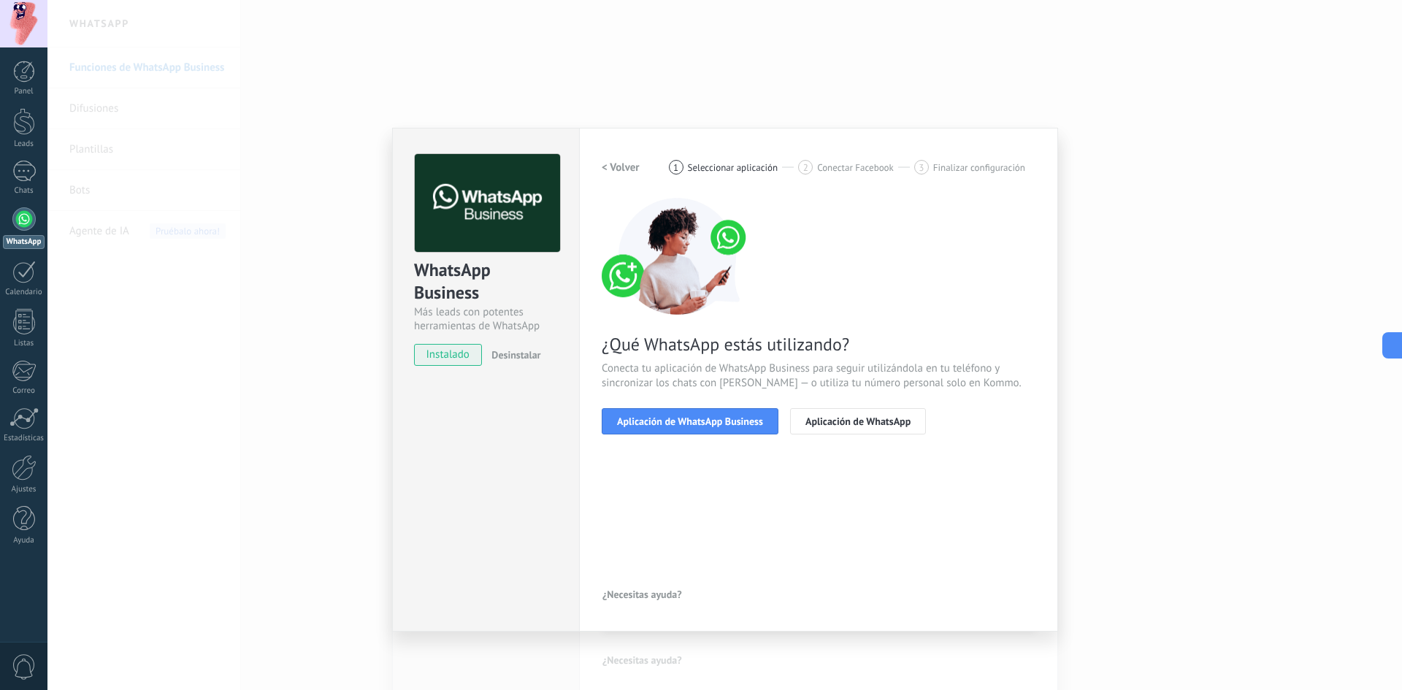
click at [753, 328] on div "¿Qué WhatsApp estás utilizando? Conecta tu aplicación de WhatsApp Business para…" at bounding box center [819, 316] width 434 height 237
click at [813, 424] on span "Aplicación de WhatsApp" at bounding box center [857, 421] width 105 height 10
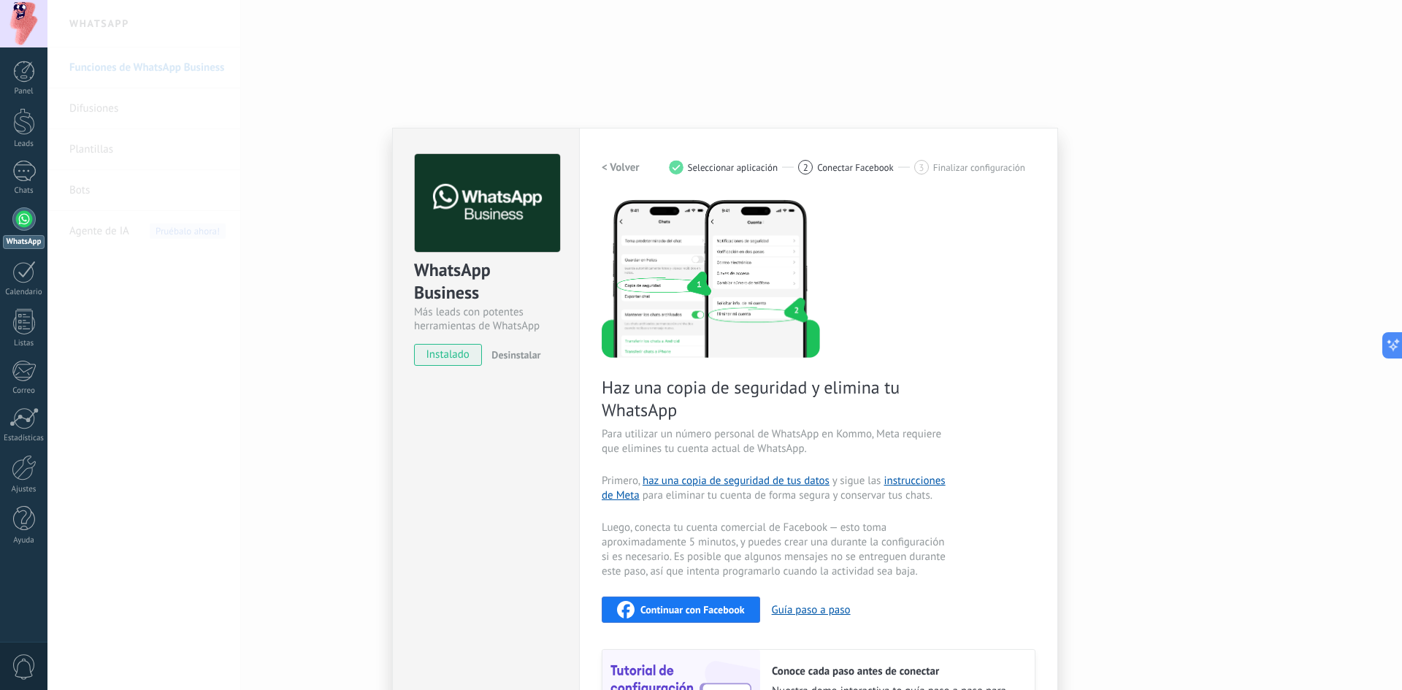
click at [720, 166] on span "Seleccionar aplicación" at bounding box center [733, 167] width 91 height 11
click at [681, 168] on div "1 Seleccionar aplicación" at bounding box center [734, 167] width 130 height 15
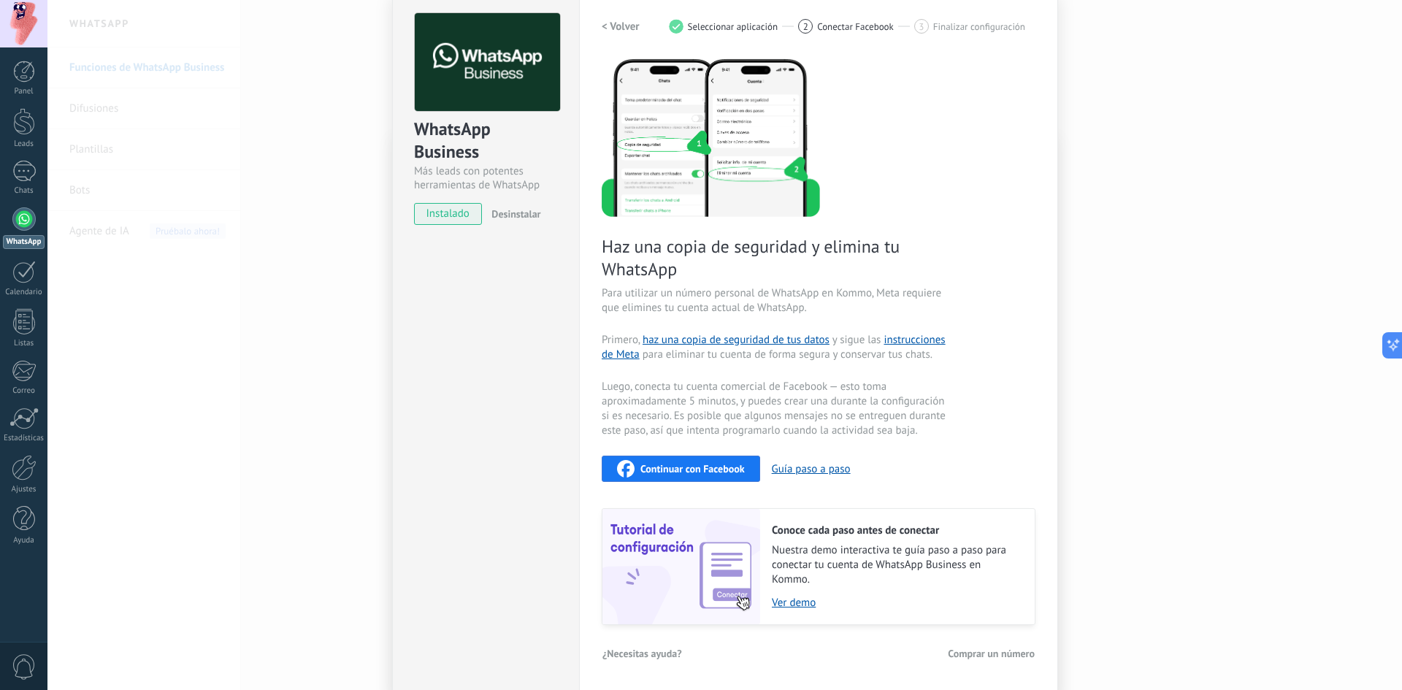
click at [604, 20] on h2 "< Volver" at bounding box center [621, 27] width 38 height 14
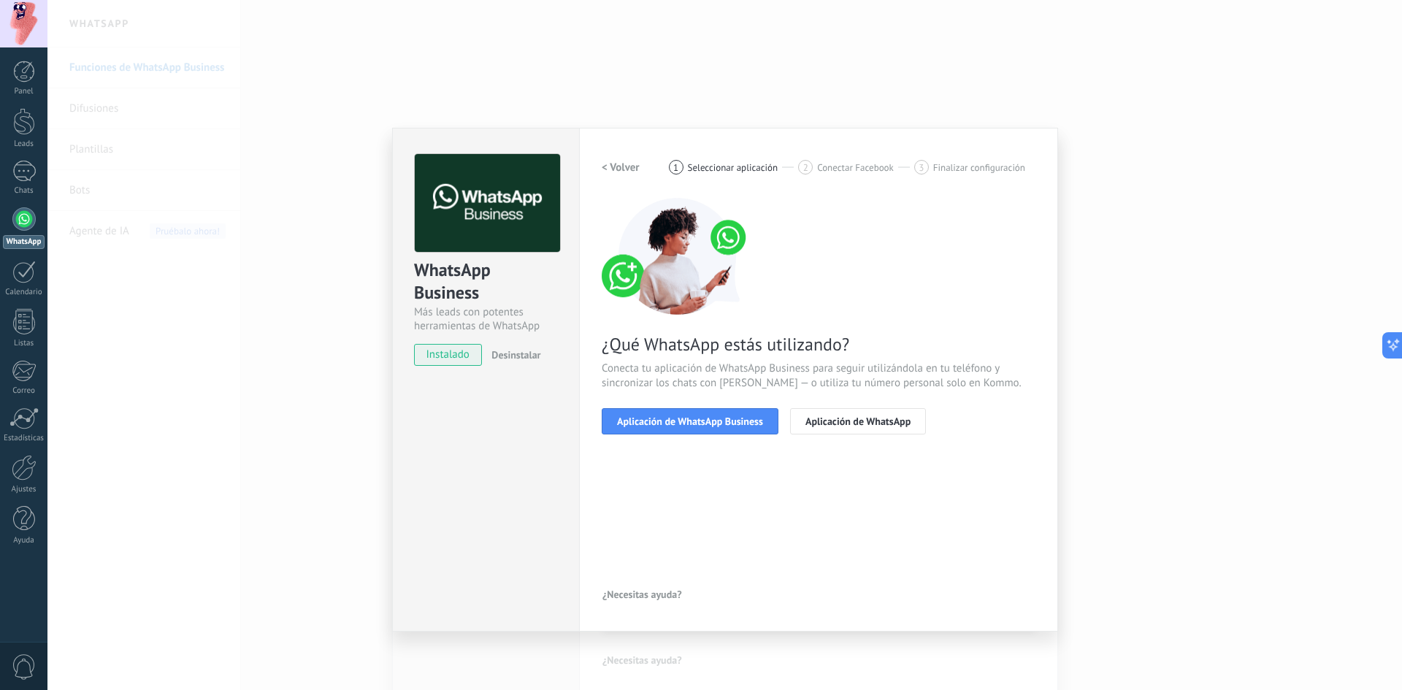
scroll to position [0, 0]
click at [671, 416] on span "Aplicación de WhatsApp Business" at bounding box center [690, 421] width 146 height 10
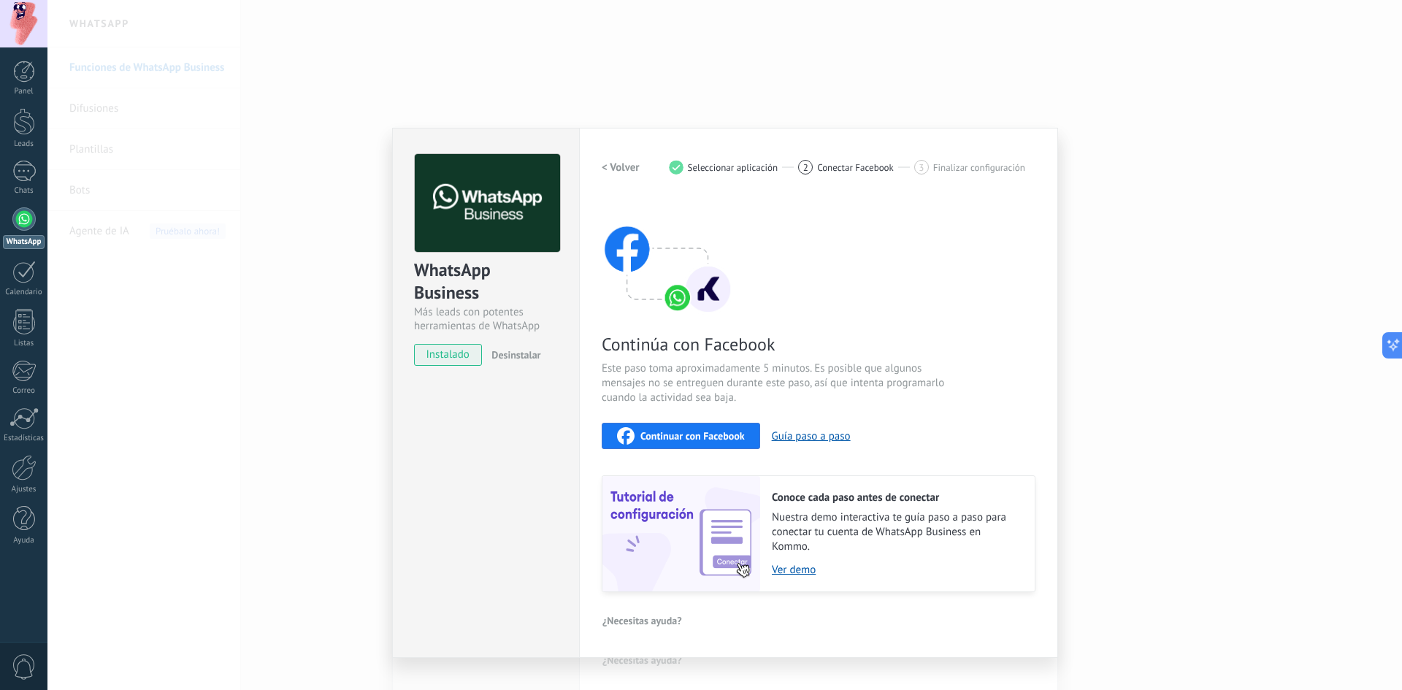
click at [682, 434] on span "Continuar con Facebook" at bounding box center [692, 436] width 104 height 10
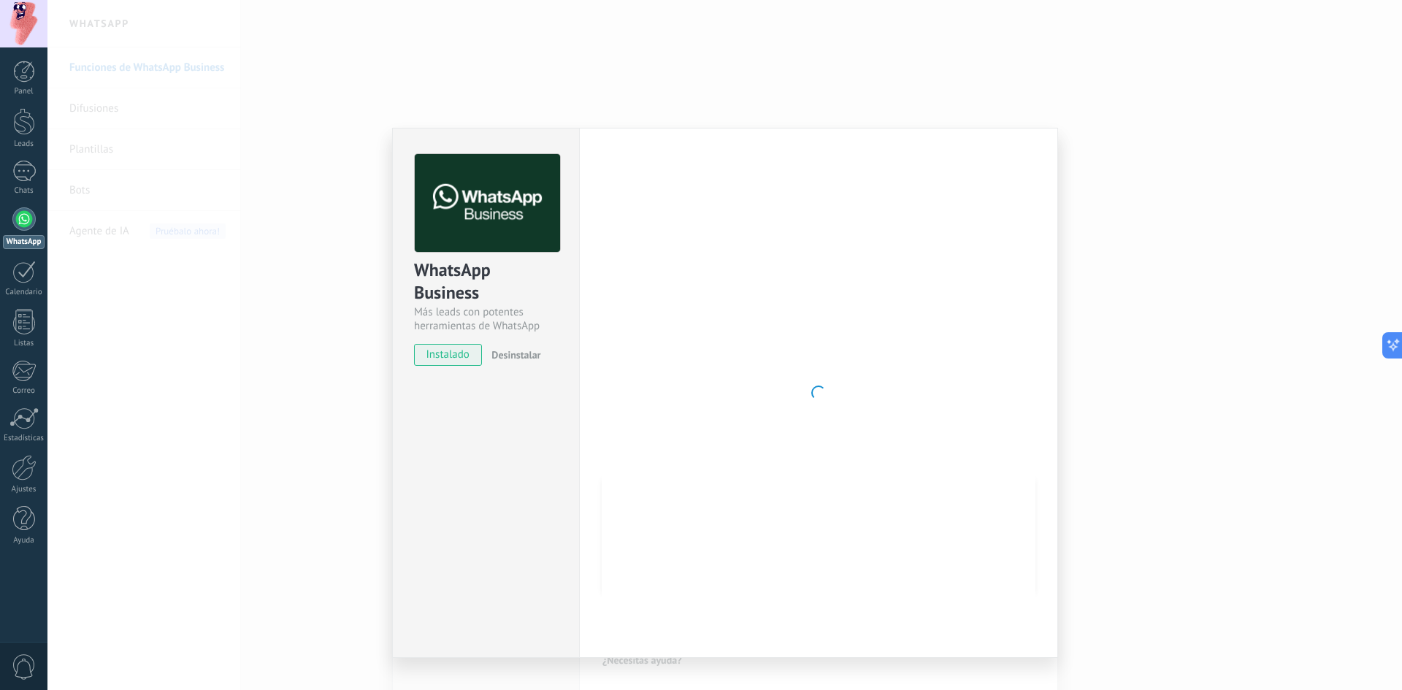
click at [436, 360] on span "instalado" at bounding box center [448, 355] width 66 height 22
click at [1186, 223] on div "WhatsApp Business Más leads con potentes herramientas de WhatsApp instalado Des…" at bounding box center [724, 345] width 1354 height 690
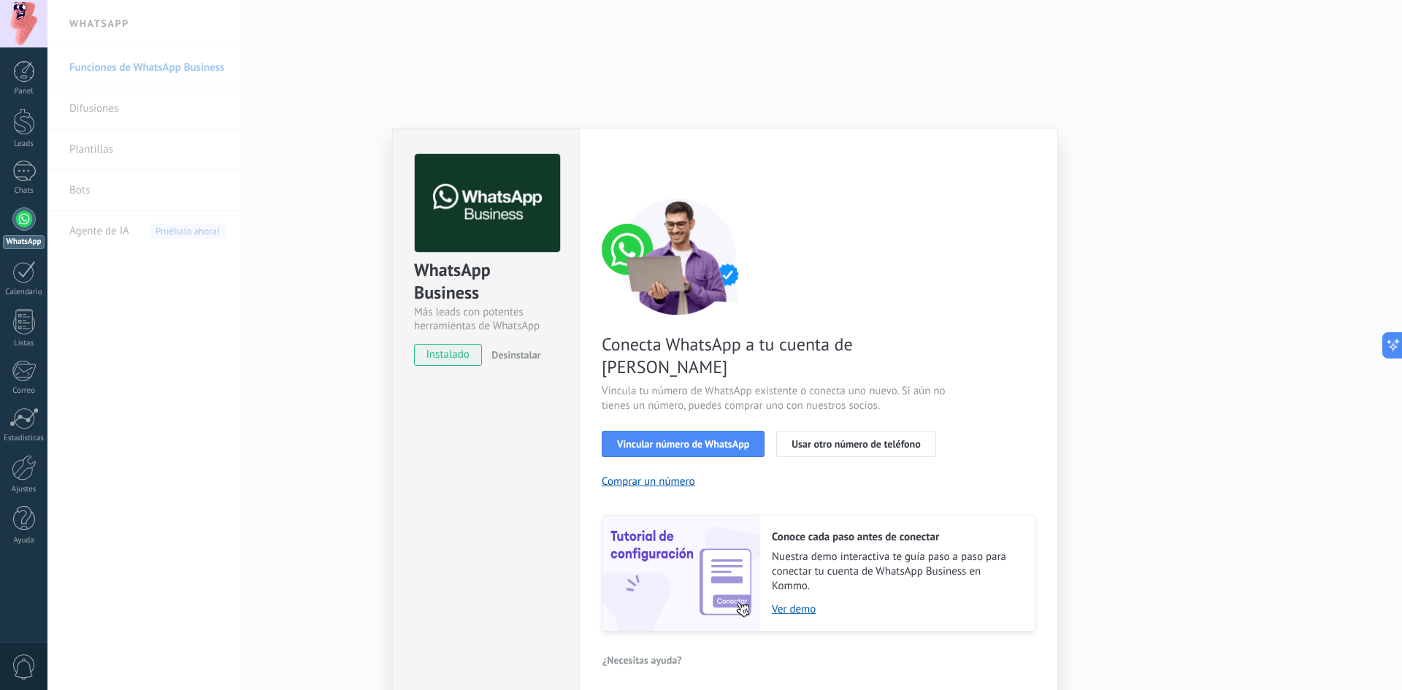
click at [775, 384] on span "Vincula tu número de WhatsApp existente o conecta uno nuevo. Si aún no tienes u…" at bounding box center [776, 398] width 348 height 29
click at [714, 439] on span "Vincular número de WhatsApp" at bounding box center [683, 444] width 132 height 10
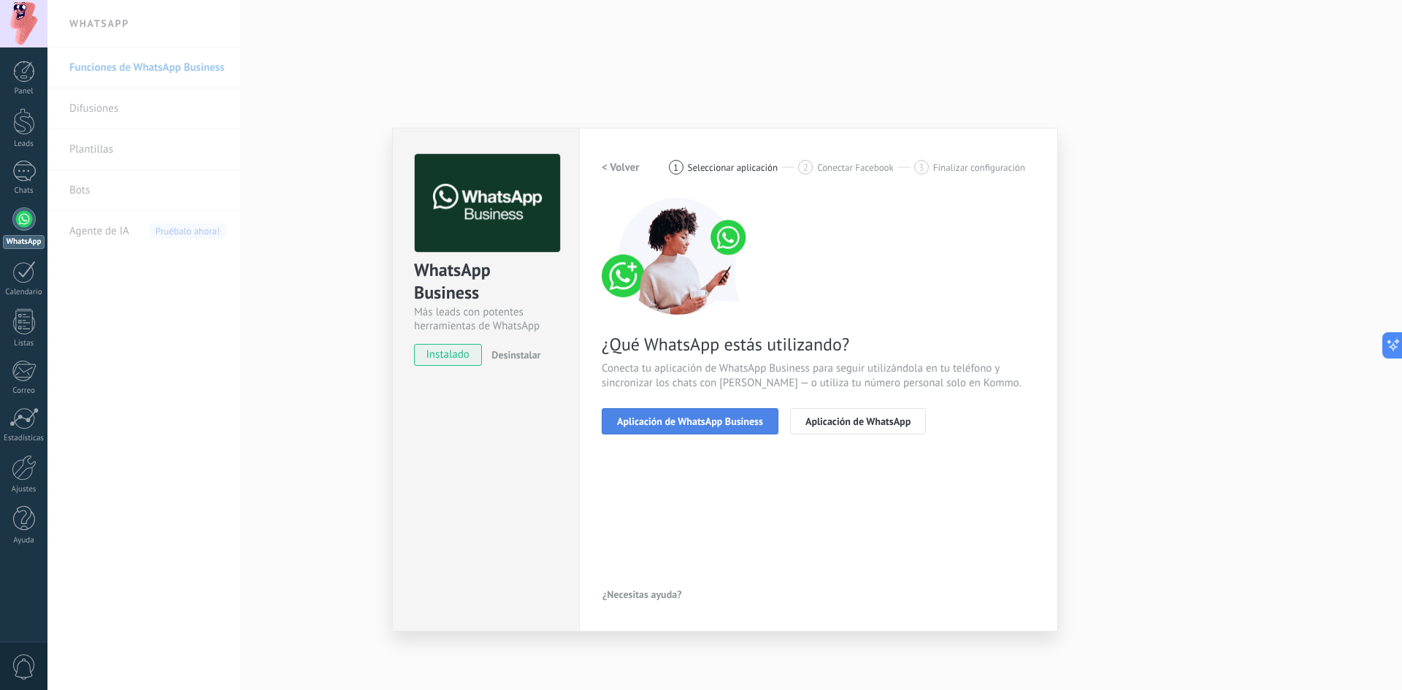
click at [702, 427] on button "Aplicación de WhatsApp Business" at bounding box center [690, 421] width 177 height 26
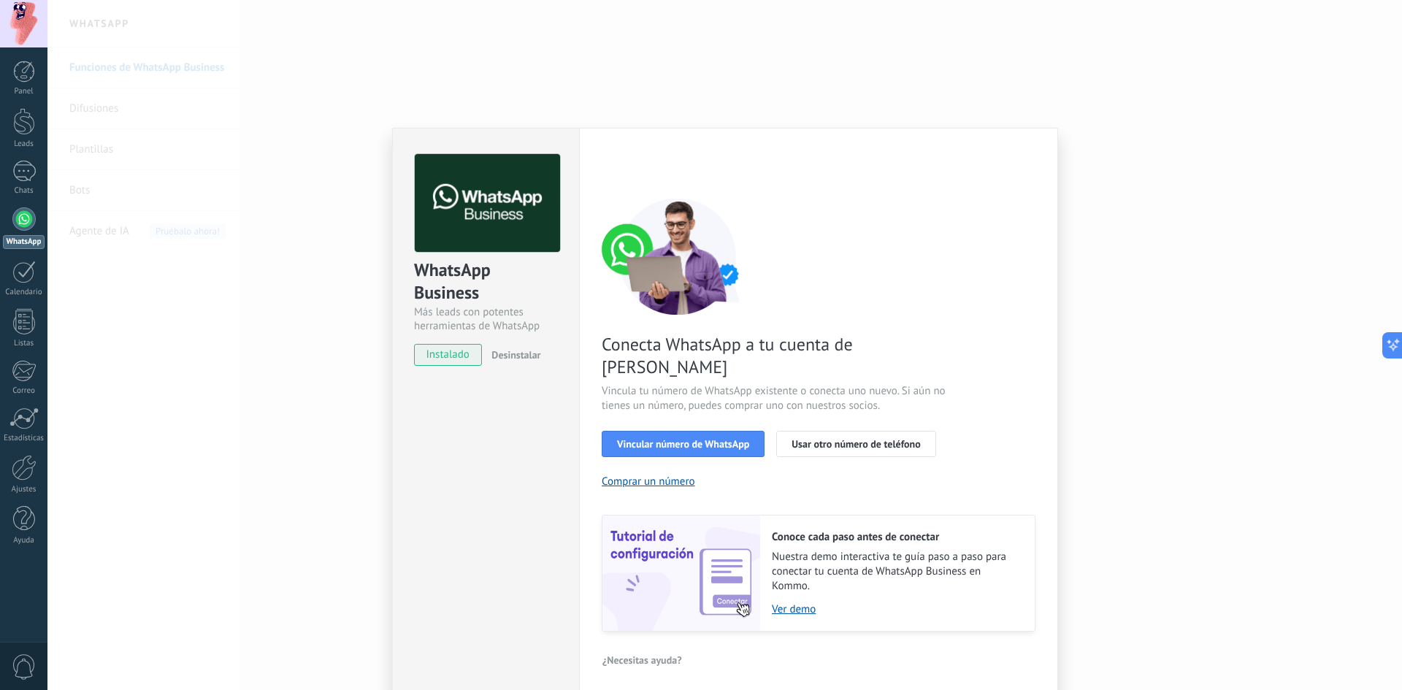
click at [1170, 427] on div "WhatsApp Business Más leads con potentes herramientas de WhatsApp instalado Des…" at bounding box center [724, 345] width 1354 height 690
click at [1107, 442] on div "WhatsApp Business Más leads con potentes herramientas de WhatsApp instalado Des…" at bounding box center [724, 345] width 1354 height 690
click at [705, 431] on button "Vincular número de WhatsApp" at bounding box center [683, 444] width 163 height 26
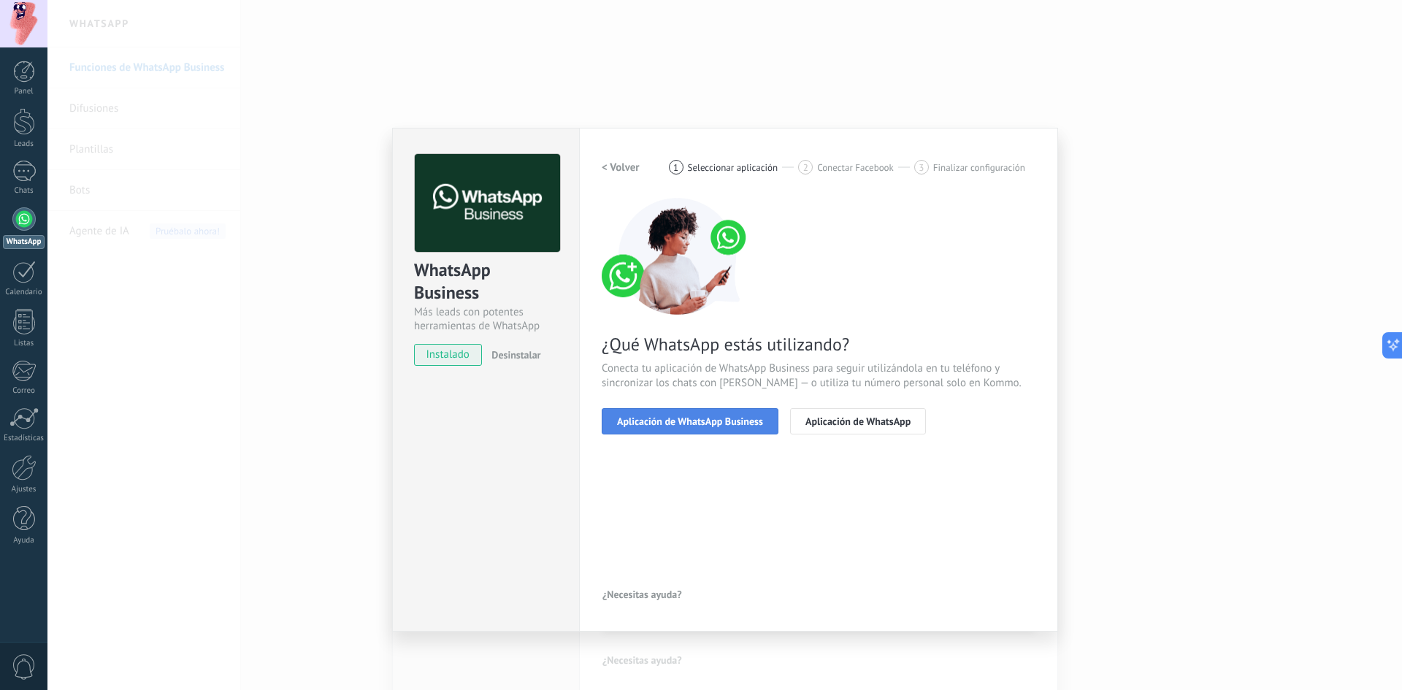
click at [726, 425] on span "Aplicación de WhatsApp Business" at bounding box center [690, 421] width 146 height 10
